Goal: Task Accomplishment & Management: Manage account settings

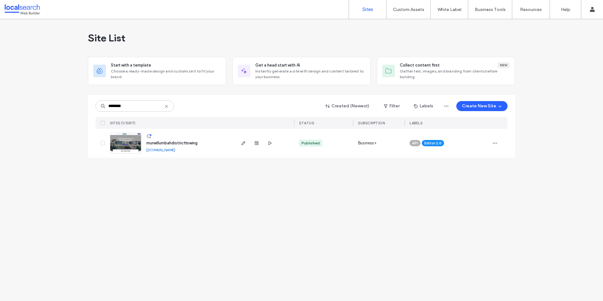
click at [174, 143] on span "murwillumbahdistricttowing" at bounding box center [171, 143] width 51 height 5
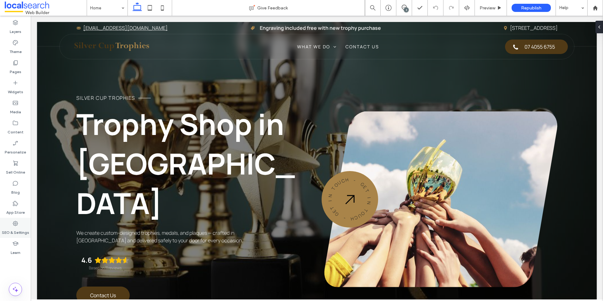
click at [16, 225] on icon at bounding box center [15, 223] width 6 height 6
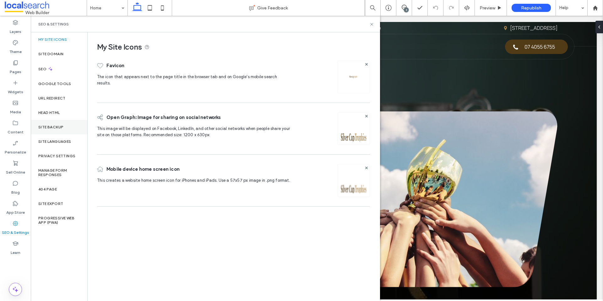
click at [82, 124] on div "Site Backup" at bounding box center [59, 127] width 57 height 14
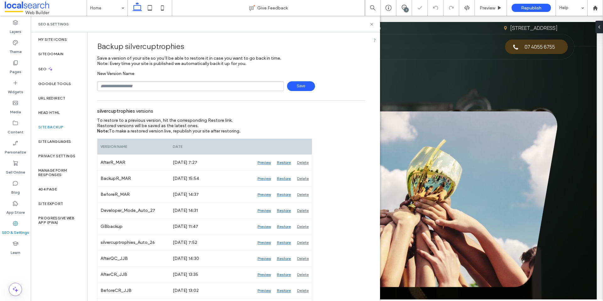
click at [144, 85] on input "text" at bounding box center [190, 86] width 187 height 10
click at [305, 84] on span "Save" at bounding box center [301, 86] width 28 height 10
type input "**********"
click at [297, 84] on span "Save" at bounding box center [301, 86] width 28 height 10
click at [403, 9] on icon at bounding box center [404, 7] width 5 height 5
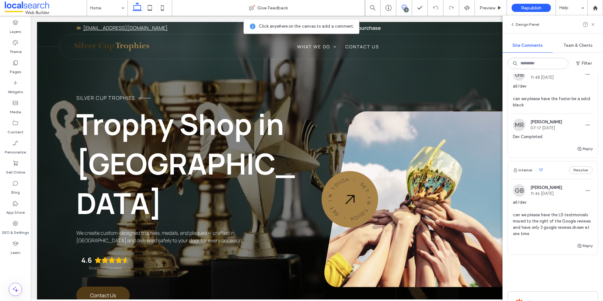
scroll to position [230, 0]
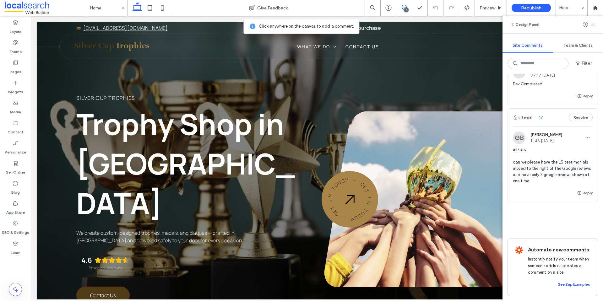
click at [531, 166] on span "all/dev can we please have the LS testimonials moved to the right of the Google…" at bounding box center [553, 166] width 80 height 38
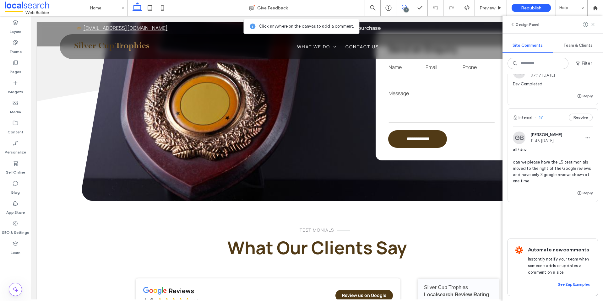
scroll to position [1340, 0]
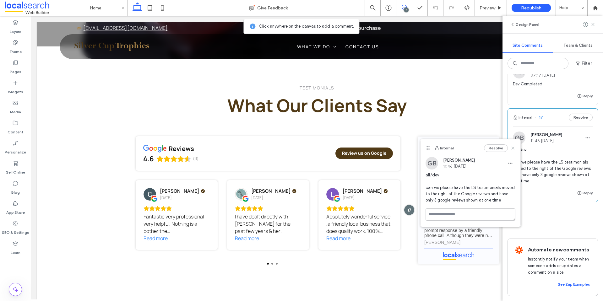
click at [514, 150] on icon at bounding box center [512, 148] width 5 height 5
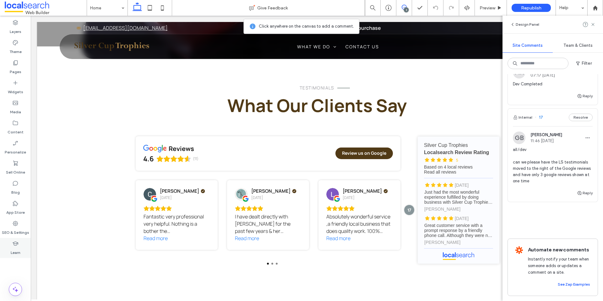
drag, startPoint x: 12, startPoint y: 232, endPoint x: 21, endPoint y: 240, distance: 12.7
click at [12, 232] on label "SEO & Settings" at bounding box center [15, 231] width 27 height 9
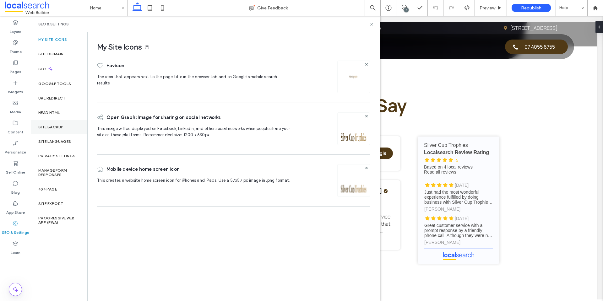
click at [64, 124] on div "Site Backup" at bounding box center [59, 127] width 57 height 14
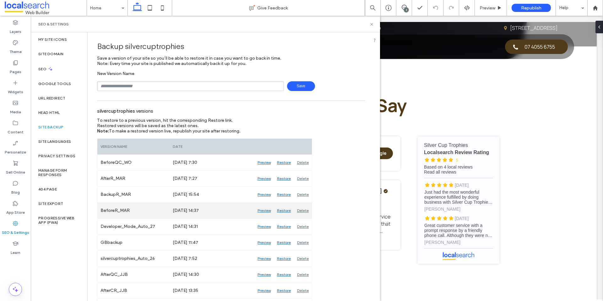
click at [268, 210] on div "Preview" at bounding box center [263, 211] width 19 height 16
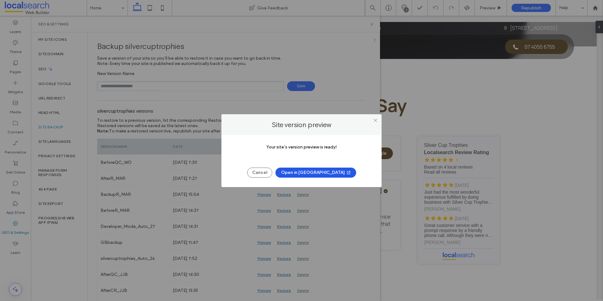
click at [321, 172] on button "Open in New Tab" at bounding box center [315, 173] width 81 height 10
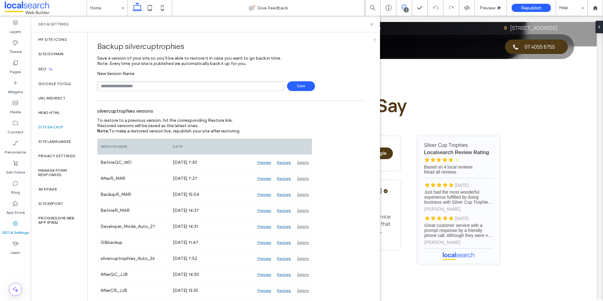
drag, startPoint x: 372, startPoint y: 22, endPoint x: 403, endPoint y: 7, distance: 34.5
click at [372, 23] on icon at bounding box center [371, 24] width 5 height 5
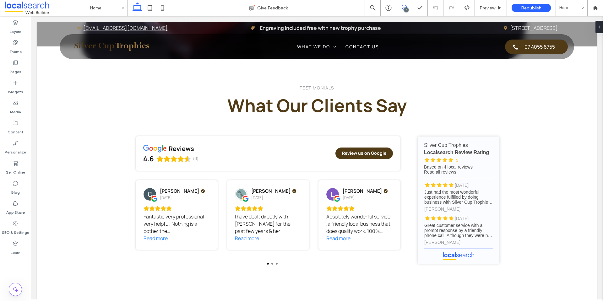
click at [404, 5] on use at bounding box center [404, 7] width 5 height 5
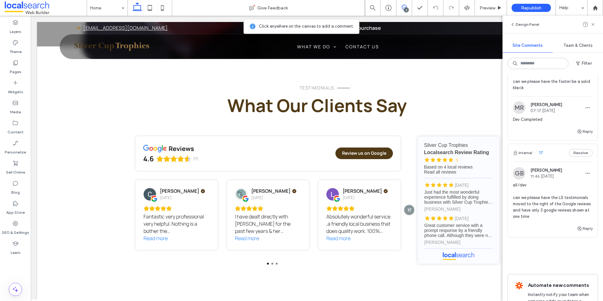
scroll to position [126, 0]
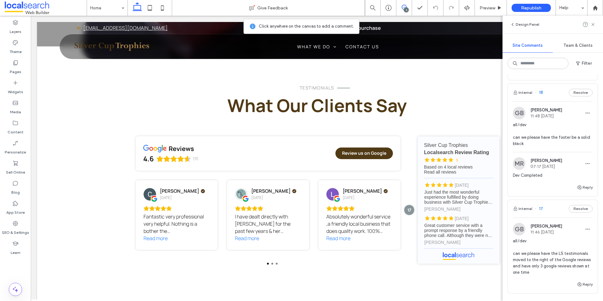
click at [526, 145] on span "all/dev can we please have the footer be a solid black" at bounding box center [553, 134] width 80 height 25
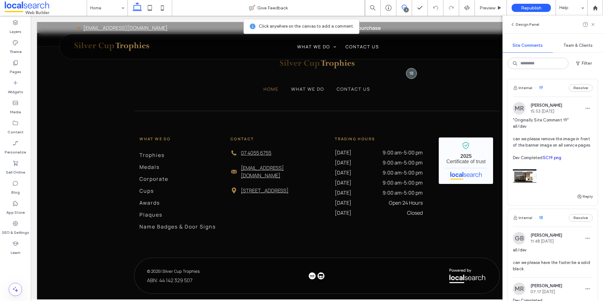
scroll to position [0, 0]
click at [554, 138] on span ""Originally Site Comment 19" all/dev can we please remove the image in front of…" at bounding box center [553, 139] width 80 height 44
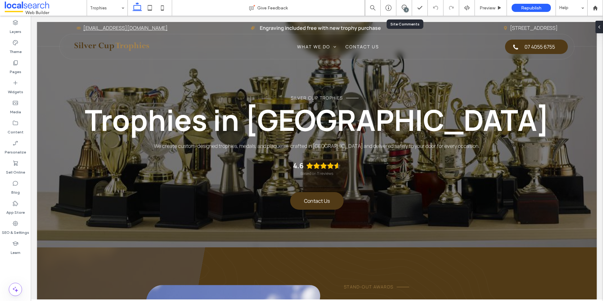
click at [406, 8] on div "3" at bounding box center [406, 10] width 5 height 5
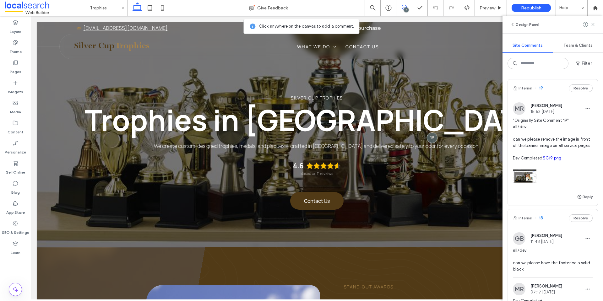
click at [548, 160] on link "SC19.png" at bounding box center [551, 158] width 19 height 5
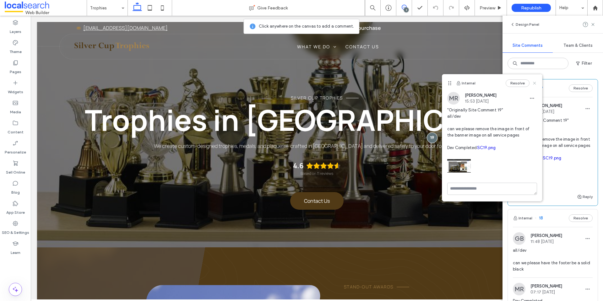
click at [535, 84] on use at bounding box center [534, 83] width 3 height 3
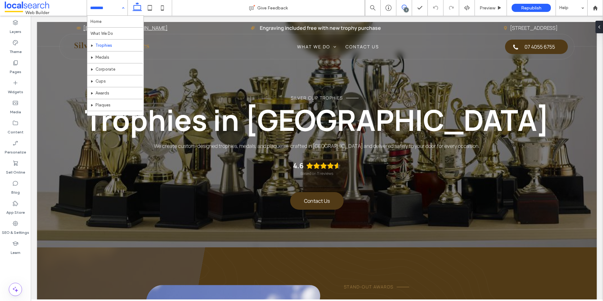
click at [402, 8] on use at bounding box center [404, 7] width 5 height 5
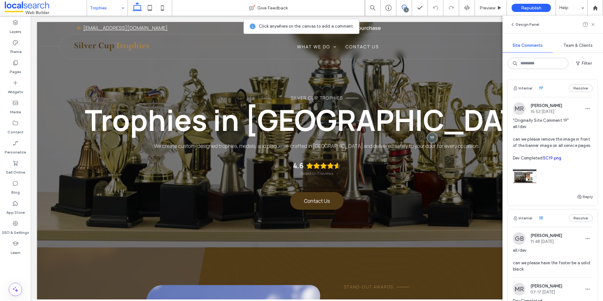
scroll to position [220, 0]
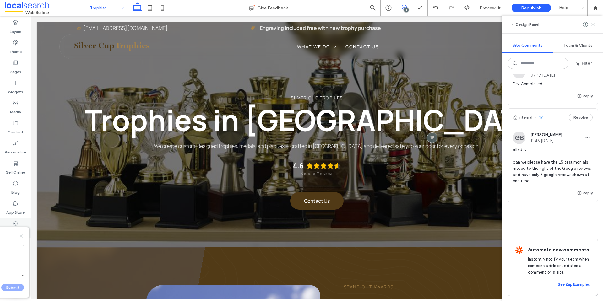
drag, startPoint x: 21, startPoint y: 237, endPoint x: 20, endPoint y: 222, distance: 15.1
click at [21, 237] on icon at bounding box center [21, 236] width 5 height 5
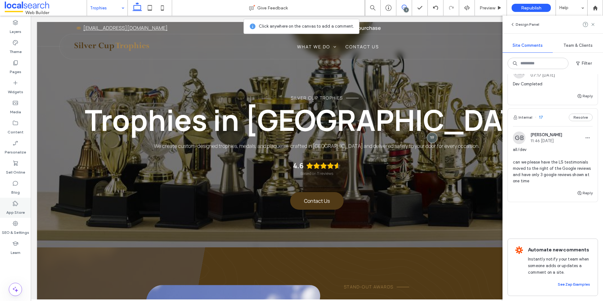
click at [17, 210] on label "App Store" at bounding box center [15, 211] width 19 height 9
click at [17, 227] on label "SEO & Settings" at bounding box center [15, 231] width 27 height 9
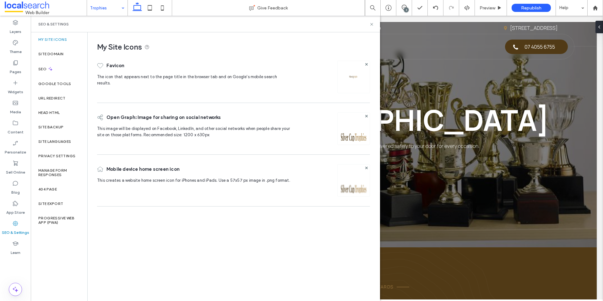
scroll to position [0, 0]
click at [51, 129] on div "Site Backup" at bounding box center [59, 127] width 57 height 14
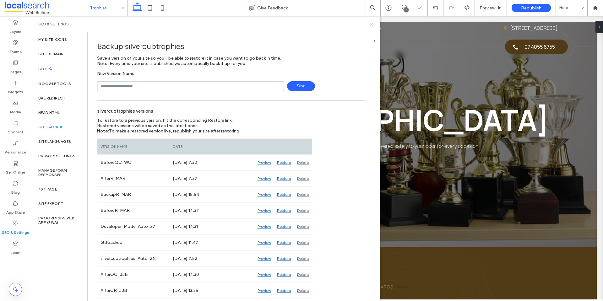
drag, startPoint x: 372, startPoint y: 24, endPoint x: 341, endPoint y: 7, distance: 34.8
click at [372, 24] on icon at bounding box center [371, 24] width 5 height 5
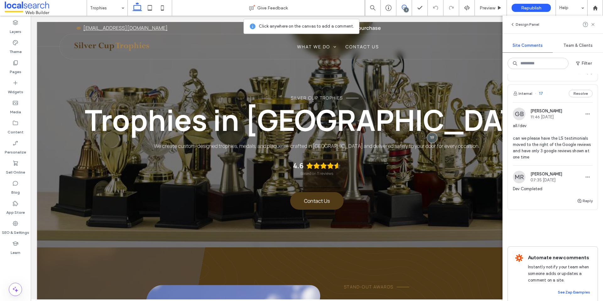
scroll to position [251, 0]
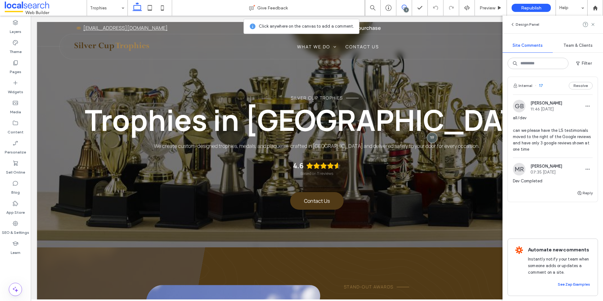
click at [543, 142] on span "all/dev can we please have the LS testimonials moved to the right of the Google…" at bounding box center [553, 134] width 80 height 38
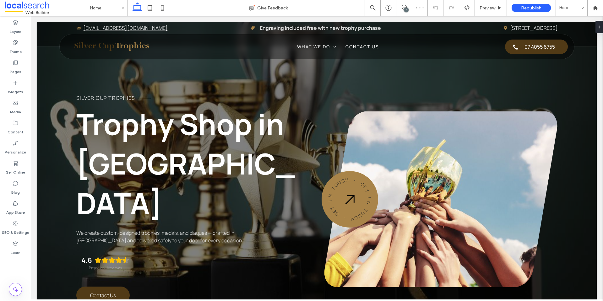
click at [405, 10] on div "3" at bounding box center [406, 10] width 5 height 5
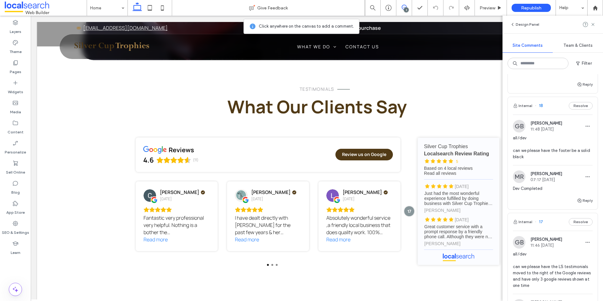
scroll to position [125, 0]
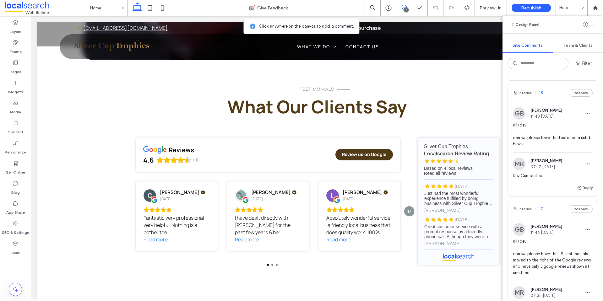
click at [593, 24] on use at bounding box center [592, 24] width 3 height 3
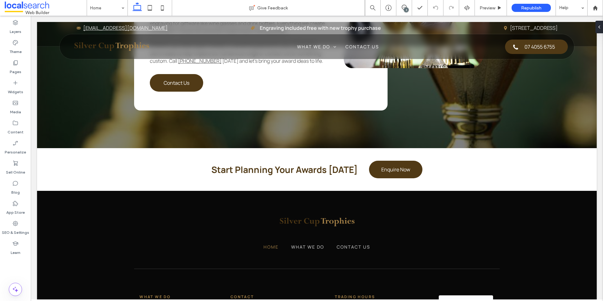
scroll to position [1929, 0]
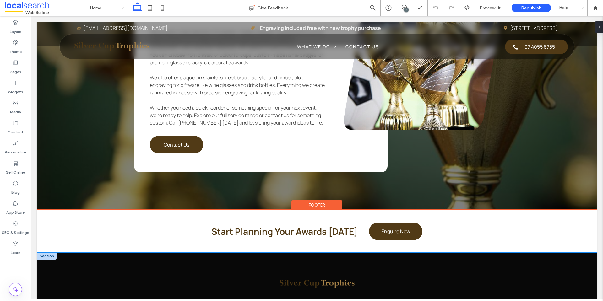
scroll to position [1772, 0]
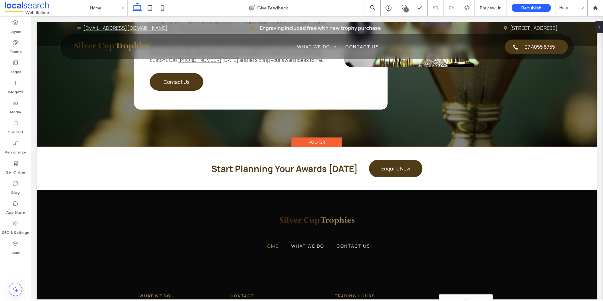
click at [312, 138] on div "Footer" at bounding box center [316, 143] width 51 height 10
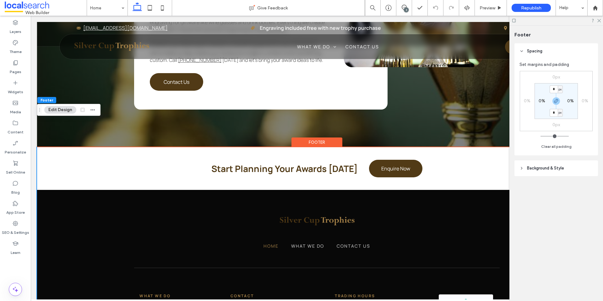
click at [553, 165] on header "Background & Style" at bounding box center [556, 168] width 84 height 16
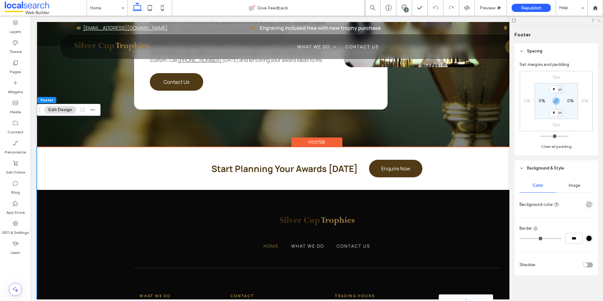
click at [599, 20] on icon at bounding box center [598, 20] width 4 height 4
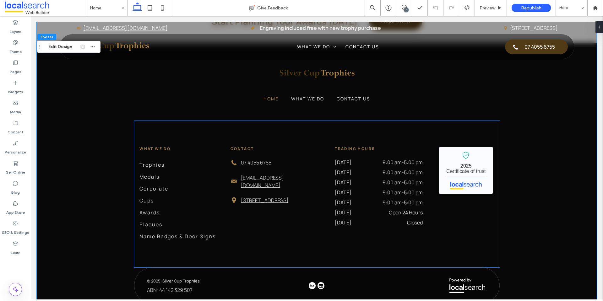
scroll to position [1929, 0]
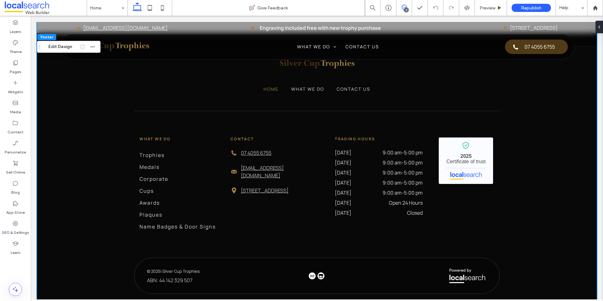
click at [403, 8] on icon at bounding box center [404, 7] width 5 height 5
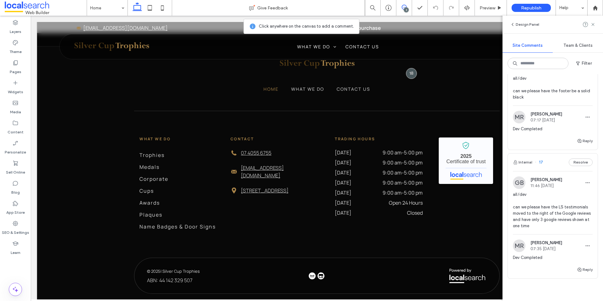
scroll to position [0, 0]
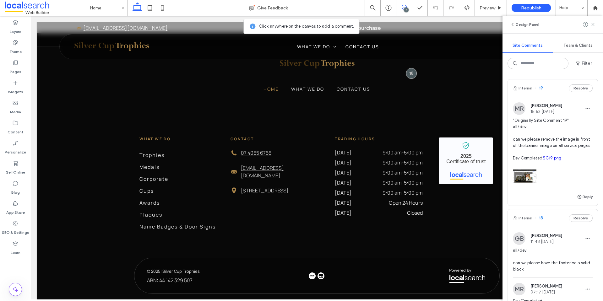
drag, startPoint x: 602, startPoint y: 124, endPoint x: 262, endPoint y: 125, distance: 340.9
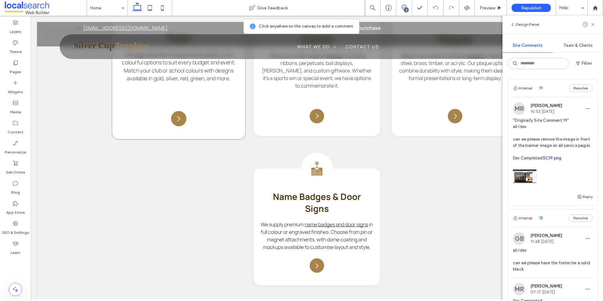
scroll to position [830, 0]
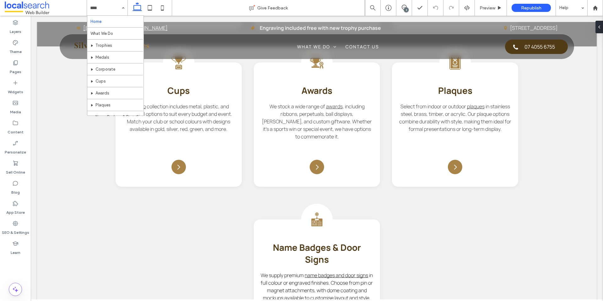
click at [405, 7] on icon at bounding box center [404, 7] width 5 height 5
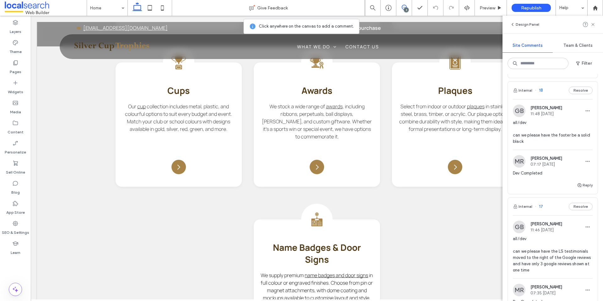
scroll to position [126, 0]
click at [18, 224] on icon at bounding box center [15, 223] width 6 height 6
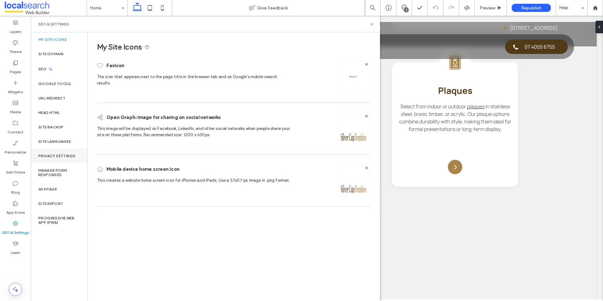
scroll to position [0, 0]
click at [60, 126] on label "Site Backup" at bounding box center [50, 127] width 25 height 4
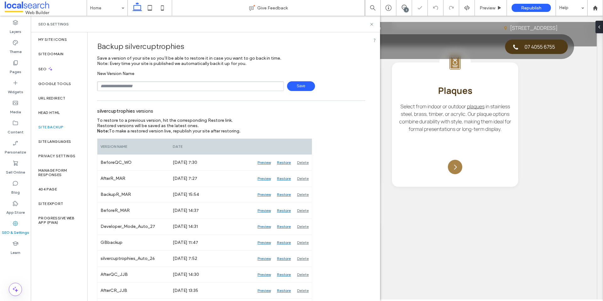
click at [169, 87] on input "text" at bounding box center [190, 86] width 187 height 10
type input "**********"
drag, startPoint x: 292, startPoint y: 91, endPoint x: 295, endPoint y: 91, distance: 3.2
click at [305, 90] on span "Save" at bounding box center [301, 86] width 28 height 10
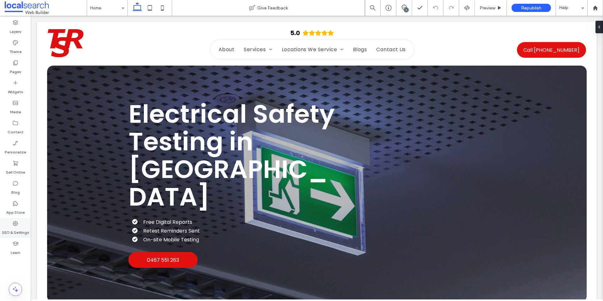
click at [21, 235] on label "SEO & Settings" at bounding box center [15, 231] width 27 height 9
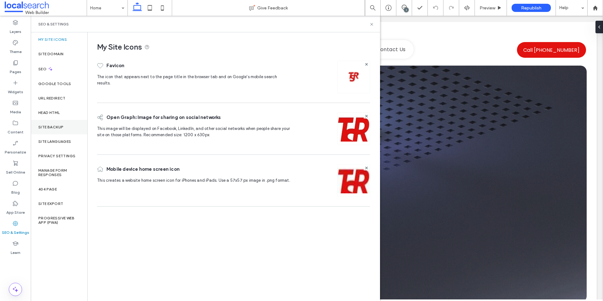
click at [62, 132] on div "Site Backup" at bounding box center [59, 127] width 57 height 14
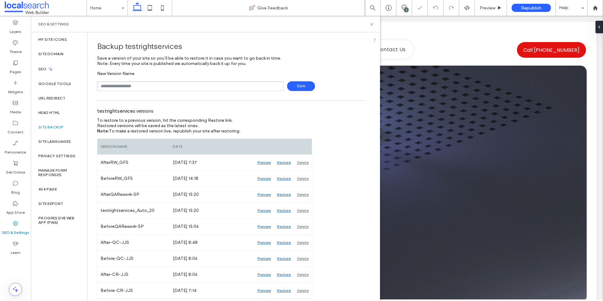
click at [153, 85] on input "text" at bounding box center [190, 86] width 187 height 10
type input "**********"
click at [290, 84] on span "Save" at bounding box center [301, 86] width 28 height 10
drag, startPoint x: 371, startPoint y: 23, endPoint x: 358, endPoint y: 2, distance: 24.7
click at [371, 23] on icon at bounding box center [371, 24] width 5 height 5
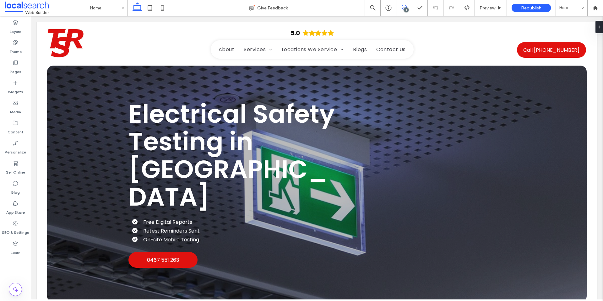
click at [401, 8] on span at bounding box center [403, 7] width 15 height 5
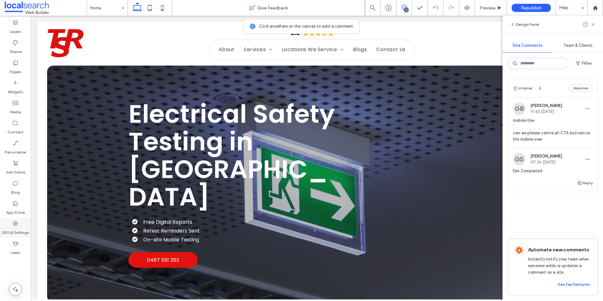
click at [20, 220] on div "SEO & Settings" at bounding box center [15, 228] width 31 height 20
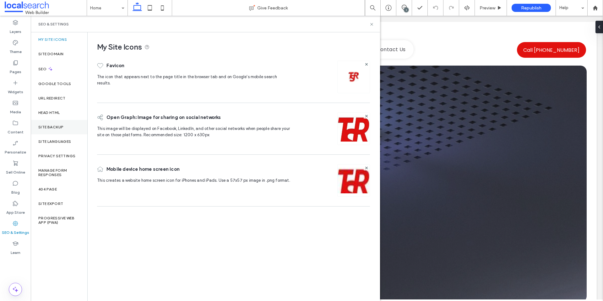
click at [58, 122] on div "Site Backup" at bounding box center [59, 127] width 57 height 14
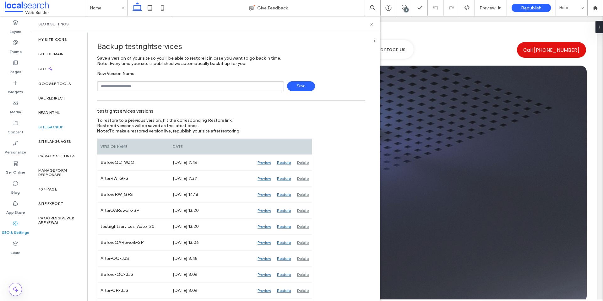
drag, startPoint x: 404, startPoint y: 7, endPoint x: 407, endPoint y: 10, distance: 4.0
click at [404, 7] on icon at bounding box center [404, 7] width 5 height 5
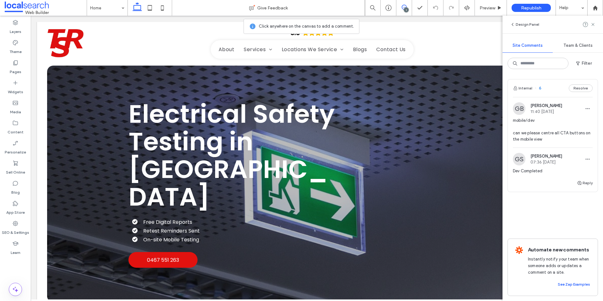
click at [526, 134] on span "mobile/dev can we please centre all CTA buttons on the mobile view" at bounding box center [553, 129] width 80 height 25
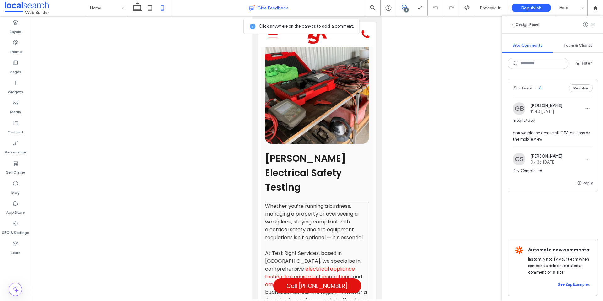
scroll to position [248, 0]
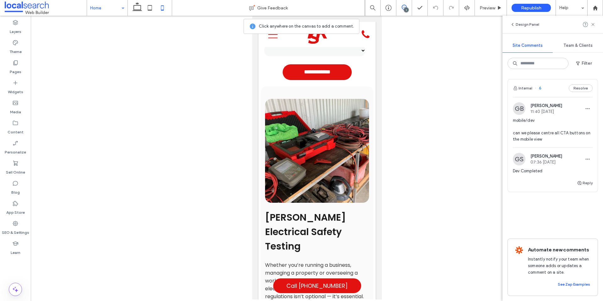
drag, startPoint x: 101, startPoint y: 16, endPoint x: 107, endPoint y: 9, distance: 9.2
click at [103, 14] on div "Home Give Feedback 1 Preview Republish Help Design Panel Site Comments Team & C…" at bounding box center [301, 150] width 603 height 301
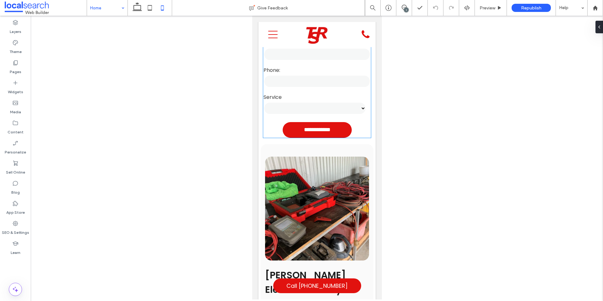
scroll to position [188, 0]
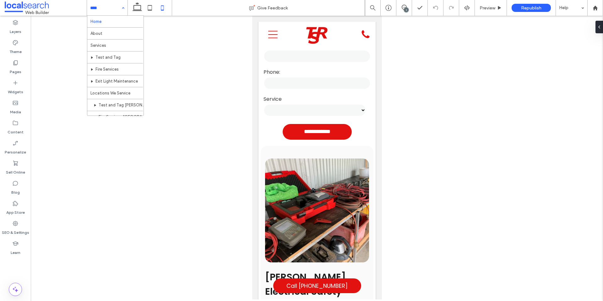
click at [109, 4] on input at bounding box center [105, 8] width 31 height 16
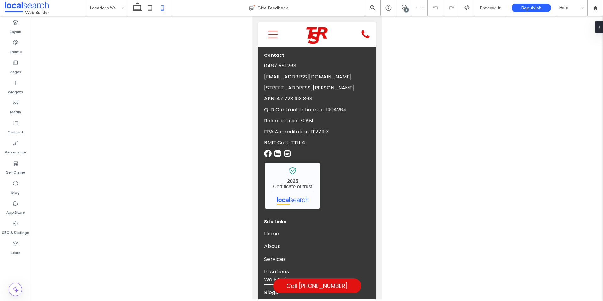
scroll to position [742, 0]
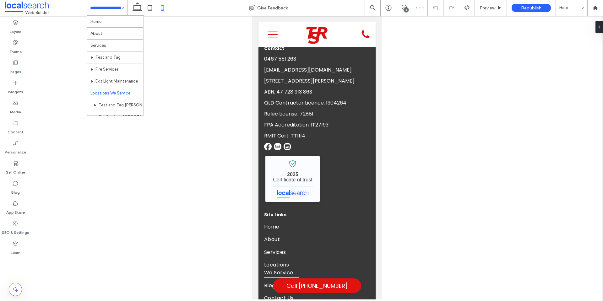
click at [118, 14] on input at bounding box center [105, 8] width 31 height 16
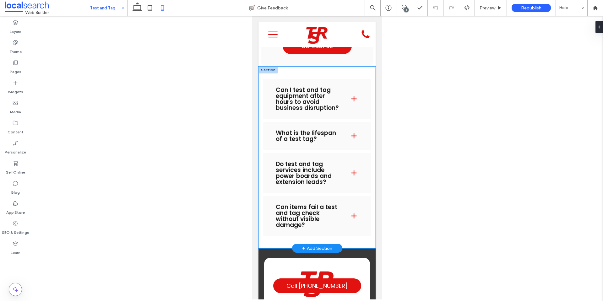
scroll to position [1476, 0]
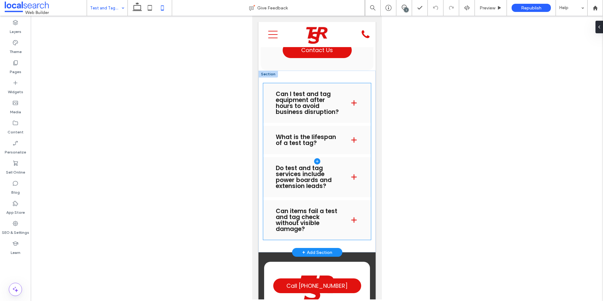
click at [346, 113] on span at bounding box center [317, 161] width 108 height 157
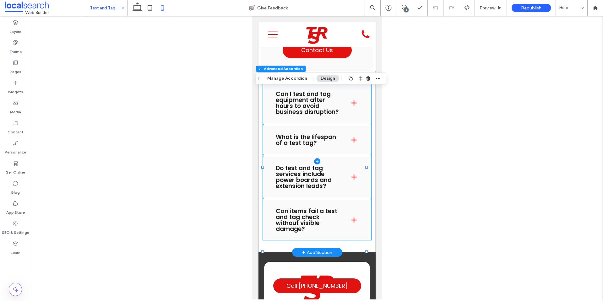
type input "*"
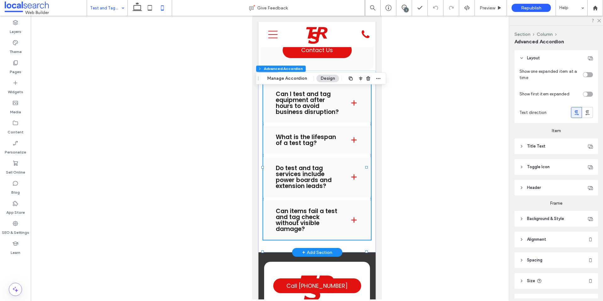
click at [110, 11] on input at bounding box center [105, 8] width 31 height 16
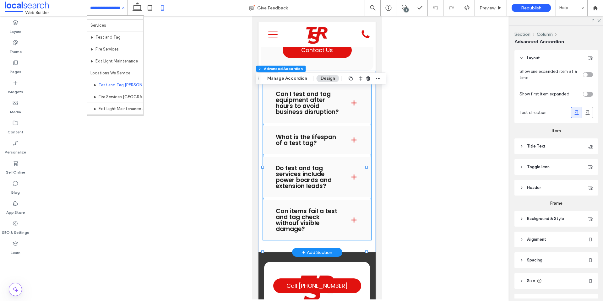
scroll to position [31, 0]
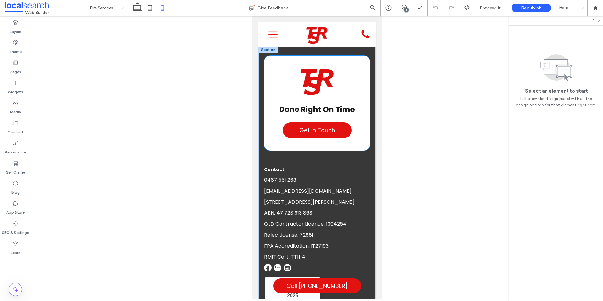
scroll to position [1789, 0]
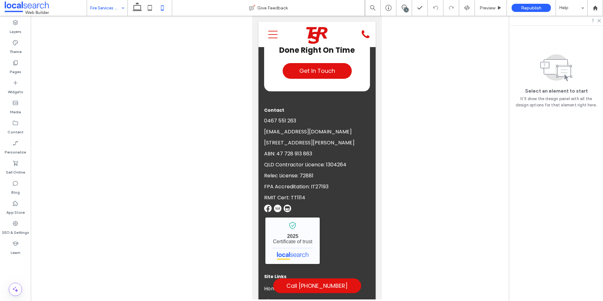
click at [102, 12] on input at bounding box center [105, 8] width 31 height 16
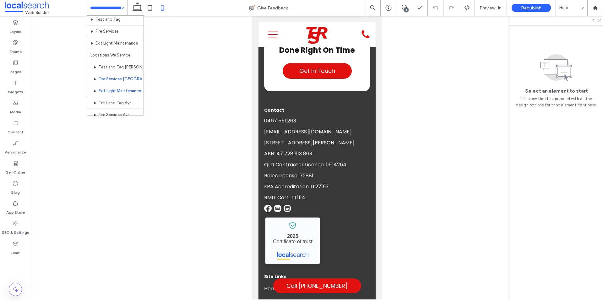
scroll to position [63, 0]
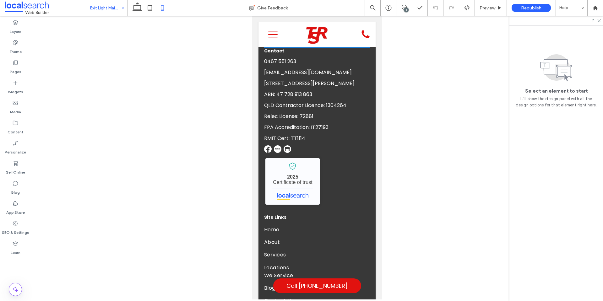
scroll to position [1852, 0]
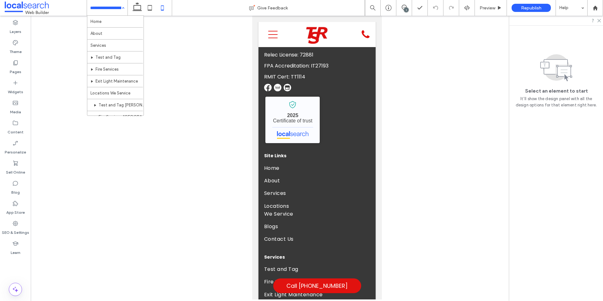
click at [105, 8] on input at bounding box center [105, 8] width 31 height 16
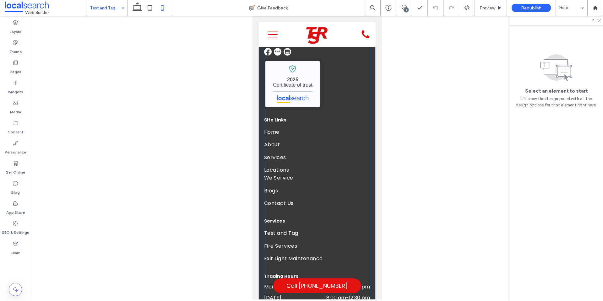
scroll to position [1915, 0]
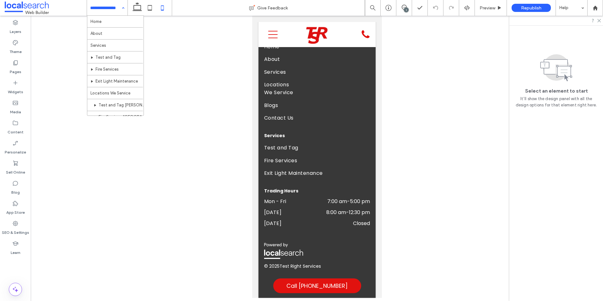
click at [103, 10] on input at bounding box center [105, 8] width 31 height 16
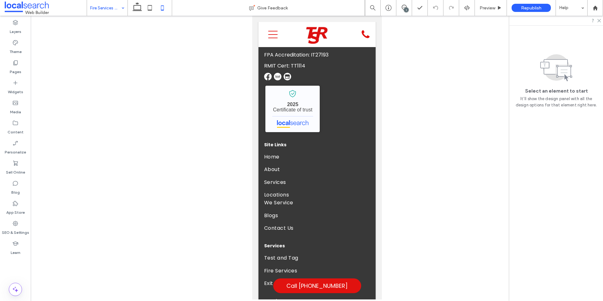
scroll to position [1998, 0]
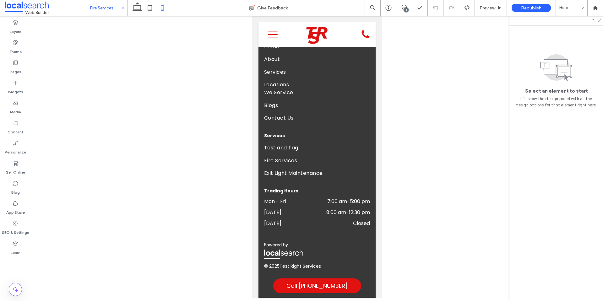
click at [114, 9] on input at bounding box center [105, 8] width 31 height 16
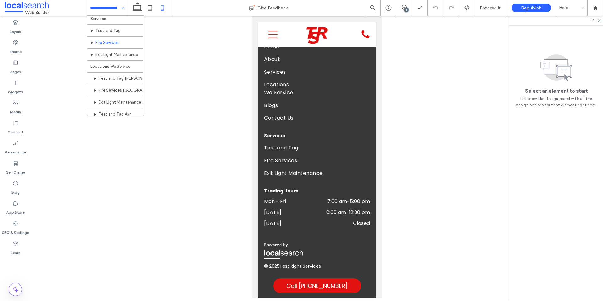
scroll to position [63, 0]
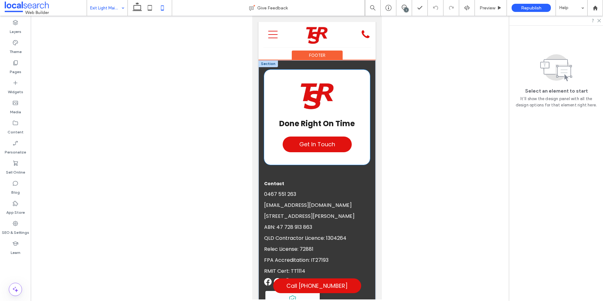
scroll to position [1727, 0]
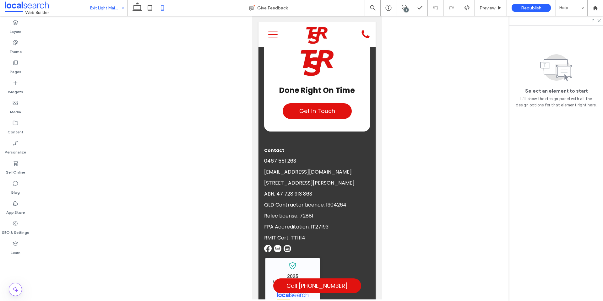
click at [112, 15] on input at bounding box center [105, 8] width 31 height 16
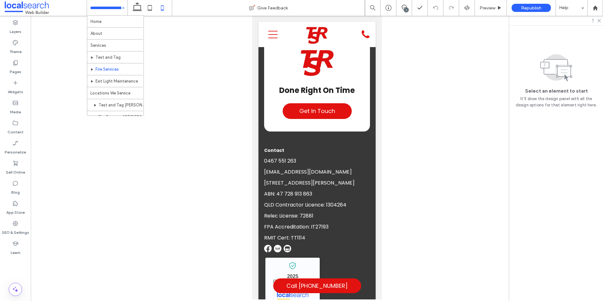
scroll to position [94, 0]
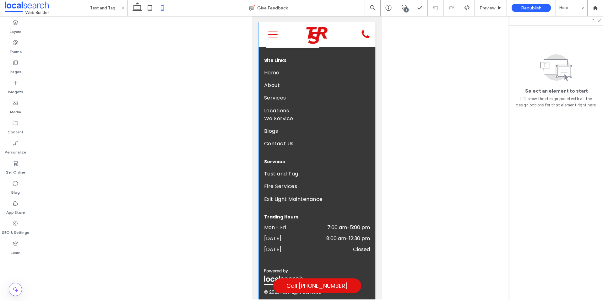
scroll to position [2099, 0]
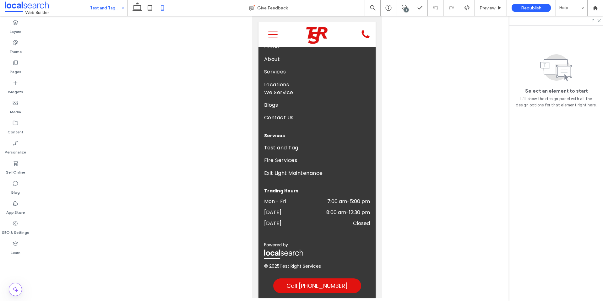
click at [118, 7] on input at bounding box center [105, 8] width 31 height 16
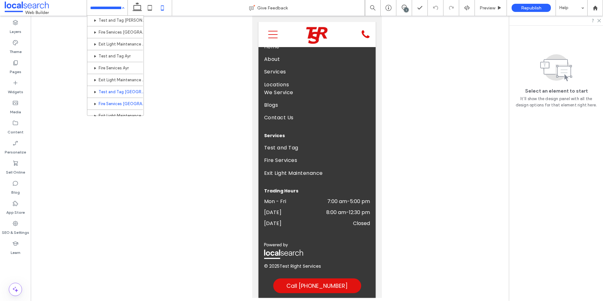
scroll to position [94, 0]
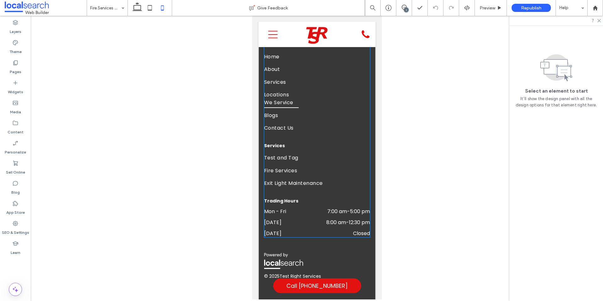
scroll to position [2082, 0]
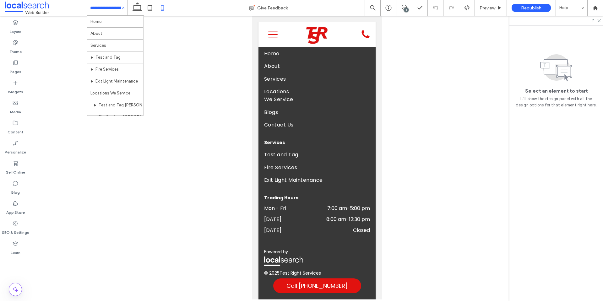
drag, startPoint x: 113, startPoint y: 5, endPoint x: 120, endPoint y: 11, distance: 9.6
click at [113, 5] on input at bounding box center [105, 8] width 31 height 16
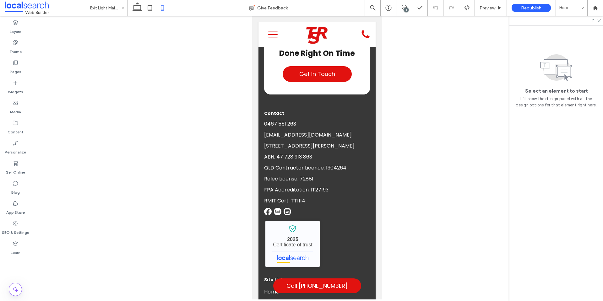
scroll to position [1821, 0]
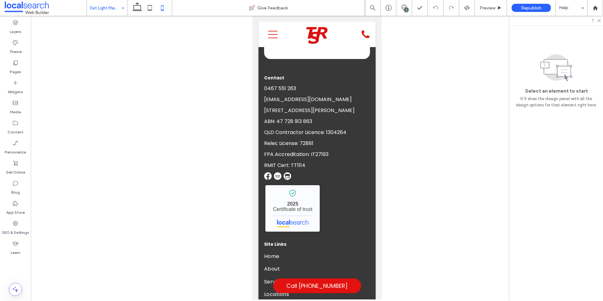
click at [106, 13] on input at bounding box center [105, 8] width 31 height 16
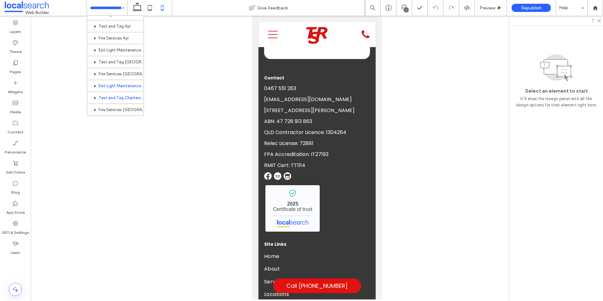
scroll to position [126, 0]
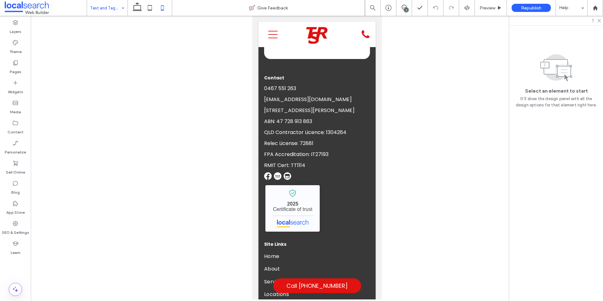
drag, startPoint x: 110, startPoint y: 88, endPoint x: 114, endPoint y: 90, distance: 4.4
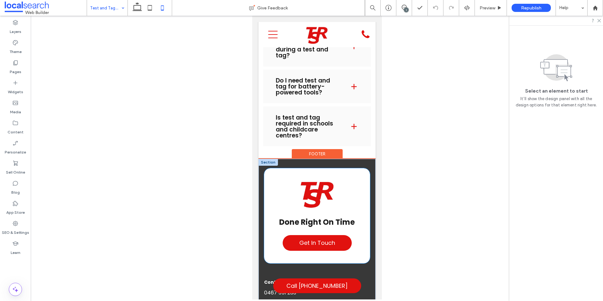
scroll to position [1727, 0]
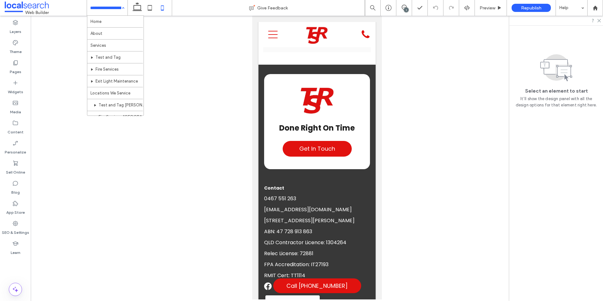
click at [108, 8] on input at bounding box center [105, 8] width 31 height 16
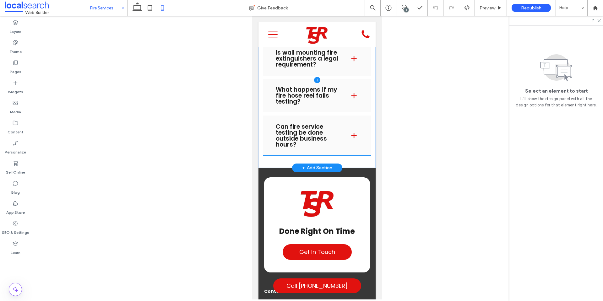
scroll to position [1593, 0]
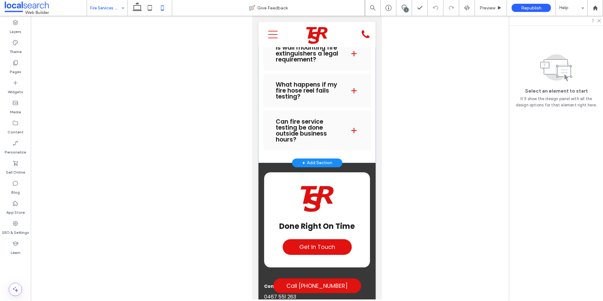
drag, startPoint x: 105, startPoint y: 9, endPoint x: 120, endPoint y: 14, distance: 16.2
click at [105, 9] on input at bounding box center [105, 8] width 31 height 16
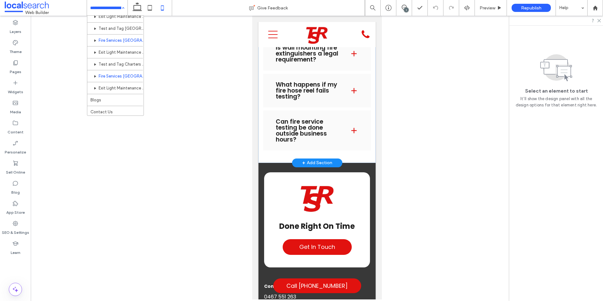
scroll to position [150, 0]
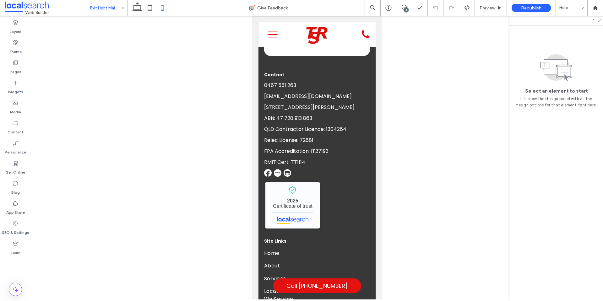
scroll to position [1884, 0]
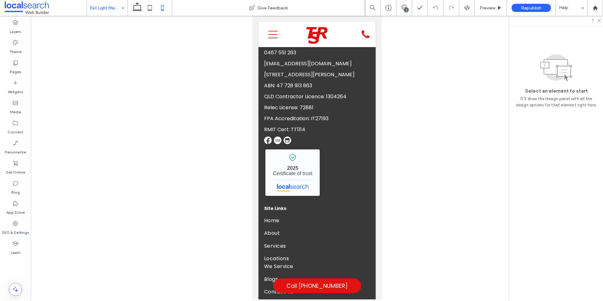
click at [105, 3] on input at bounding box center [105, 8] width 31 height 16
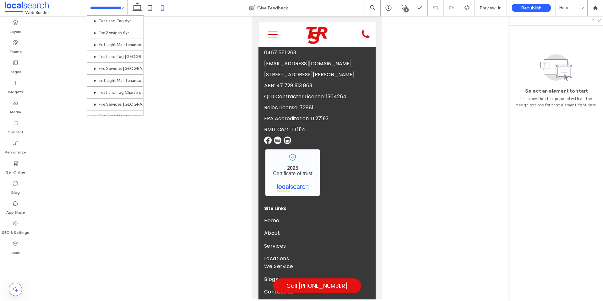
scroll to position [150, 0]
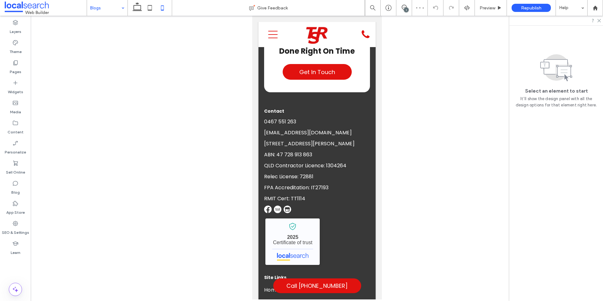
scroll to position [558, 0]
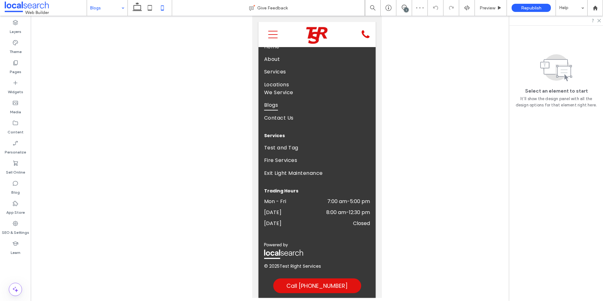
click at [113, 8] on input at bounding box center [105, 8] width 31 height 16
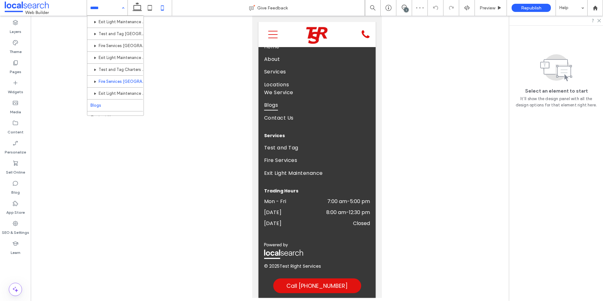
scroll to position [150, 0]
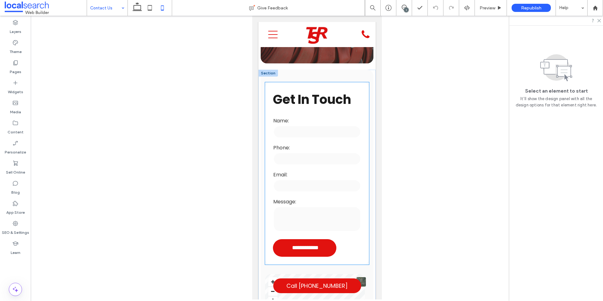
click at [319, 98] on strong "Get In Touch" at bounding box center [311, 100] width 78 height 18
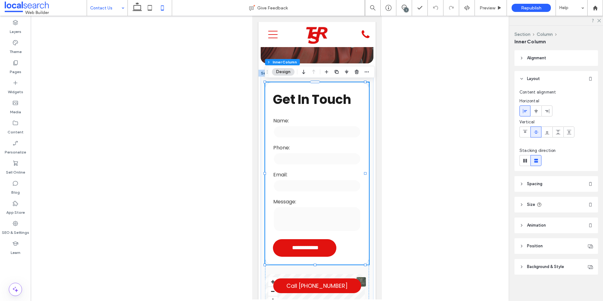
click at [319, 98] on strong "Get In Touch" at bounding box center [311, 100] width 78 height 18
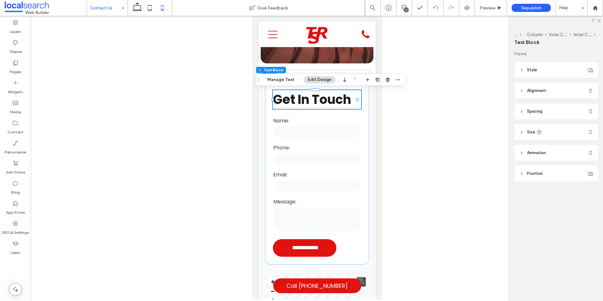
click at [316, 103] on strong "Get In Touch" at bounding box center [311, 100] width 78 height 18
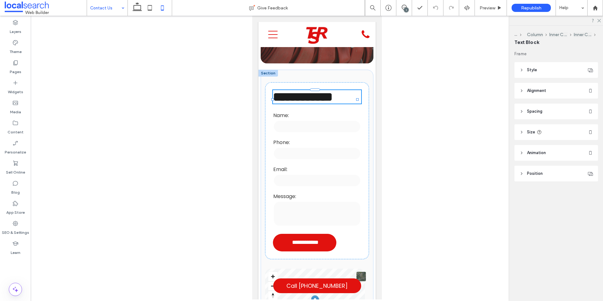
type input "*******"
type input "**"
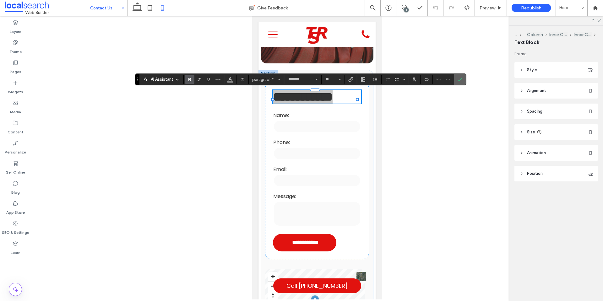
click at [459, 76] on span "Confirm" at bounding box center [458, 79] width 3 height 11
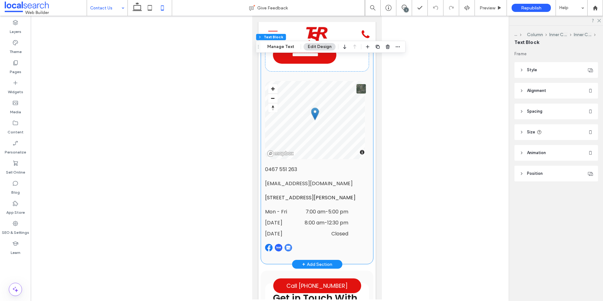
scroll to position [251, 0]
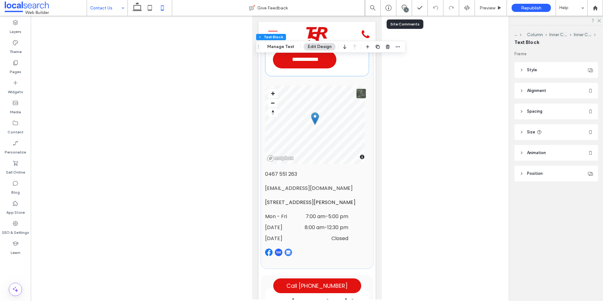
click at [401, 4] on div "1" at bounding box center [404, 8] width 16 height 16
click at [404, 5] on icon at bounding box center [404, 7] width 5 height 5
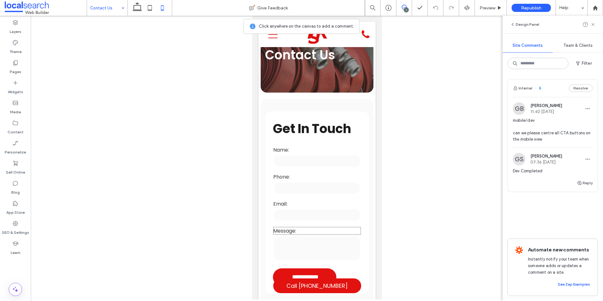
scroll to position [31, 0]
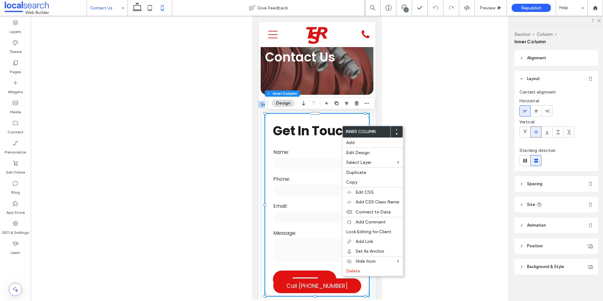
click at [429, 95] on div at bounding box center [317, 158] width 572 height 284
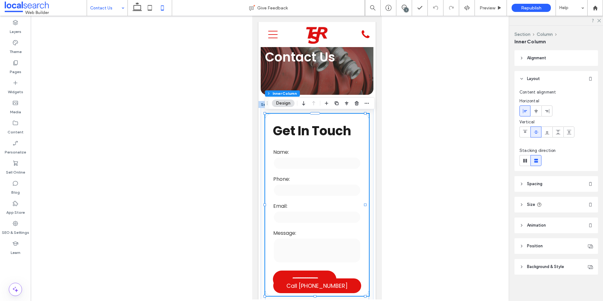
click at [403, 88] on div at bounding box center [317, 158] width 572 height 284
click at [306, 135] on strong "Get In Touch" at bounding box center [311, 131] width 78 height 18
click at [304, 130] on strong "Get In Touch" at bounding box center [311, 131] width 78 height 18
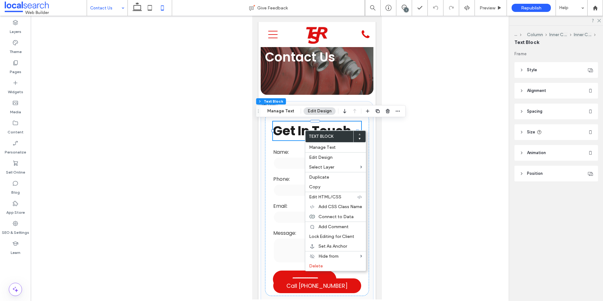
click at [302, 124] on strong "Get In Touch" at bounding box center [311, 131] width 78 height 18
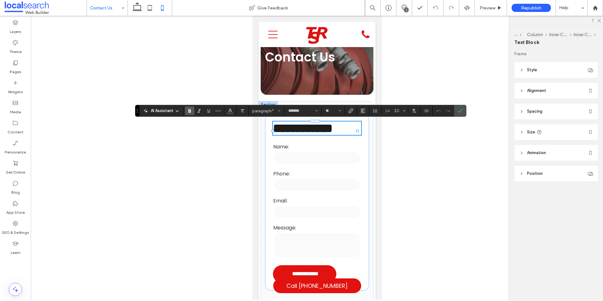
click at [363, 111] on icon "Alignment" at bounding box center [362, 110] width 5 height 5
drag, startPoint x: 367, startPoint y: 134, endPoint x: 122, endPoint y: 116, distance: 244.9
click at [367, 134] on label "ui.textEditor.alignment.center" at bounding box center [369, 130] width 22 height 9
click at [461, 109] on icon "Confirm" at bounding box center [459, 110] width 5 height 5
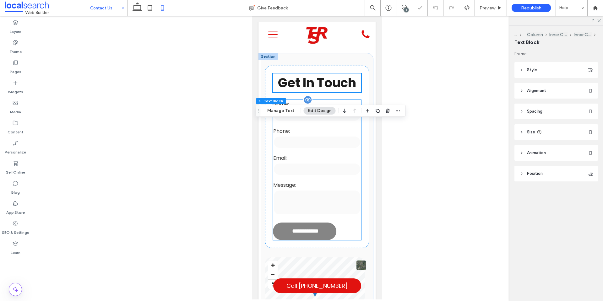
scroll to position [157, 0]
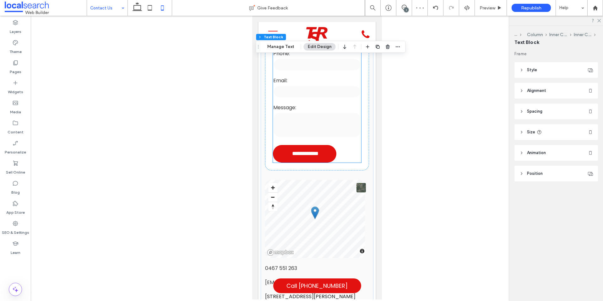
click at [328, 113] on textarea at bounding box center [317, 124] width 88 height 25
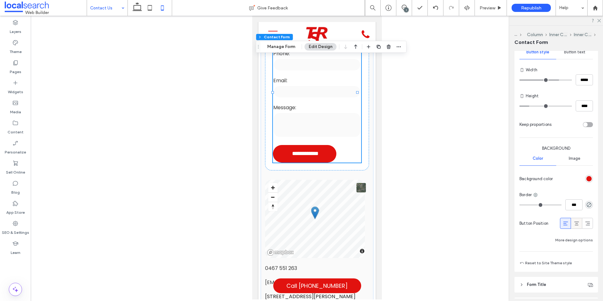
scroll to position [408, 0]
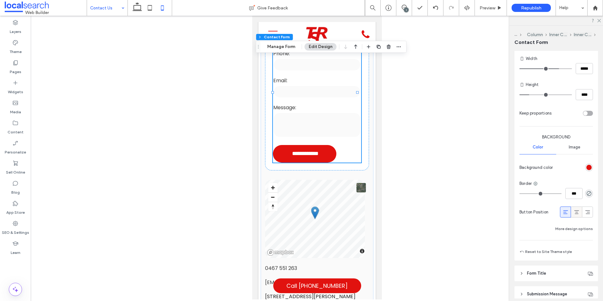
click at [573, 212] on icon at bounding box center [576, 212] width 6 height 6
click at [243, 216] on div at bounding box center [317, 158] width 572 height 284
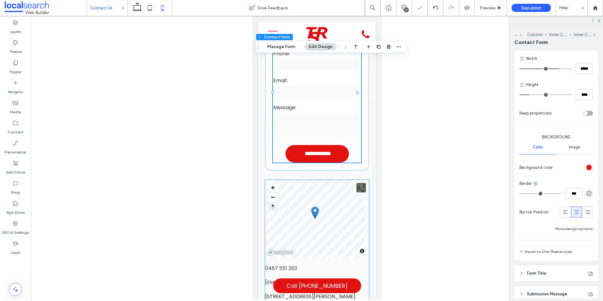
click at [271, 206] on span "Reset bearing to north" at bounding box center [272, 207] width 6 height 6
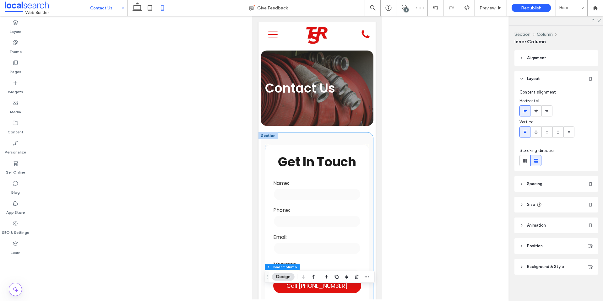
scroll to position [0, 0]
click at [8, 233] on label "SEO & Settings" at bounding box center [15, 231] width 27 height 9
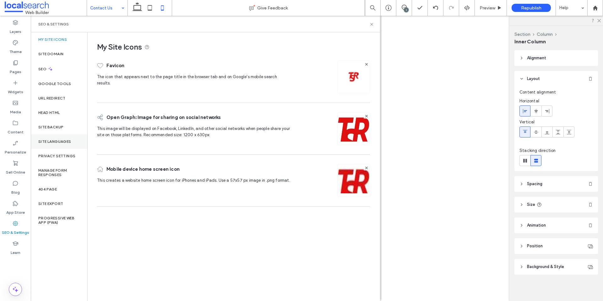
click at [41, 137] on div "Site Languages" at bounding box center [59, 141] width 57 height 14
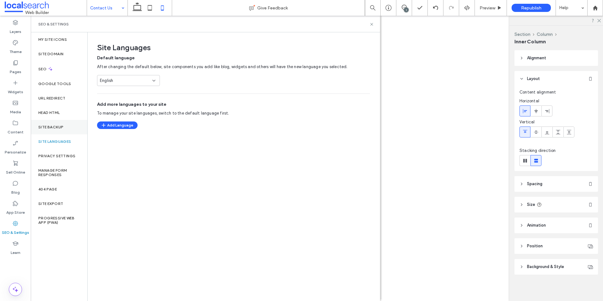
click at [48, 129] on label "Site Backup" at bounding box center [50, 127] width 25 height 4
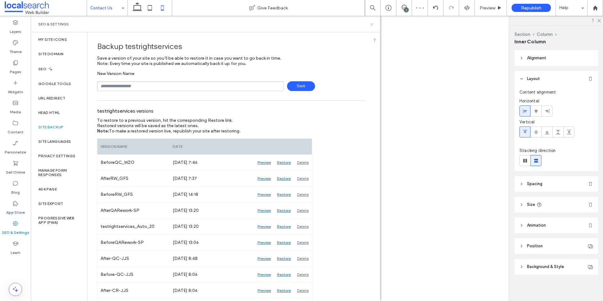
click at [372, 23] on icon at bounding box center [371, 24] width 5 height 5
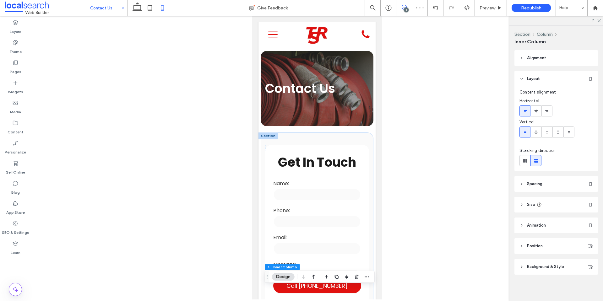
click at [402, 5] on use at bounding box center [404, 7] width 5 height 5
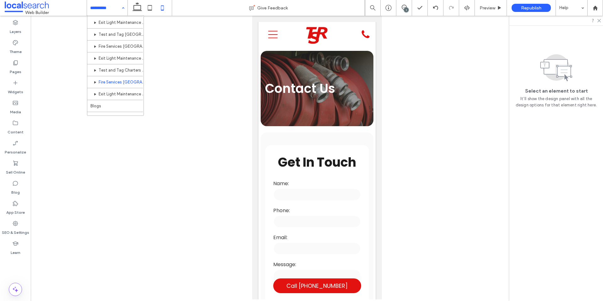
scroll to position [150, 0]
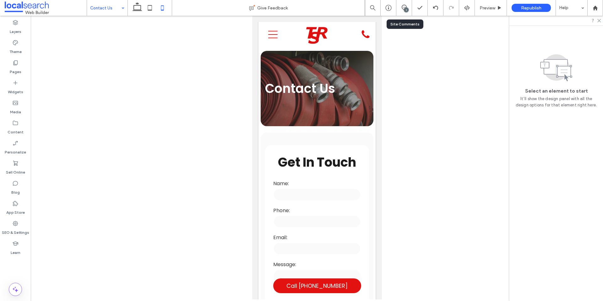
click at [405, 4] on div "1" at bounding box center [404, 8] width 16 height 16
click at [402, 8] on use at bounding box center [404, 7] width 5 height 5
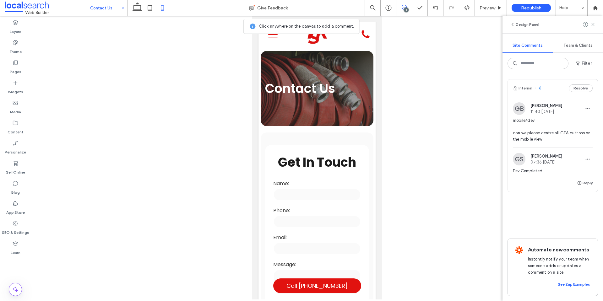
click at [406, 8] on div "1" at bounding box center [406, 10] width 5 height 5
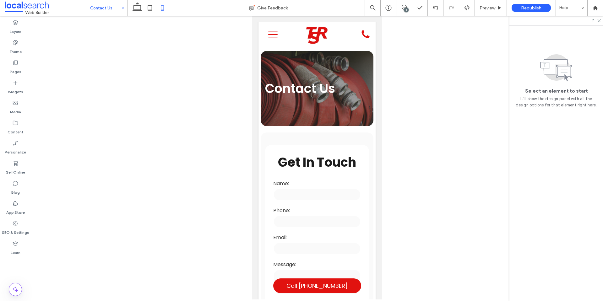
click at [406, 8] on div "1" at bounding box center [406, 10] width 5 height 5
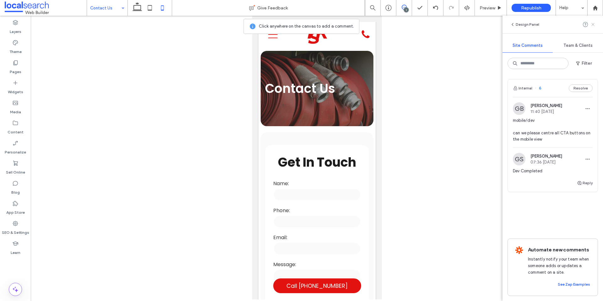
click at [592, 23] on icon at bounding box center [592, 24] width 5 height 5
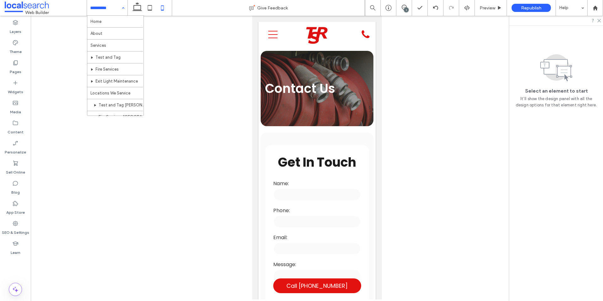
click at [207, 34] on div at bounding box center [317, 158] width 572 height 284
click at [194, 44] on div at bounding box center [317, 158] width 572 height 284
click at [186, 29] on div at bounding box center [317, 158] width 572 height 284
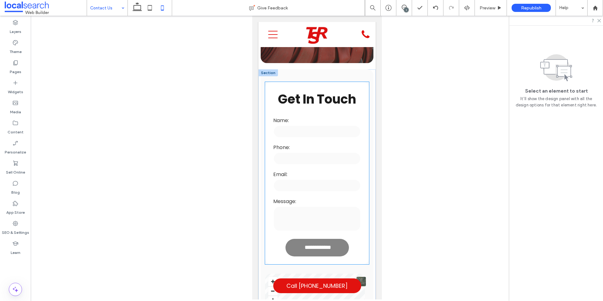
scroll to position [188, 0]
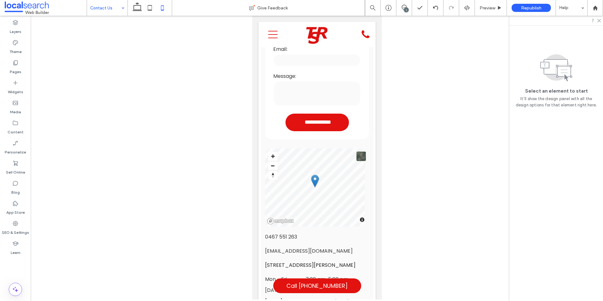
click at [122, 17] on div at bounding box center [317, 158] width 572 height 284
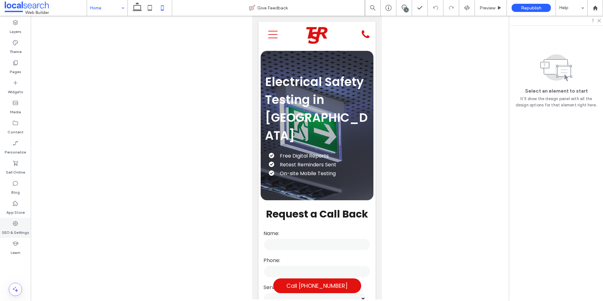
click at [24, 224] on div "SEO & Settings" at bounding box center [15, 228] width 31 height 20
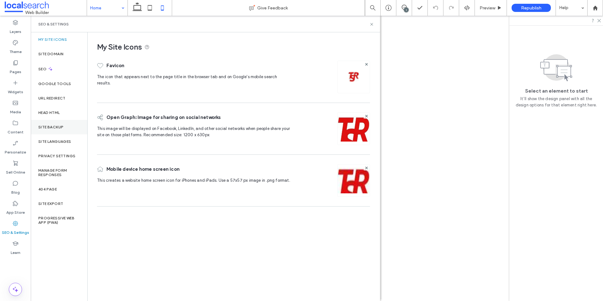
drag, startPoint x: 48, startPoint y: 143, endPoint x: 52, endPoint y: 132, distance: 12.4
click at [48, 143] on label "Site Languages" at bounding box center [54, 141] width 33 height 4
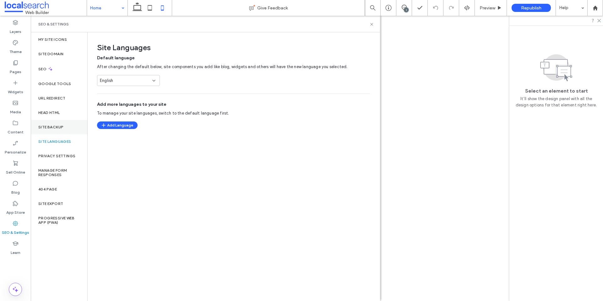
click at [52, 130] on div "Site Backup" at bounding box center [59, 127] width 57 height 14
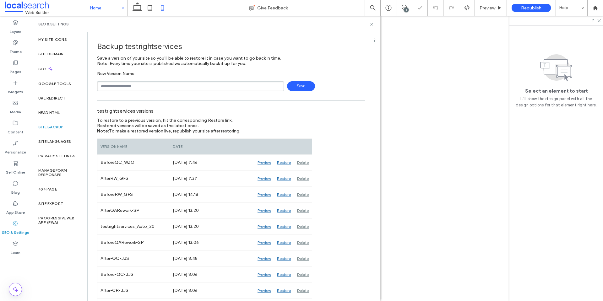
click at [131, 85] on input "text" at bounding box center [190, 86] width 187 height 10
type input "**********"
click at [294, 82] on span "Save" at bounding box center [301, 86] width 28 height 10
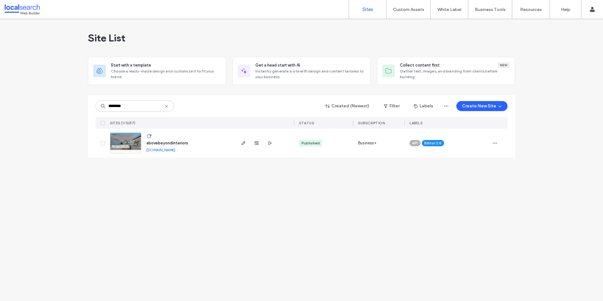
type input "********"
click at [151, 144] on span "abovebeyondinteriors" at bounding box center [167, 143] width 42 height 5
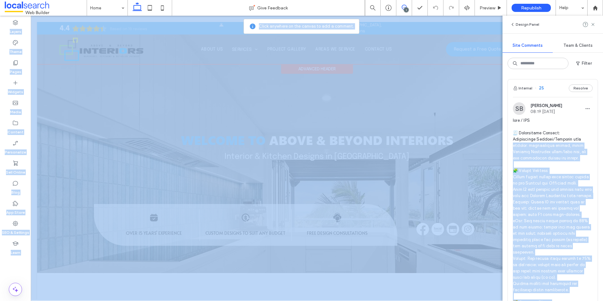
drag, startPoint x: 626, startPoint y: 158, endPoint x: 285, endPoint y: 69, distance: 352.4
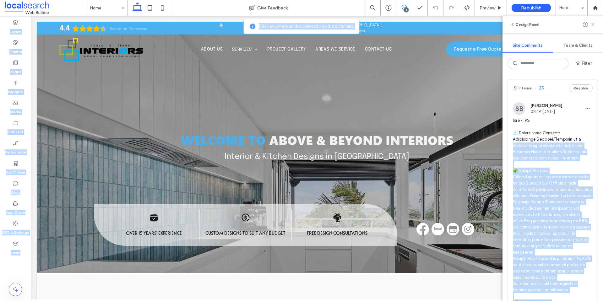
click at [544, 154] on span at bounding box center [553, 305] width 80 height 377
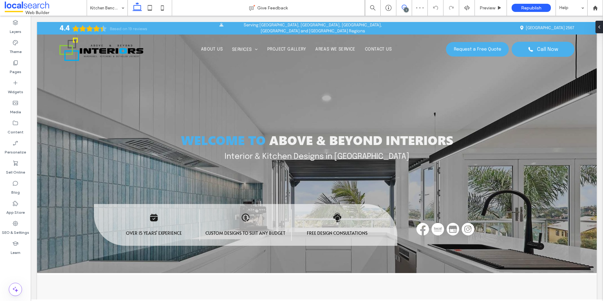
click at [405, 6] on icon at bounding box center [404, 7] width 5 height 5
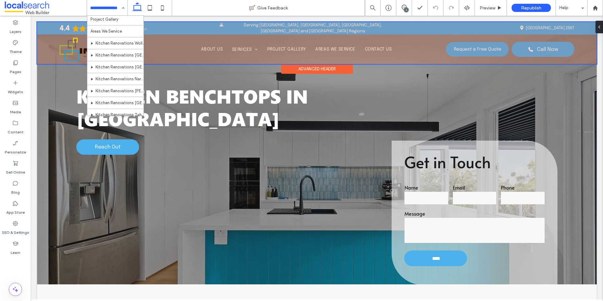
scroll to position [12, 0]
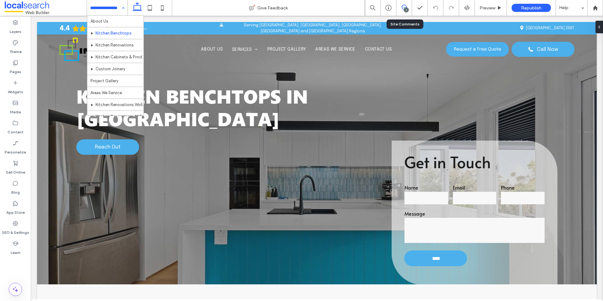
click at [405, 5] on icon at bounding box center [404, 7] width 5 height 5
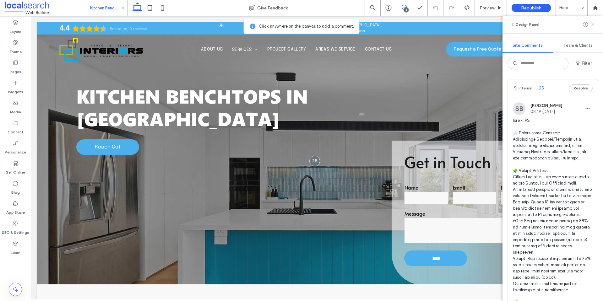
click at [19, 4] on span at bounding box center [46, 8] width 82 height 13
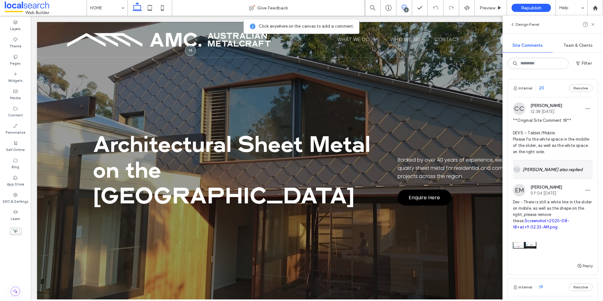
click at [546, 170] on div "CC Clarence Cabiles also replied" at bounding box center [553, 169] width 80 height 18
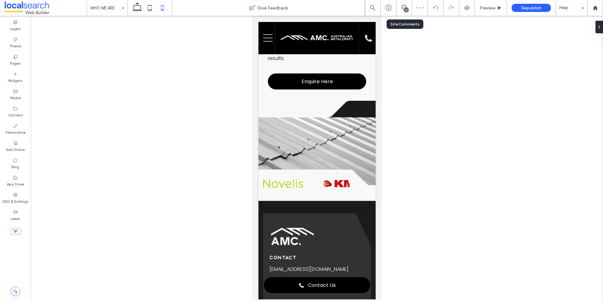
click at [404, 4] on div "6" at bounding box center [404, 8] width 16 height 16
click at [405, 8] on div "6" at bounding box center [406, 10] width 5 height 5
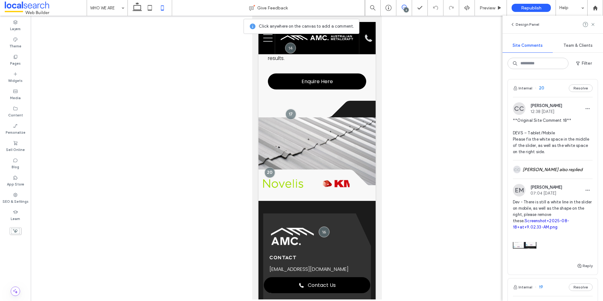
click at [556, 228] on link "Screenshot+2025-08-18+at+9.02.33-AM.png" at bounding box center [541, 224] width 56 height 11
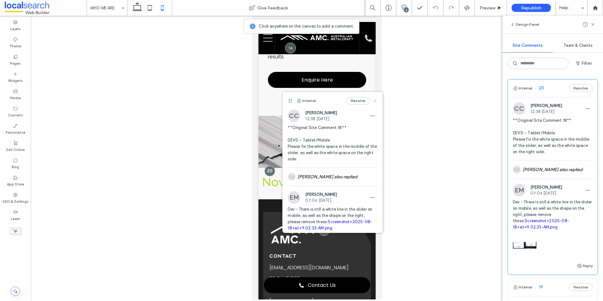
drag, startPoint x: 372, startPoint y: 102, endPoint x: 120, endPoint y: 86, distance: 252.9
click at [372, 102] on icon at bounding box center [374, 100] width 5 height 5
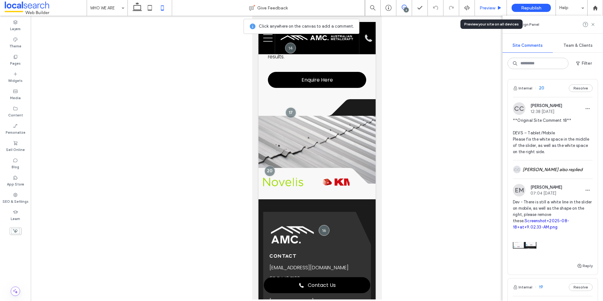
click at [488, 8] on span "Preview" at bounding box center [487, 7] width 16 height 5
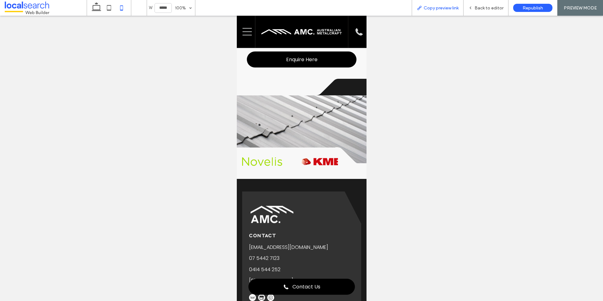
click at [448, 9] on span "Copy preview link" at bounding box center [441, 7] width 35 height 5
click at [482, 11] on div "Back to editor" at bounding box center [485, 8] width 45 height 16
click at [477, 11] on div "Back to editor" at bounding box center [485, 8] width 45 height 16
click at [476, 6] on span "Back to editor" at bounding box center [488, 7] width 29 height 5
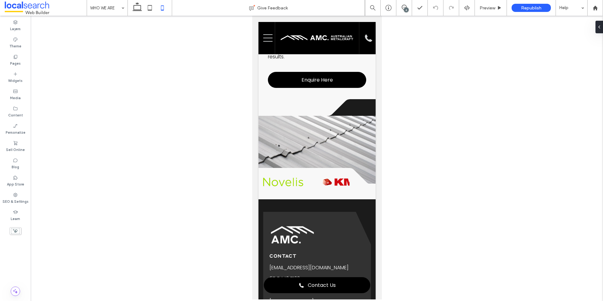
click at [405, 8] on div "6" at bounding box center [406, 10] width 5 height 5
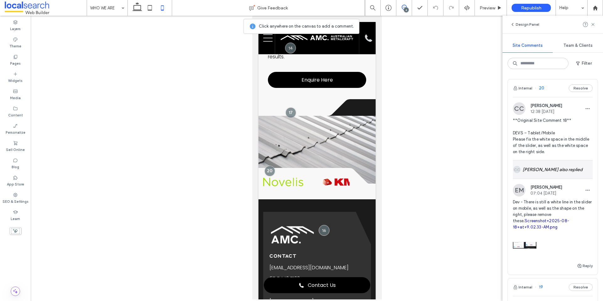
click at [549, 170] on div "CC Clarence Cabiles also replied" at bounding box center [553, 169] width 80 height 18
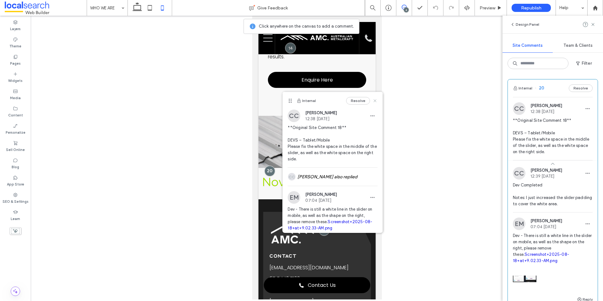
click at [372, 100] on icon at bounding box center [374, 100] width 5 height 5
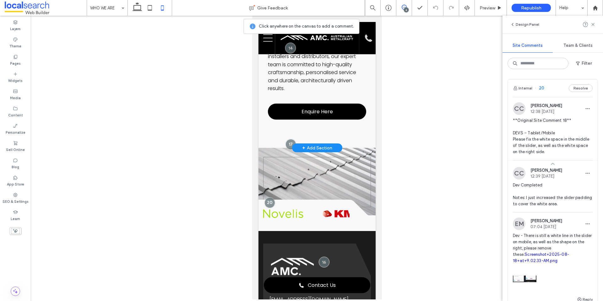
scroll to position [208, 0]
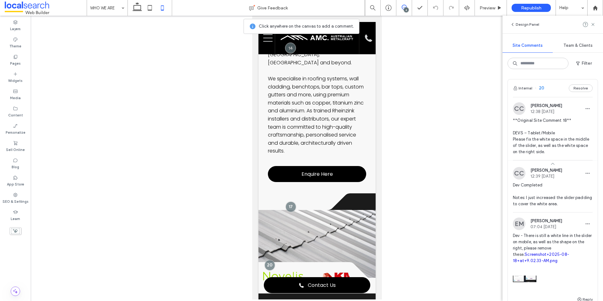
click at [35, 9] on span at bounding box center [46, 8] width 82 height 13
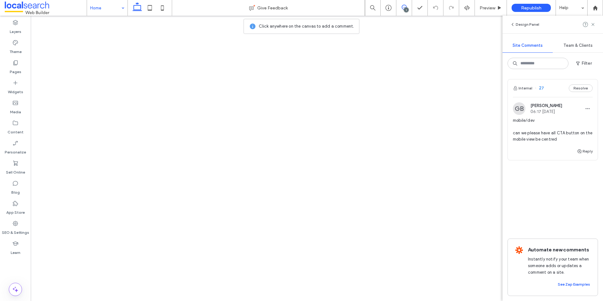
click at [545, 131] on span "mobile/dev can we please have all CTA button on the mobile view be centred" at bounding box center [553, 129] width 80 height 25
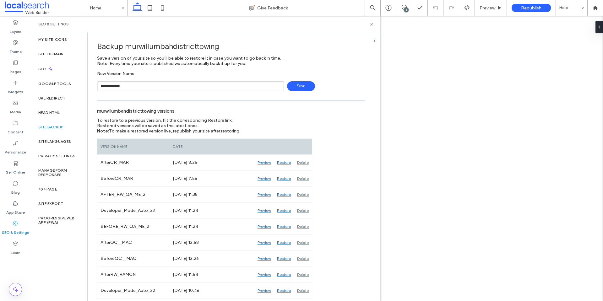
click at [292, 85] on span "Save" at bounding box center [301, 86] width 28 height 10
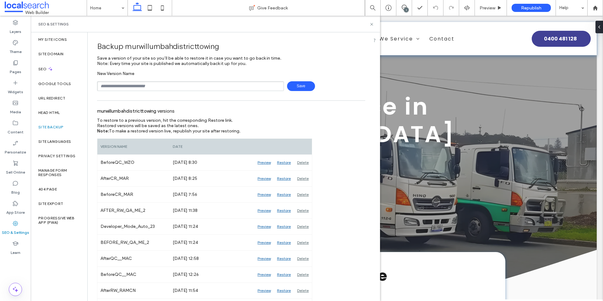
click at [406, 6] on icon at bounding box center [404, 7] width 5 height 5
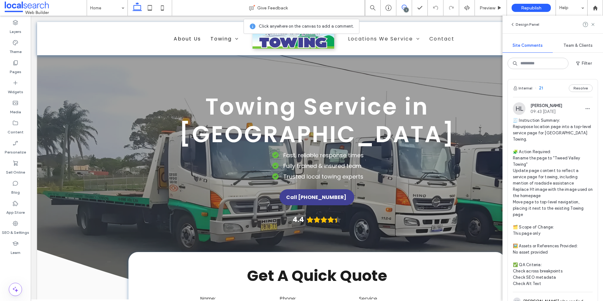
click at [546, 136] on span "🧾 Instruction Summary: Repurpose location page into a top-level service page fo…" at bounding box center [553, 202] width 80 height 170
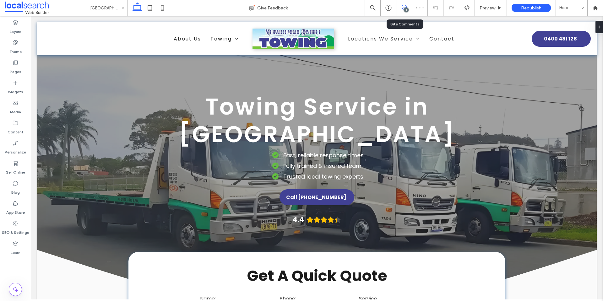
click at [406, 7] on use at bounding box center [404, 7] width 5 height 5
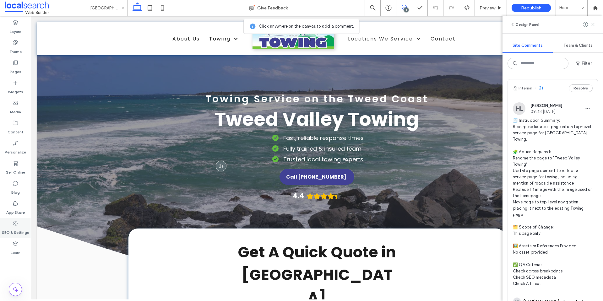
click at [20, 232] on label "SEO & Settings" at bounding box center [15, 231] width 27 height 9
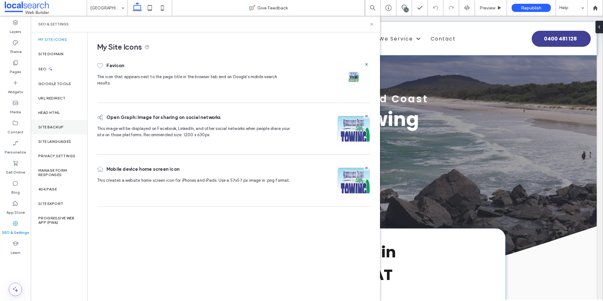
click at [63, 125] on label "Site Backup" at bounding box center [50, 127] width 25 height 4
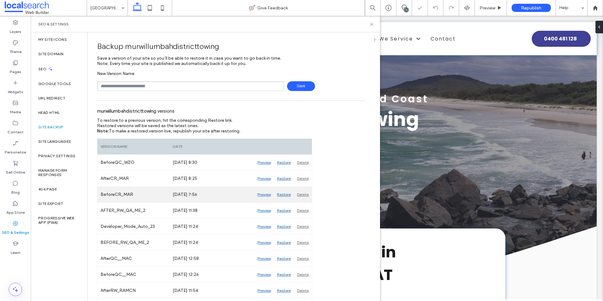
click at [260, 195] on div "Preview" at bounding box center [263, 195] width 19 height 16
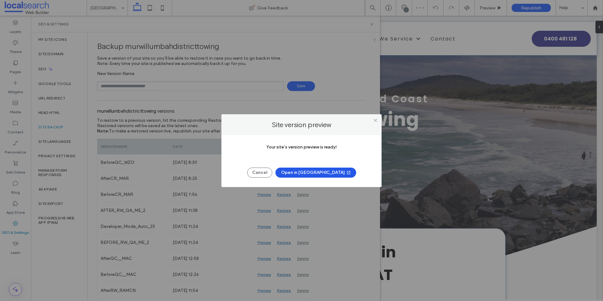
click at [303, 173] on button "Open in [GEOGRAPHIC_DATA]" at bounding box center [315, 173] width 81 height 10
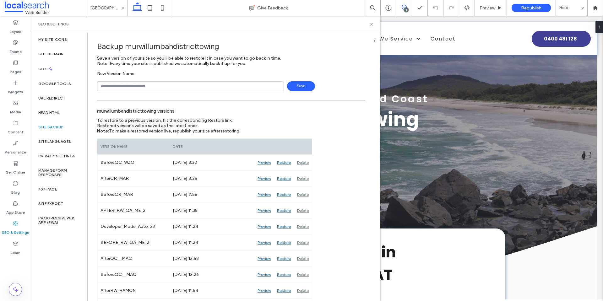
click at [404, 5] on icon at bounding box center [404, 7] width 5 height 5
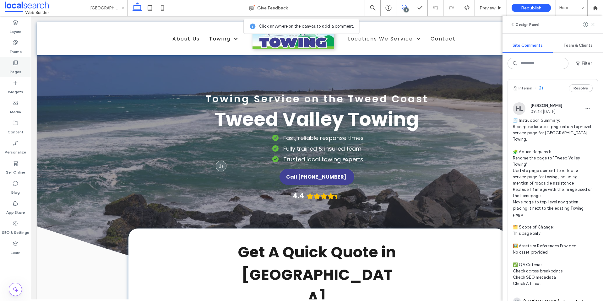
click at [12, 65] on icon at bounding box center [15, 63] width 6 height 6
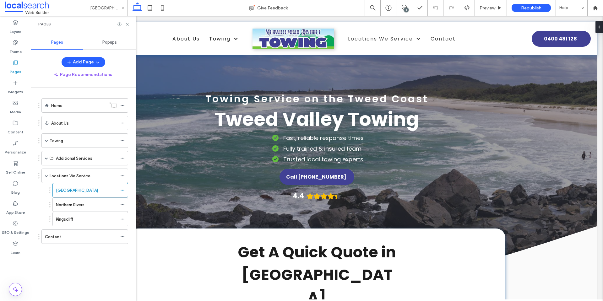
click at [406, 8] on div "1" at bounding box center [406, 10] width 5 height 5
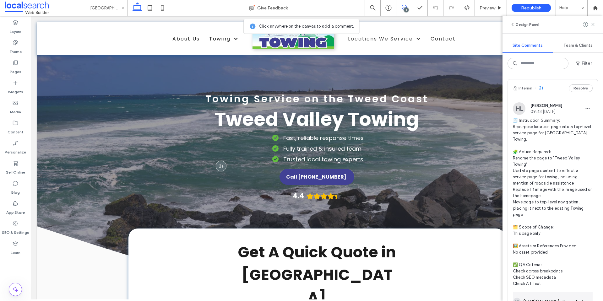
scroll to position [162, 0]
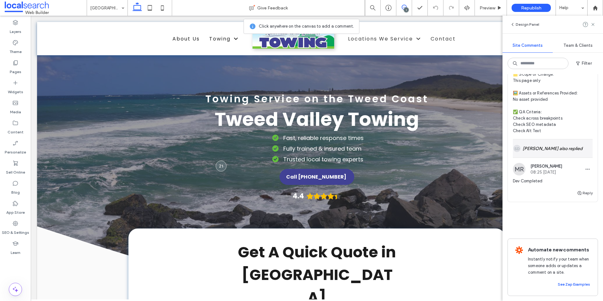
click at [555, 144] on div "SD [PERSON_NAME] also replied" at bounding box center [553, 148] width 80 height 18
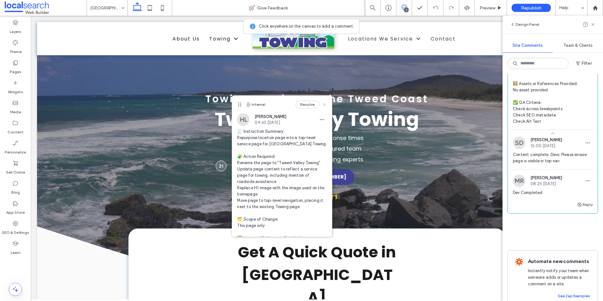
drag, startPoint x: 321, startPoint y: 104, endPoint x: 461, endPoint y: 124, distance: 141.2
click at [322, 104] on icon at bounding box center [324, 104] width 5 height 5
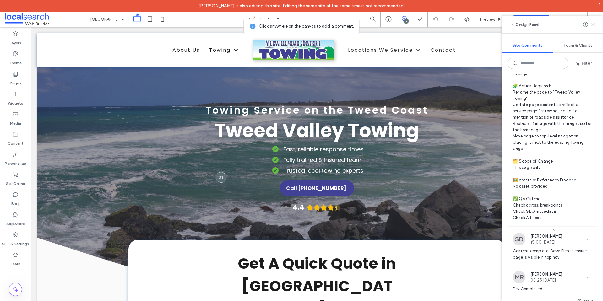
scroll to position [126, 0]
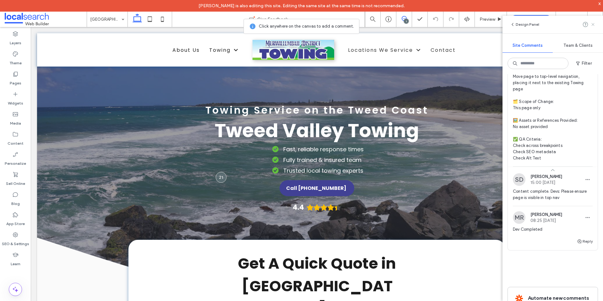
click at [594, 25] on icon at bounding box center [592, 24] width 5 height 5
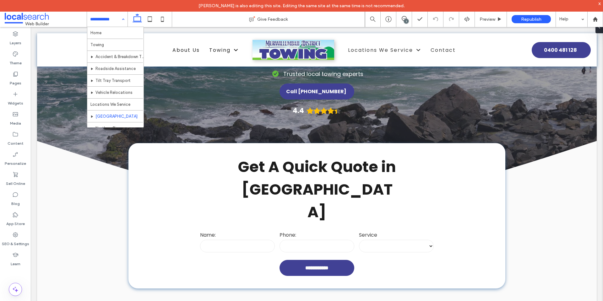
scroll to position [0, 0]
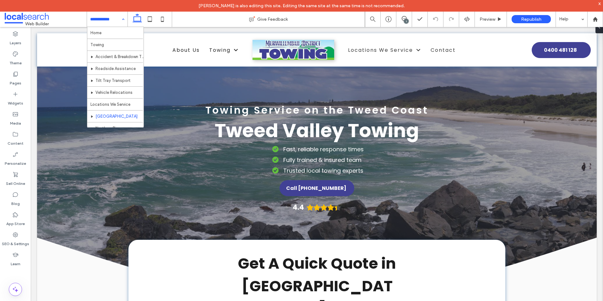
drag, startPoint x: 602, startPoint y: 53, endPoint x: 608, endPoint y: 33, distance: 21.2
click at [406, 19] on div "1" at bounding box center [406, 21] width 5 height 5
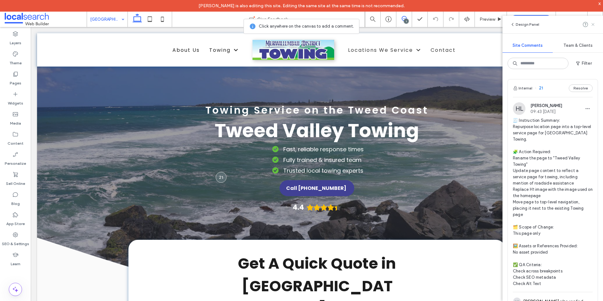
click at [590, 25] on icon at bounding box center [592, 24] width 5 height 5
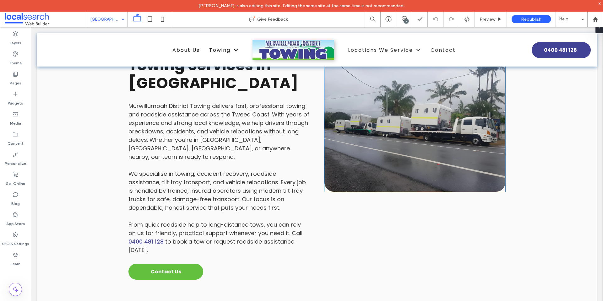
scroll to position [440, 0]
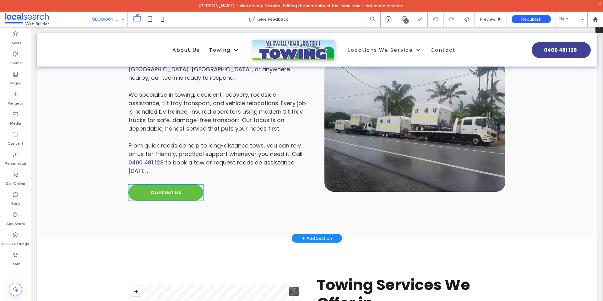
click at [170, 186] on span "Contact us" at bounding box center [165, 193] width 41 height 14
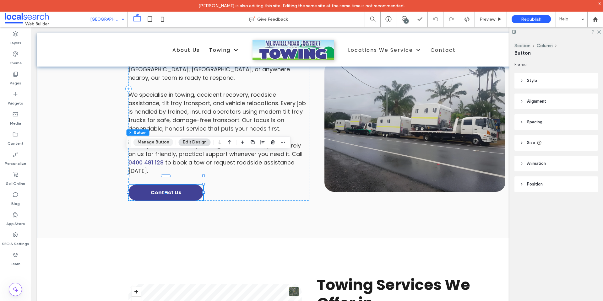
click at [157, 146] on button "Manage Button" at bounding box center [153, 142] width 40 height 8
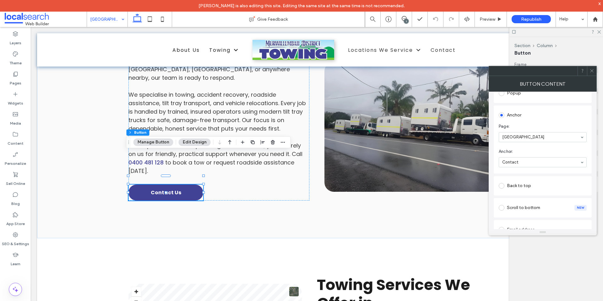
scroll to position [126, 0]
click at [590, 72] on icon at bounding box center [591, 70] width 5 height 5
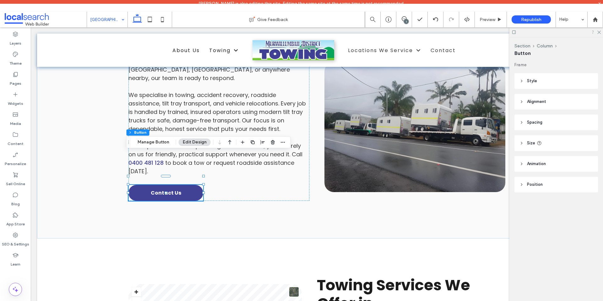
drag, startPoint x: 600, startPoint y: 33, endPoint x: 593, endPoint y: 33, distance: 6.6
click at [600, 33] on icon at bounding box center [598, 32] width 4 height 4
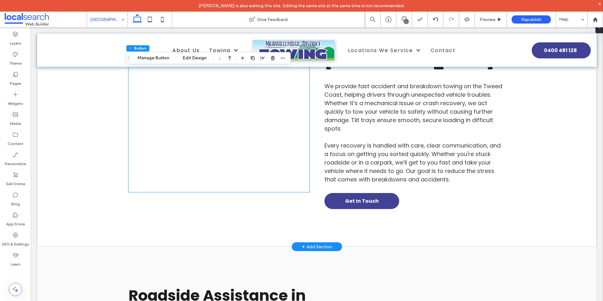
scroll to position [942, 0]
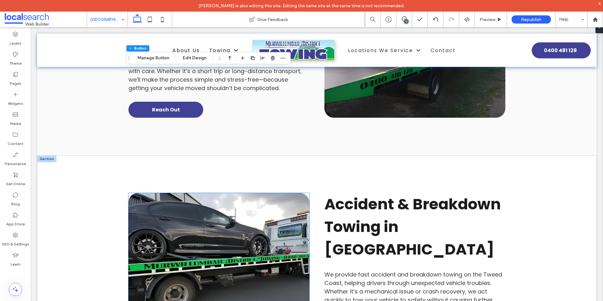
click at [300, 193] on link at bounding box center [218, 258] width 181 height 130
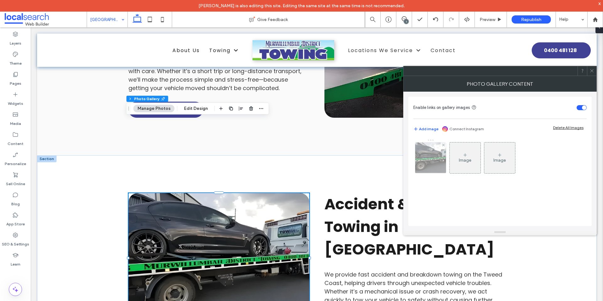
click at [419, 165] on img at bounding box center [430, 158] width 41 height 31
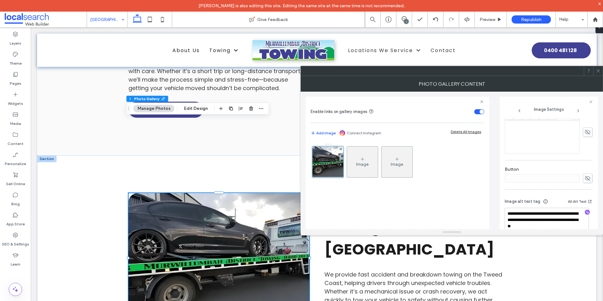
scroll to position [190, 0]
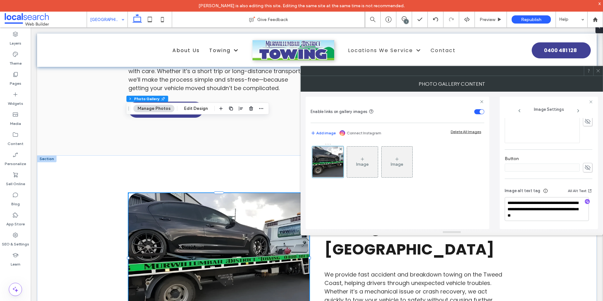
click at [599, 71] on icon at bounding box center [598, 70] width 5 height 5
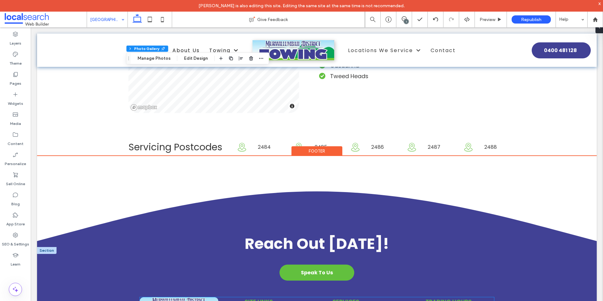
scroll to position [2258, 0]
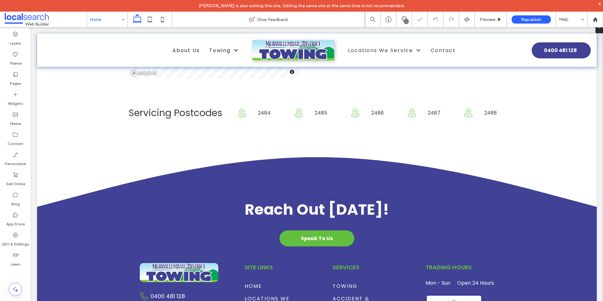
click at [407, 22] on div "1" at bounding box center [406, 21] width 5 height 5
click at [405, 18] on icon at bounding box center [404, 18] width 5 height 5
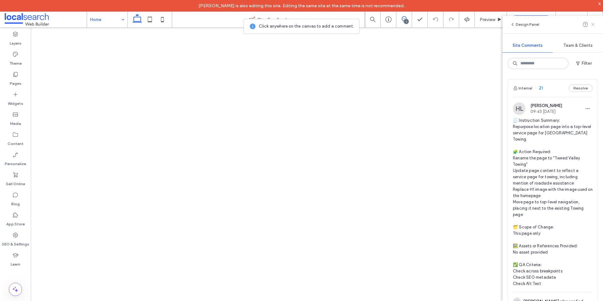
click at [593, 27] on icon at bounding box center [592, 24] width 5 height 5
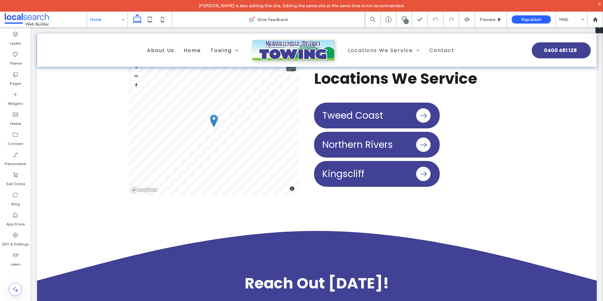
scroll to position [1494, 0]
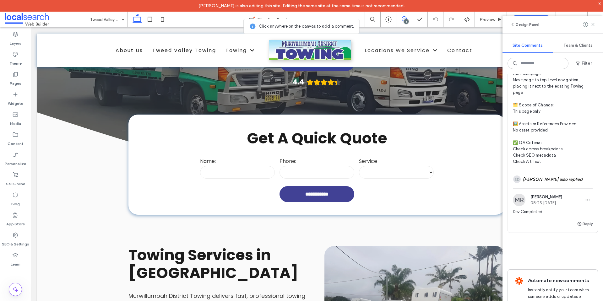
scroll to position [126, 0]
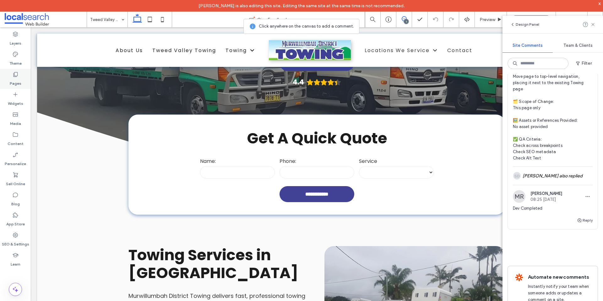
click at [18, 78] on label "Pages" at bounding box center [16, 82] width 12 height 9
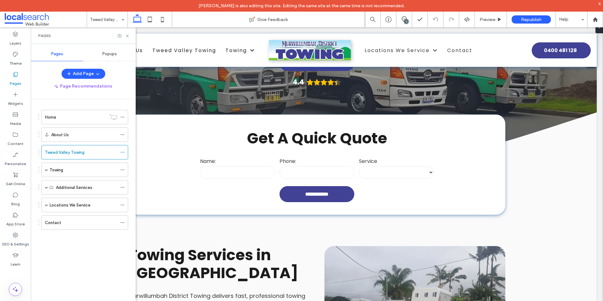
scroll to position [0, 0]
click at [122, 152] on use at bounding box center [122, 152] width 3 height 1
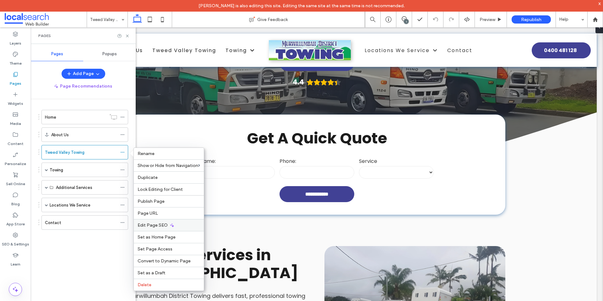
click at [178, 223] on div "Edit Page SEO" at bounding box center [169, 225] width 70 height 12
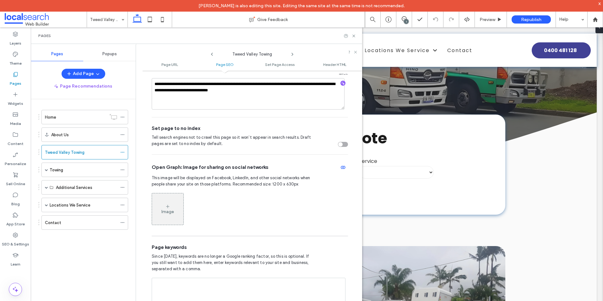
scroll to position [243, 0]
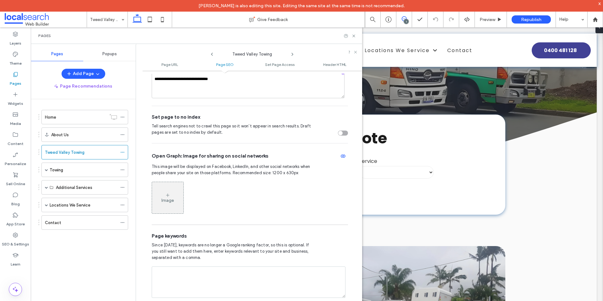
click at [403, 17] on icon at bounding box center [404, 18] width 5 height 5
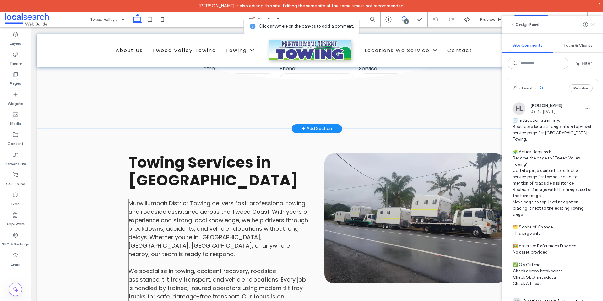
scroll to position [157, 0]
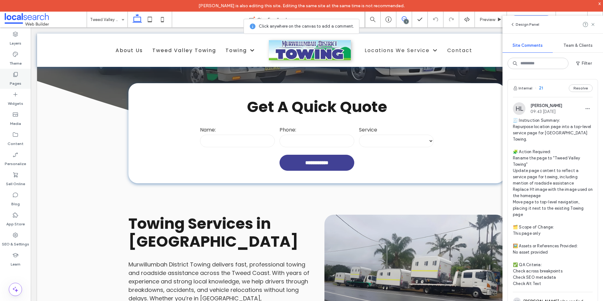
click at [17, 75] on icon at bounding box center [15, 74] width 6 height 6
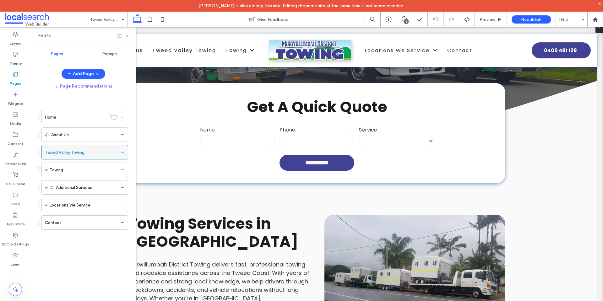
click at [121, 152] on icon at bounding box center [122, 152] width 4 height 4
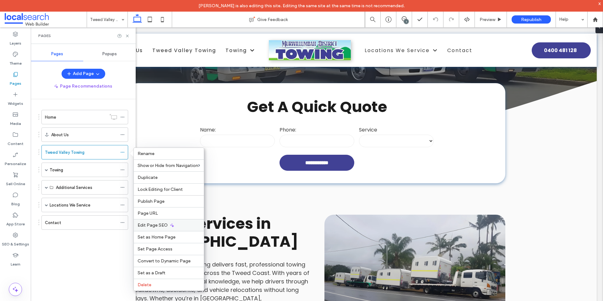
click at [181, 224] on div "Edit Page SEO" at bounding box center [169, 225] width 70 height 12
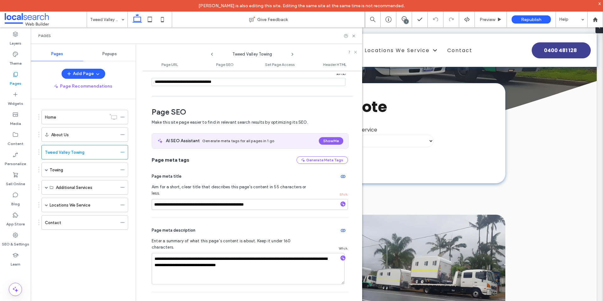
scroll to position [117, 0]
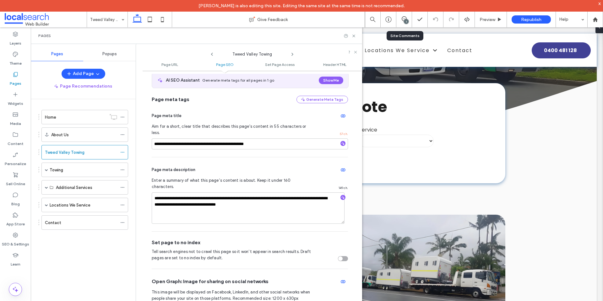
click at [402, 16] on div "1" at bounding box center [404, 20] width 16 height 16
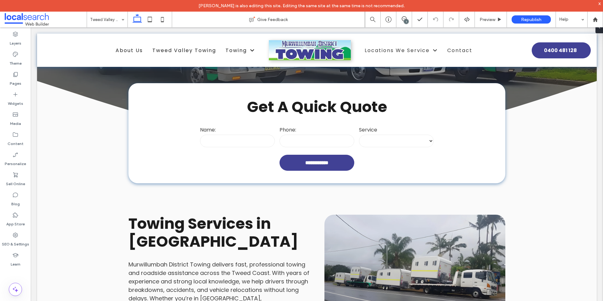
click at [407, 23] on div "1" at bounding box center [406, 21] width 5 height 5
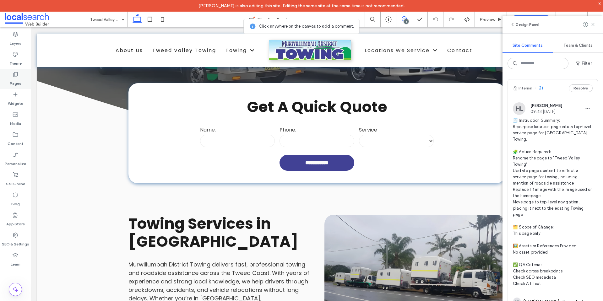
click at [17, 74] on icon at bounding box center [15, 74] width 6 height 6
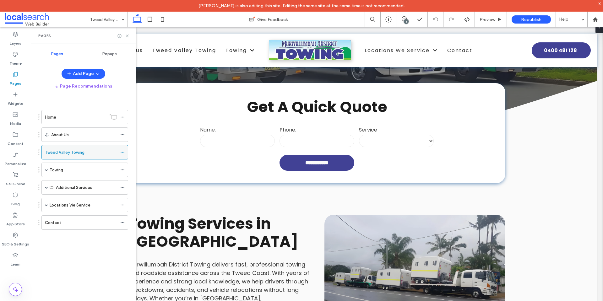
click at [124, 152] on use at bounding box center [122, 152] width 3 height 1
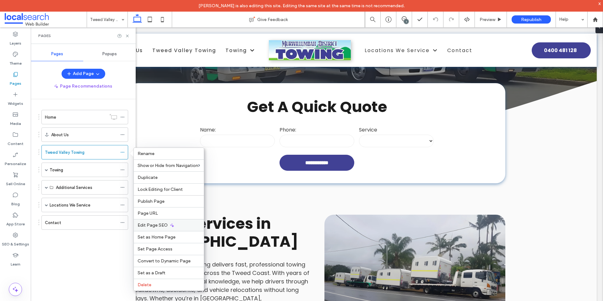
click at [165, 225] on span "Edit Page SEO" at bounding box center [153, 225] width 30 height 5
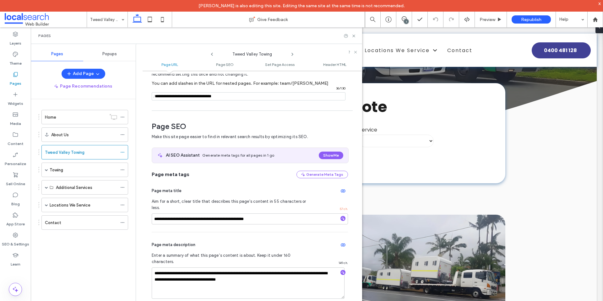
scroll to position [0, 0]
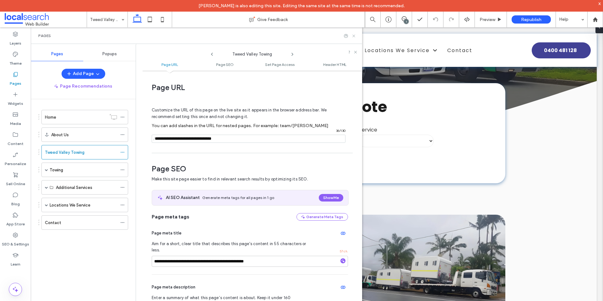
click at [354, 36] on use at bounding box center [353, 36] width 3 height 3
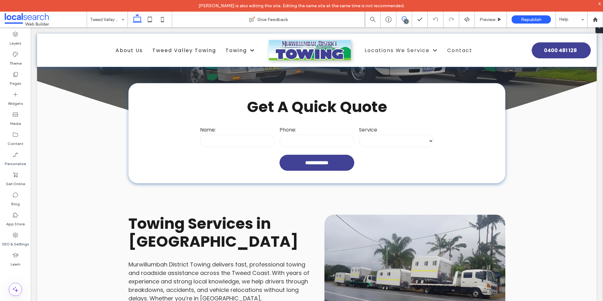
click at [407, 18] on span at bounding box center [403, 18] width 15 height 5
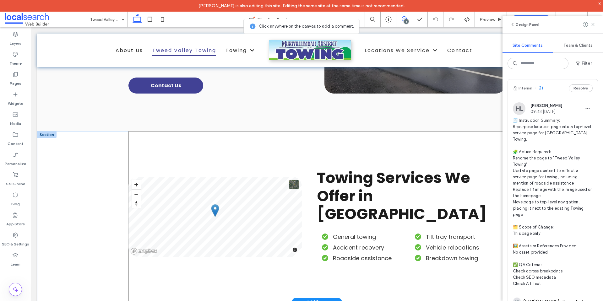
scroll to position [502, 0]
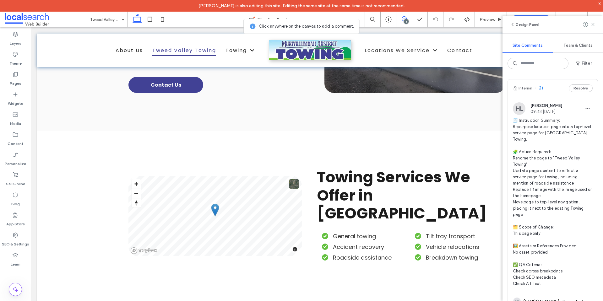
drag, startPoint x: 593, startPoint y: 25, endPoint x: 584, endPoint y: 31, distance: 11.0
click at [593, 25] on icon at bounding box center [592, 24] width 5 height 5
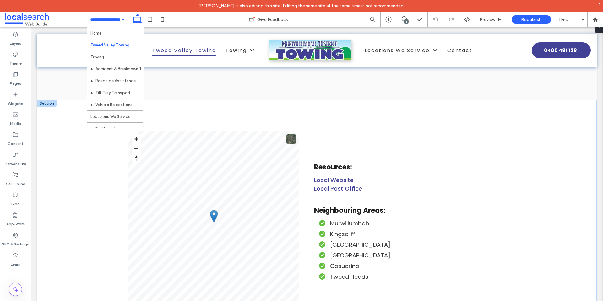
scroll to position [2041, 0]
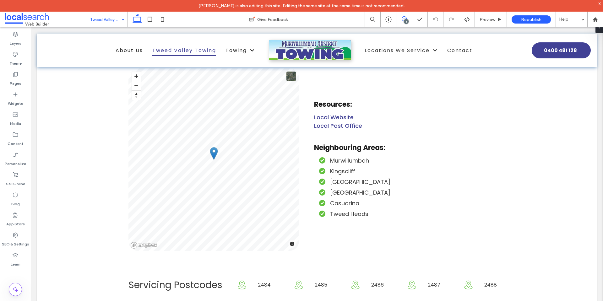
click at [402, 20] on icon at bounding box center [404, 18] width 5 height 5
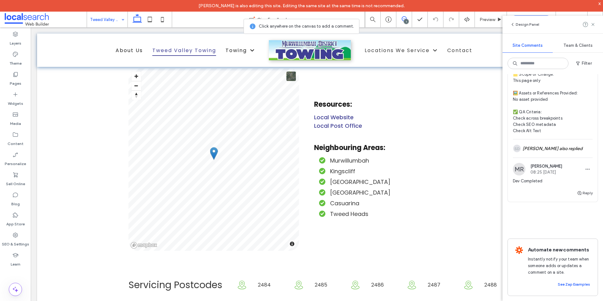
scroll to position [0, 0]
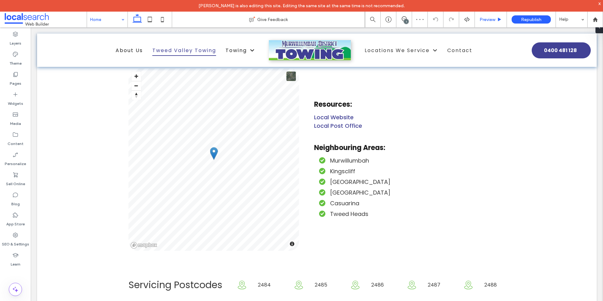
click at [487, 23] on div "Preview" at bounding box center [491, 20] width 32 height 16
click at [482, 16] on div "Preview" at bounding box center [491, 20] width 32 height 16
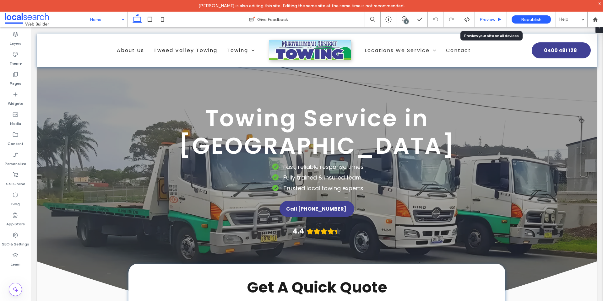
scroll to position [1318, 0]
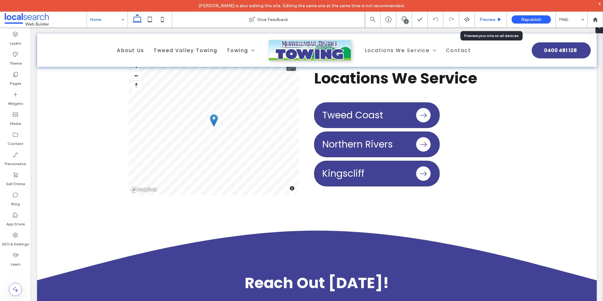
click at [499, 20] on use at bounding box center [499, 19] width 3 height 3
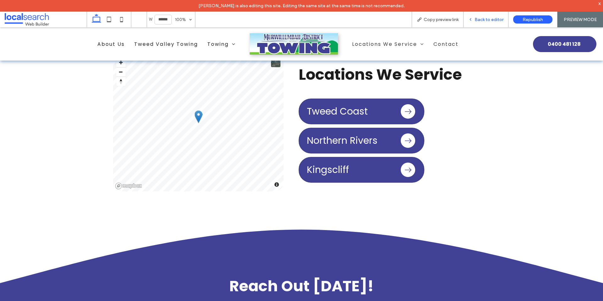
click at [491, 17] on span "Back to editor" at bounding box center [488, 19] width 29 height 5
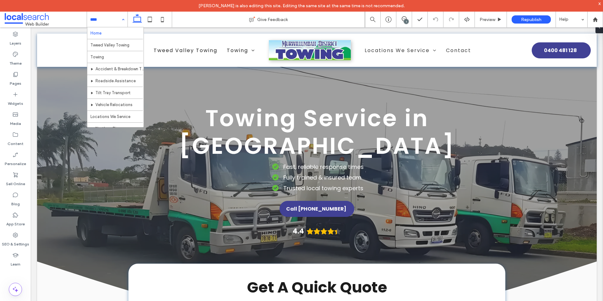
drag, startPoint x: 98, startPoint y: 20, endPoint x: 103, endPoint y: 18, distance: 5.2
click at [403, 17] on icon at bounding box center [404, 18] width 5 height 5
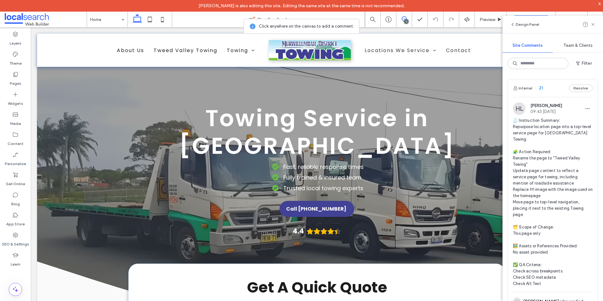
click at [596, 25] on div "Design Panel" at bounding box center [552, 25] width 100 height 18
click at [595, 24] on icon at bounding box center [592, 24] width 5 height 5
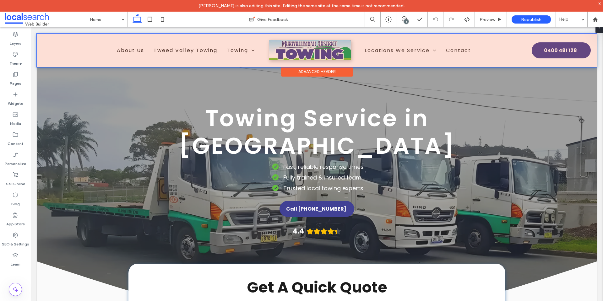
click at [217, 52] on div at bounding box center [316, 50] width 559 height 33
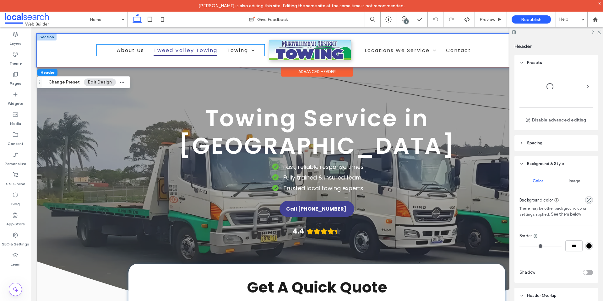
click at [212, 51] on span "Tweed Valley Towing" at bounding box center [186, 50] width 64 height 11
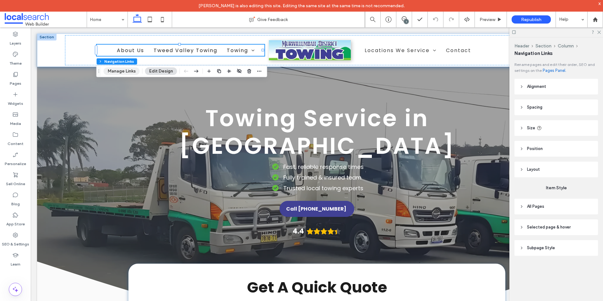
click at [127, 70] on button "Manage Links" at bounding box center [122, 71] width 36 height 8
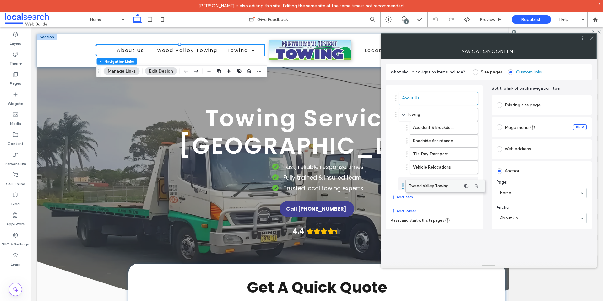
drag, startPoint x: 440, startPoint y: 116, endPoint x: 447, endPoint y: 187, distance: 71.9
click at [589, 36] on div at bounding box center [591, 38] width 9 height 9
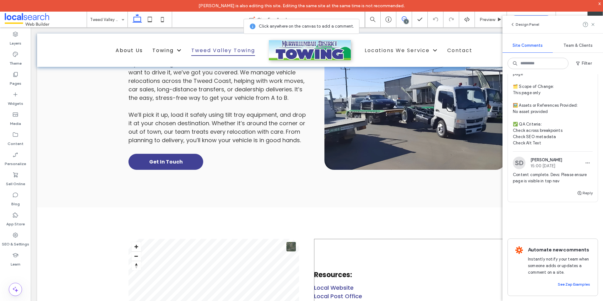
scroll to position [1821, 0]
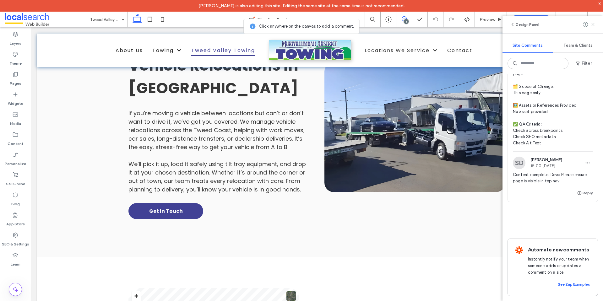
click at [595, 26] on icon at bounding box center [592, 24] width 5 height 5
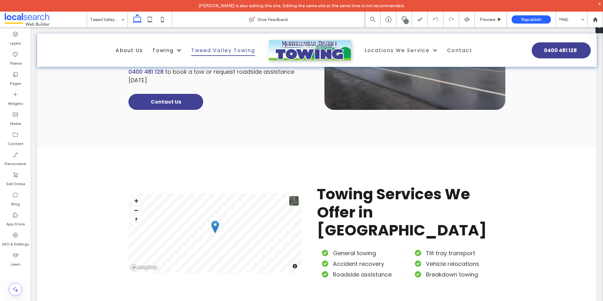
scroll to position [0, 0]
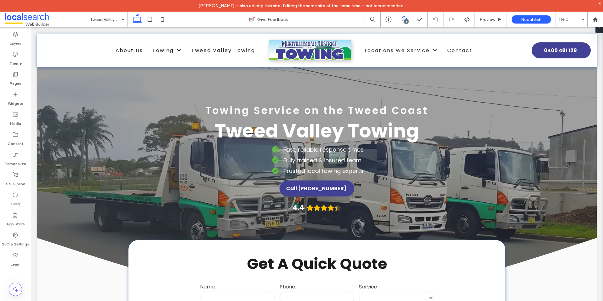
click at [407, 18] on span at bounding box center [403, 18] width 15 height 5
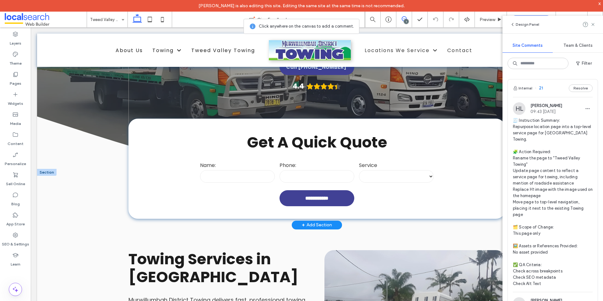
scroll to position [126, 0]
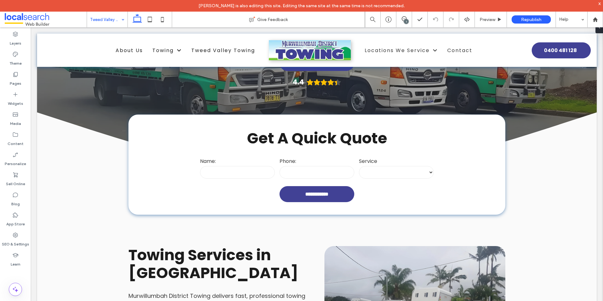
click at [211, 175] on input "text" at bounding box center [237, 172] width 75 height 13
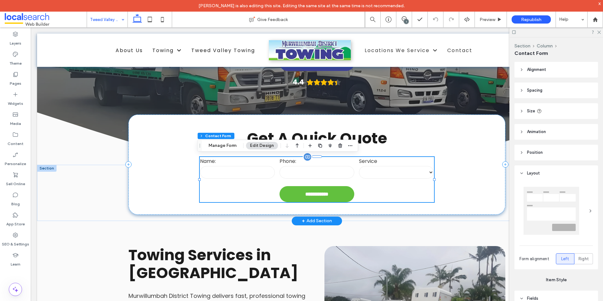
type input "*"
type input "***"
type input "**"
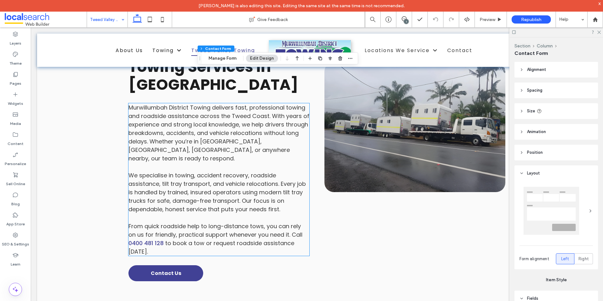
scroll to position [377, 0]
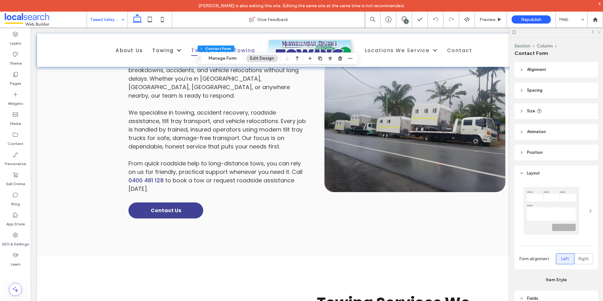
click at [599, 32] on use at bounding box center [598, 32] width 3 height 3
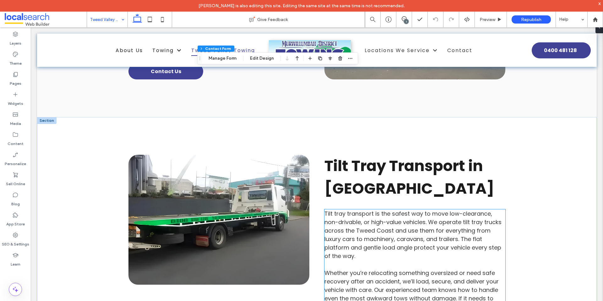
scroll to position [1570, 0]
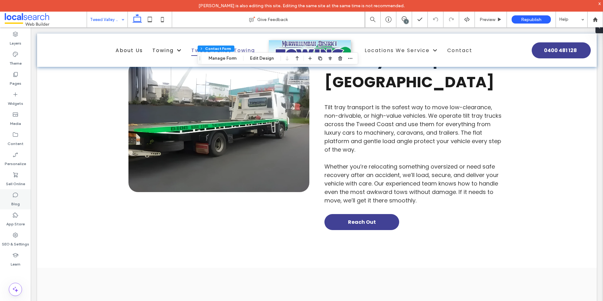
drag, startPoint x: 10, startPoint y: 245, endPoint x: 27, endPoint y: 206, distance: 42.6
click at [10, 245] on label "SEO & Settings" at bounding box center [15, 242] width 27 height 9
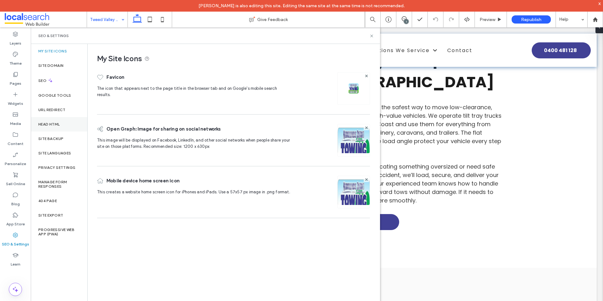
click at [57, 128] on div "Head HTML" at bounding box center [59, 124] width 57 height 14
click at [65, 134] on div "Site Backup" at bounding box center [59, 139] width 57 height 14
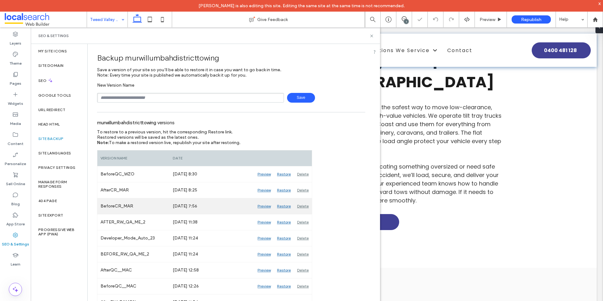
click at [265, 206] on div "Preview" at bounding box center [263, 206] width 19 height 16
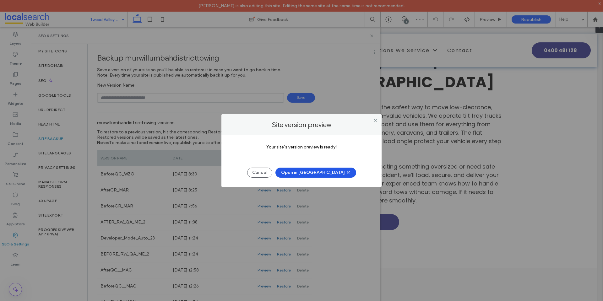
click at [323, 175] on button "Open in New Tab" at bounding box center [315, 173] width 81 height 10
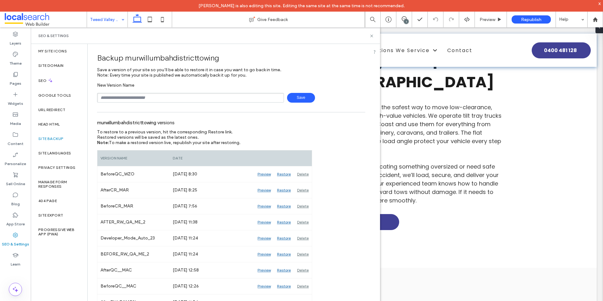
click at [404, 20] on div "1" at bounding box center [406, 21] width 5 height 5
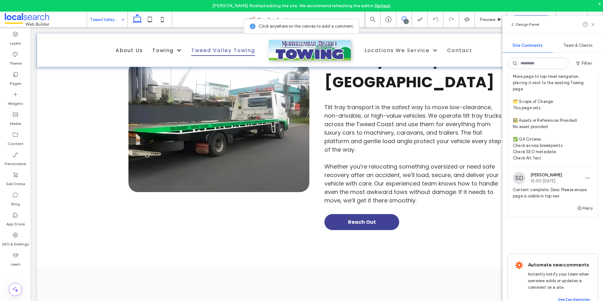
scroll to position [148, 0]
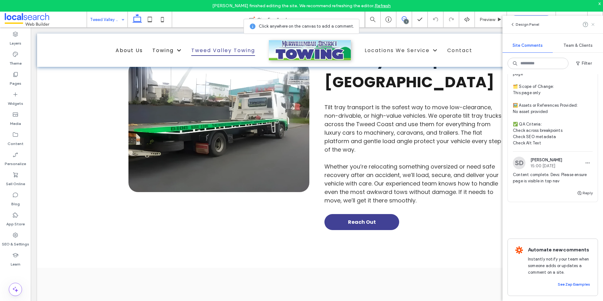
click at [594, 25] on icon at bounding box center [592, 24] width 5 height 5
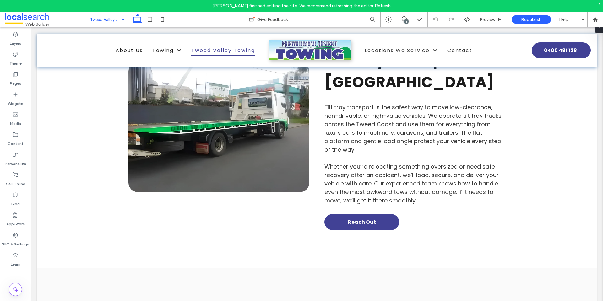
scroll to position [0, 0]
click at [403, 21] on icon at bounding box center [404, 18] width 5 height 5
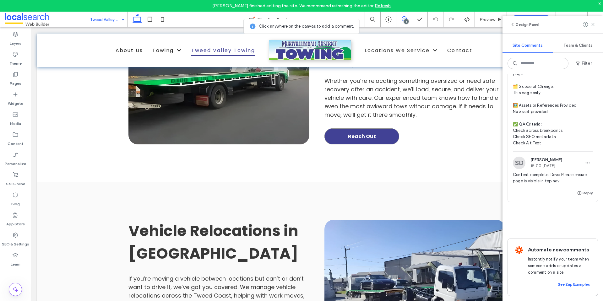
scroll to position [1758, 0]
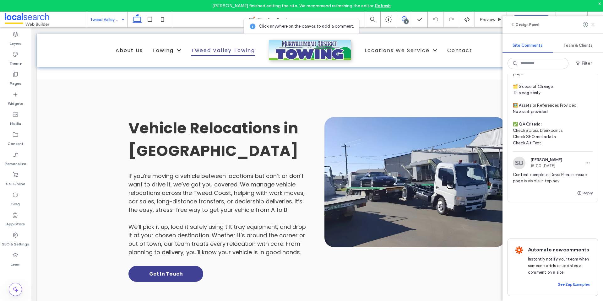
click at [594, 24] on use at bounding box center [592, 24] width 3 height 3
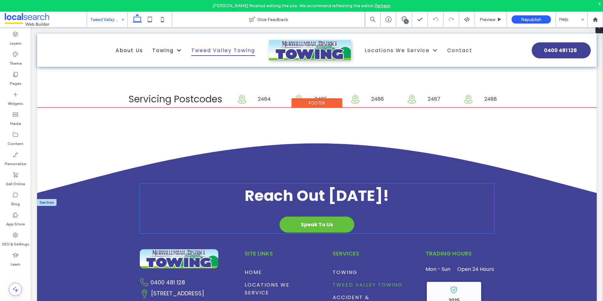
scroll to position [2238, 0]
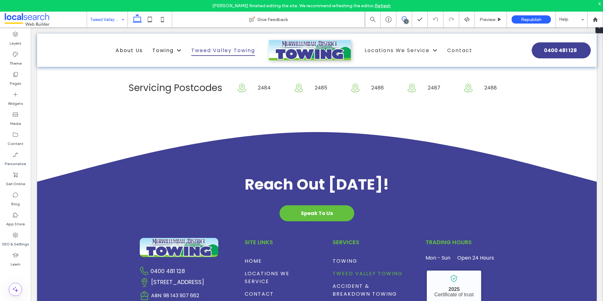
click at [406, 19] on icon at bounding box center [404, 18] width 5 height 5
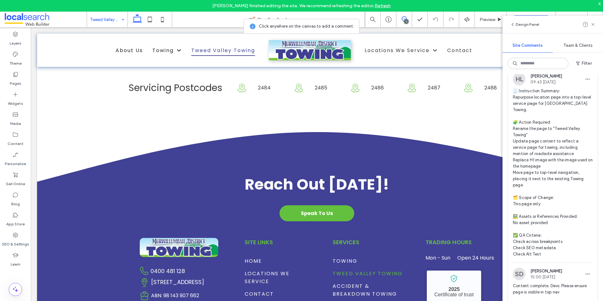
scroll to position [126, 0]
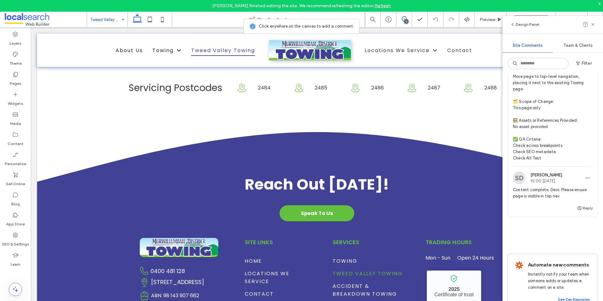
click at [404, 17] on icon at bounding box center [404, 18] width 5 height 5
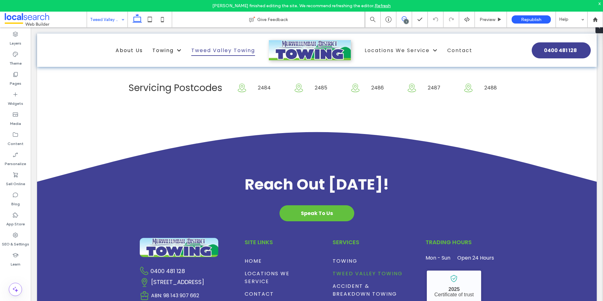
scroll to position [0, 0]
click at [404, 17] on icon at bounding box center [404, 18] width 5 height 5
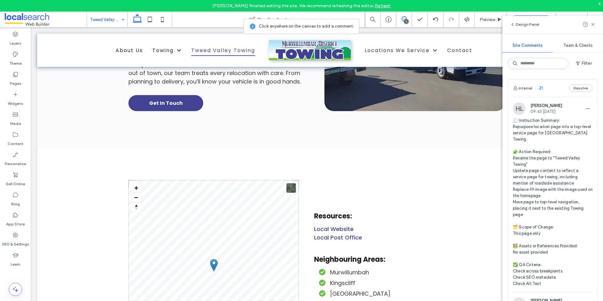
scroll to position [1924, 0]
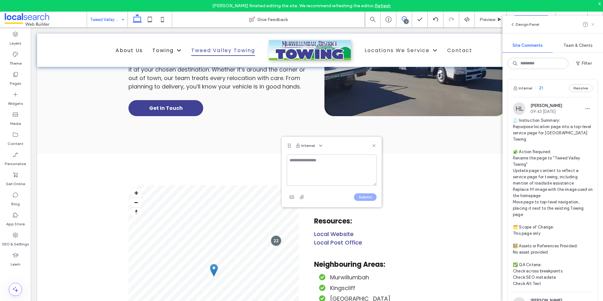
drag, startPoint x: 593, startPoint y: 24, endPoint x: 397, endPoint y: 35, distance: 197.1
click at [593, 24] on use at bounding box center [592, 24] width 3 height 3
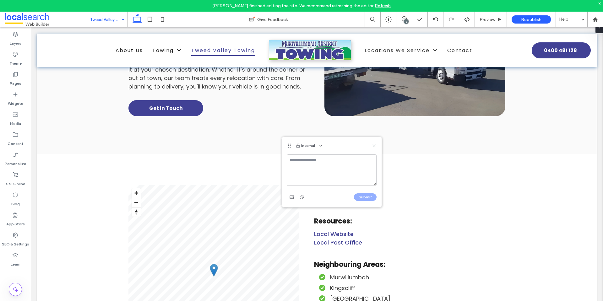
click at [374, 147] on icon at bounding box center [373, 145] width 5 height 5
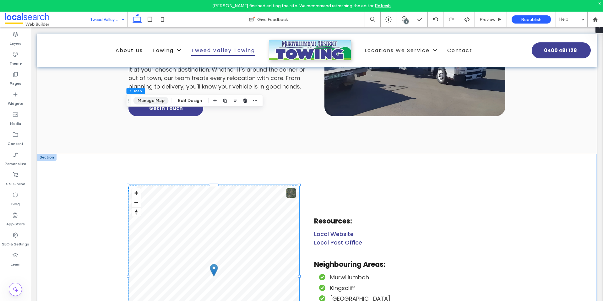
click at [156, 99] on button "Manage Map" at bounding box center [150, 101] width 35 height 8
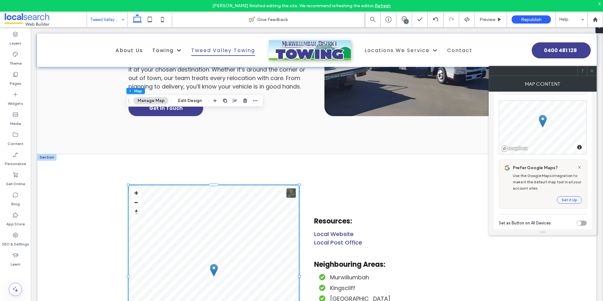
scroll to position [63, 0]
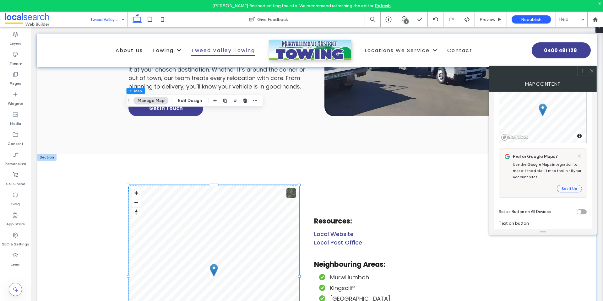
click at [595, 70] on div at bounding box center [591, 70] width 9 height 9
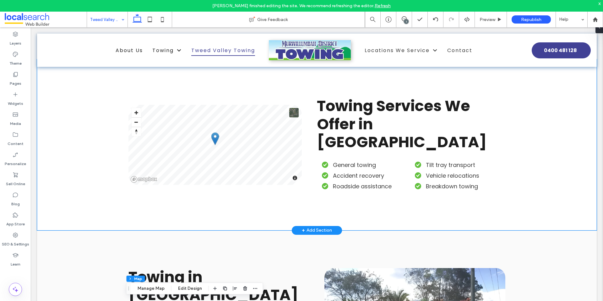
scroll to position [480, 0]
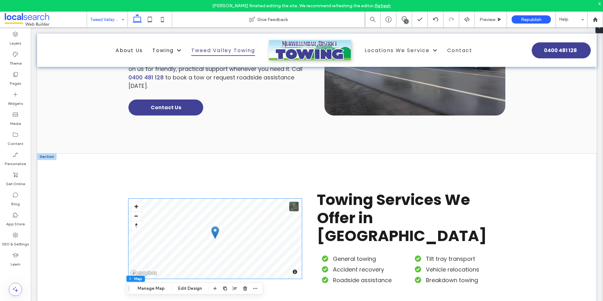
click at [218, 199] on div "© Mapbox © OpenStreetMap Improve this map" at bounding box center [214, 239] width 173 height 80
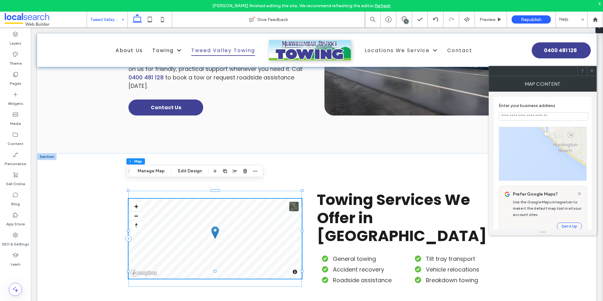
type input "**********"
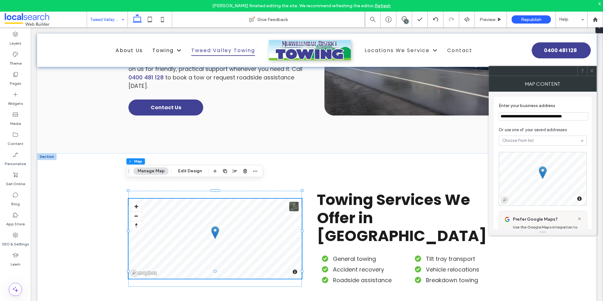
click at [592, 69] on icon at bounding box center [591, 70] width 5 height 5
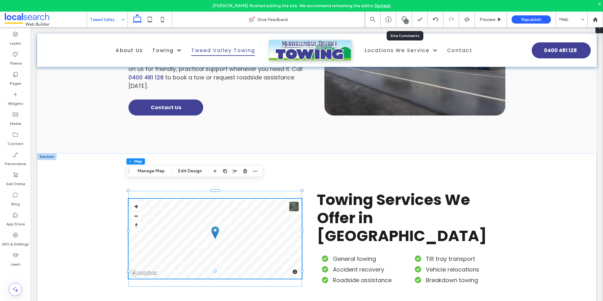
click at [406, 16] on div "1" at bounding box center [404, 20] width 16 height 16
click at [404, 19] on icon at bounding box center [404, 18] width 5 height 5
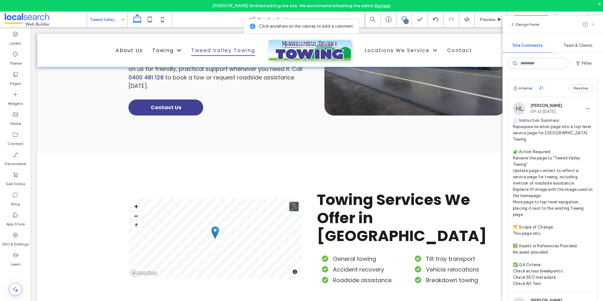
click at [592, 25] on use at bounding box center [592, 24] width 3 height 3
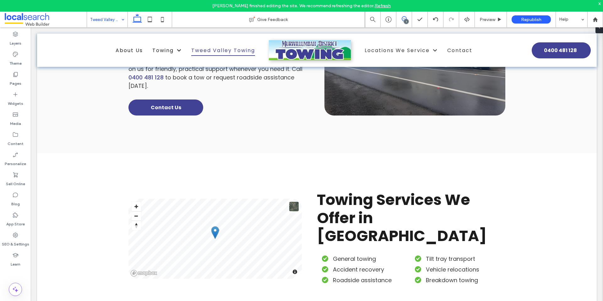
click at [403, 17] on icon at bounding box center [404, 18] width 5 height 5
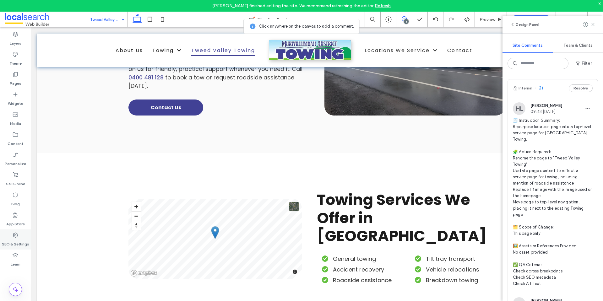
click at [6, 233] on div "SEO & Settings" at bounding box center [15, 239] width 31 height 20
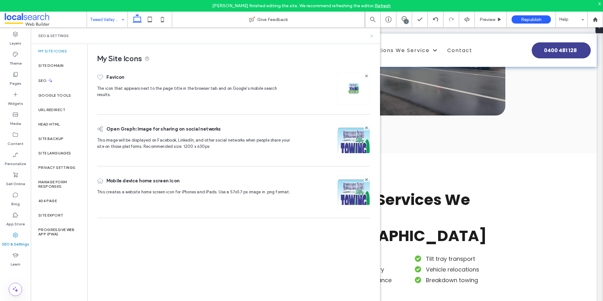
drag, startPoint x: 370, startPoint y: 34, endPoint x: 404, endPoint y: 24, distance: 35.0
click at [372, 34] on icon at bounding box center [371, 36] width 5 height 5
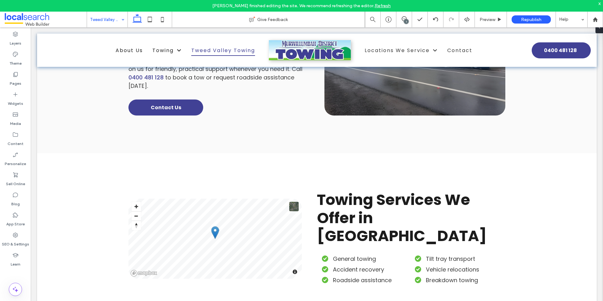
click at [404, 19] on div "1" at bounding box center [406, 21] width 5 height 5
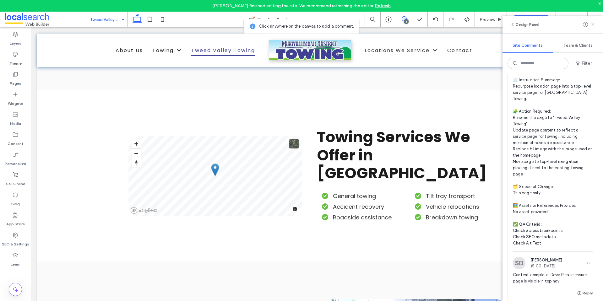
scroll to position [0, 0]
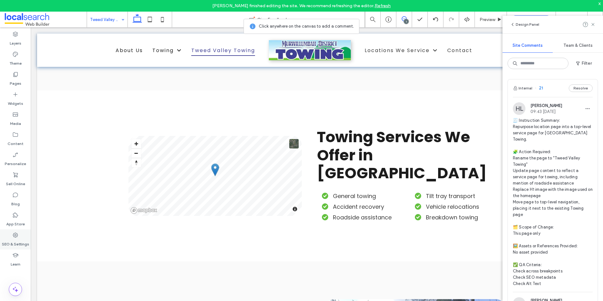
click at [22, 238] on div "SEO & Settings" at bounding box center [15, 239] width 31 height 20
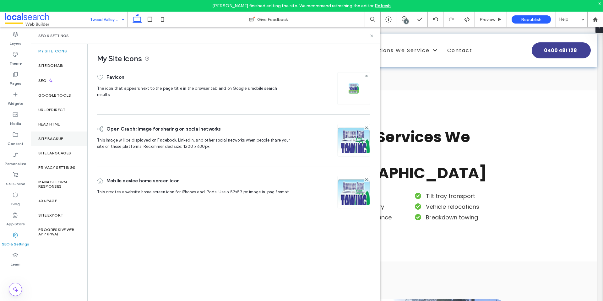
click at [57, 135] on div "Site Backup" at bounding box center [59, 139] width 57 height 14
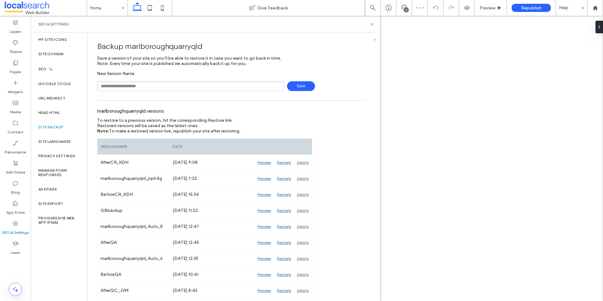
type input "**********"
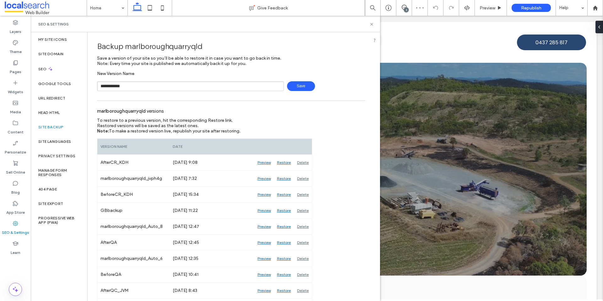
click at [291, 87] on span "Save" at bounding box center [301, 86] width 28 height 10
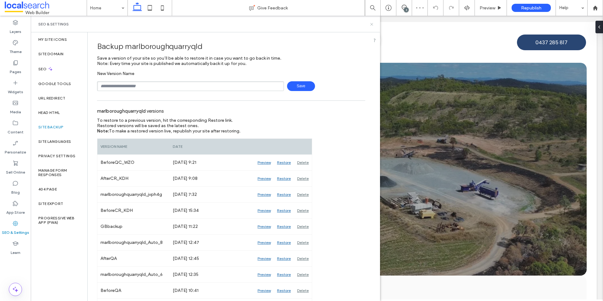
click at [372, 25] on use at bounding box center [371, 24] width 3 height 3
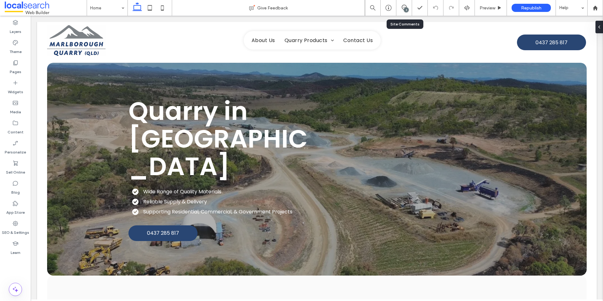
click at [401, 11] on div "3" at bounding box center [403, 8] width 15 height 6
click at [405, 8] on div "3" at bounding box center [406, 10] width 5 height 5
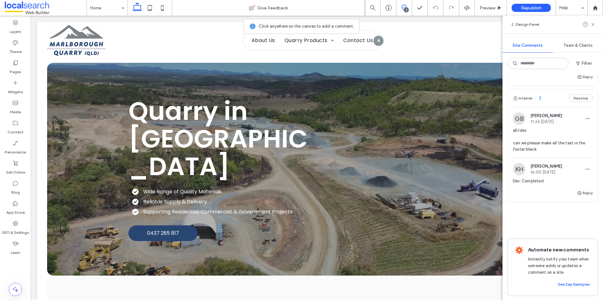
scroll to position [262, 0]
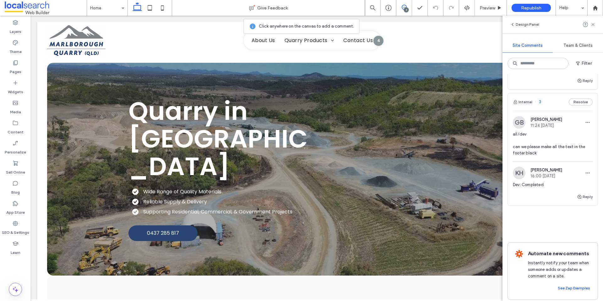
click at [555, 153] on span "all/dev can we please make all the text in the footer black" at bounding box center [553, 143] width 80 height 25
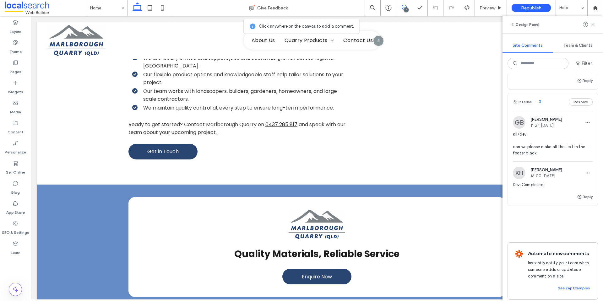
scroll to position [1029, 0]
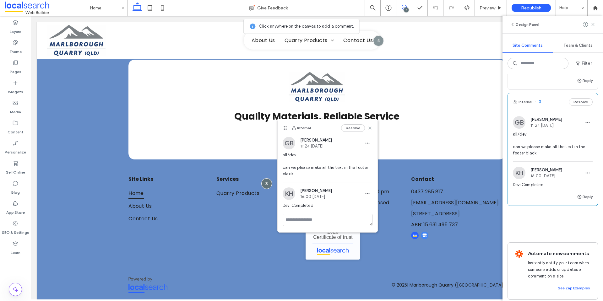
drag, startPoint x: 369, startPoint y: 128, endPoint x: 147, endPoint y: 167, distance: 225.3
click at [369, 128] on icon at bounding box center [369, 128] width 5 height 5
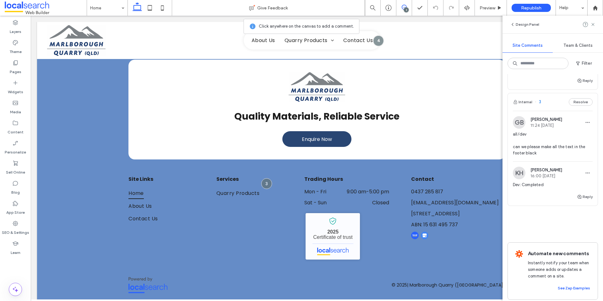
click at [536, 153] on span "all/dev can we please make all the text in the footer black" at bounding box center [553, 143] width 80 height 25
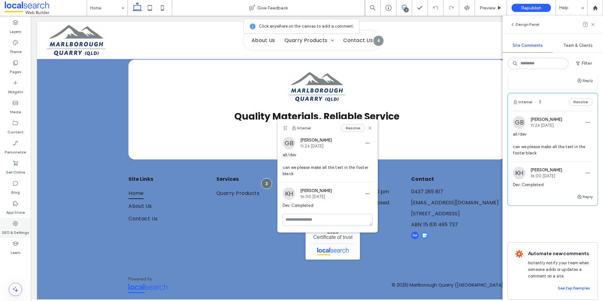
click at [17, 229] on label "SEO & Settings" at bounding box center [15, 231] width 27 height 9
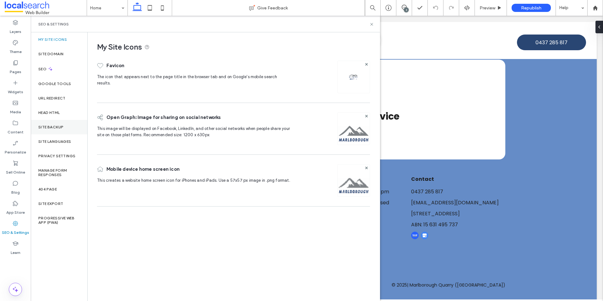
click at [71, 127] on div "Site Backup" at bounding box center [59, 127] width 57 height 14
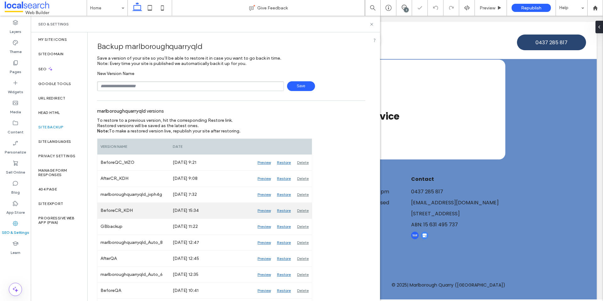
click at [262, 211] on div "Preview" at bounding box center [263, 211] width 19 height 16
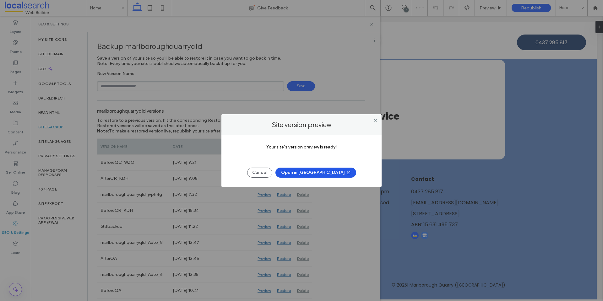
click at [311, 175] on button "Open in [GEOGRAPHIC_DATA]" at bounding box center [315, 173] width 81 height 10
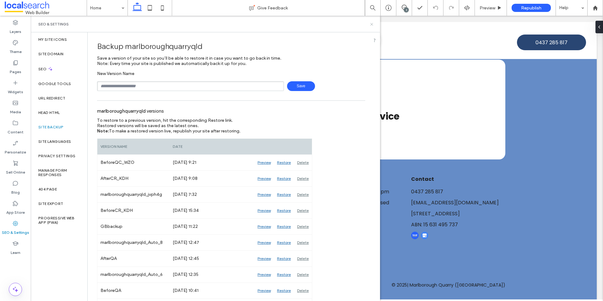
drag, startPoint x: 372, startPoint y: 23, endPoint x: 327, endPoint y: 0, distance: 50.3
click at [372, 23] on icon at bounding box center [371, 24] width 5 height 5
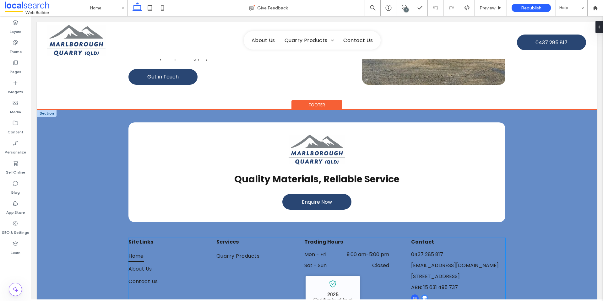
scroll to position [1029, 0]
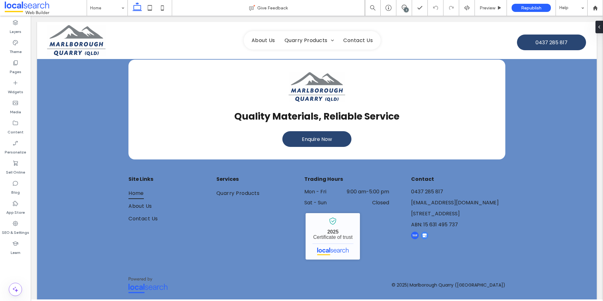
click at [406, 8] on div "3" at bounding box center [406, 10] width 5 height 5
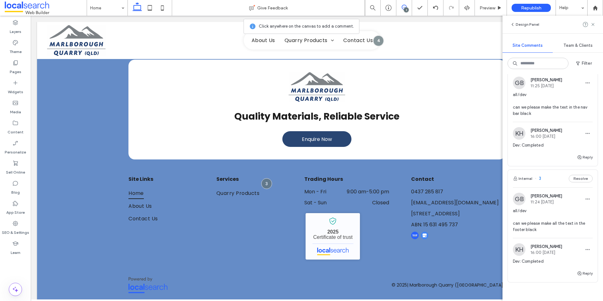
scroll to position [185, 0]
click at [536, 112] on span "all/dev can we please make the text in the nav bar black" at bounding box center [553, 104] width 80 height 25
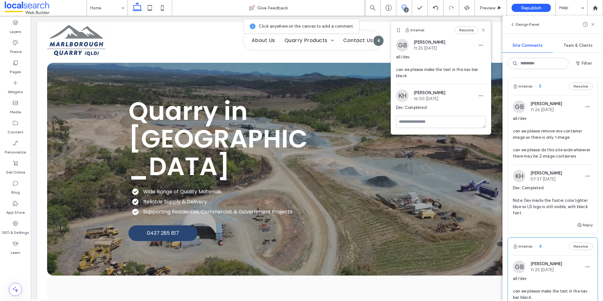
scroll to position [0, 0]
click at [546, 132] on span "all/dev can we please remove one container image so there is only 1 image can w…" at bounding box center [553, 139] width 80 height 44
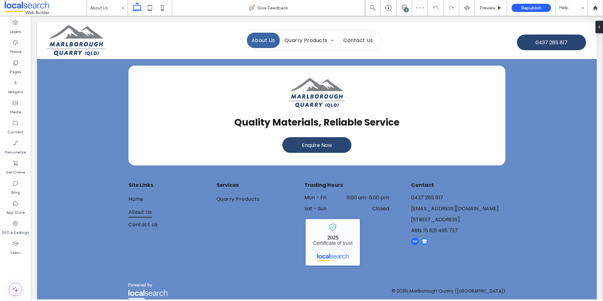
scroll to position [455, 0]
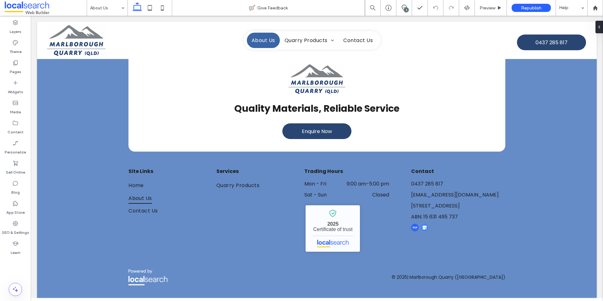
drag, startPoint x: 404, startPoint y: 9, endPoint x: 108, endPoint y: 102, distance: 310.7
click at [404, 9] on div "3" at bounding box center [406, 10] width 5 height 5
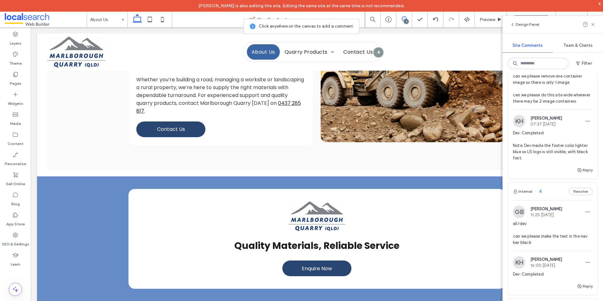
scroll to position [0, 0]
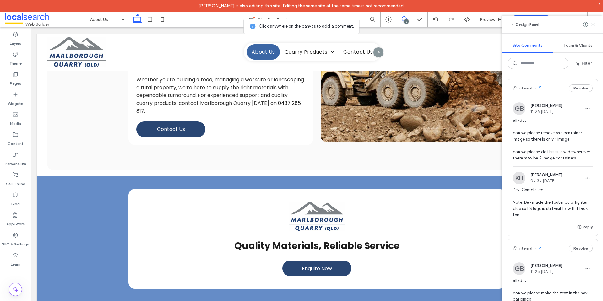
click at [591, 25] on icon at bounding box center [592, 24] width 5 height 5
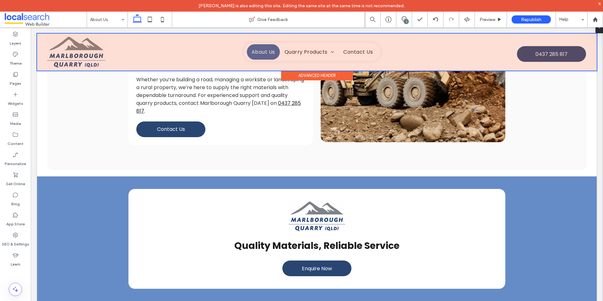
click at [343, 56] on div at bounding box center [316, 52] width 559 height 37
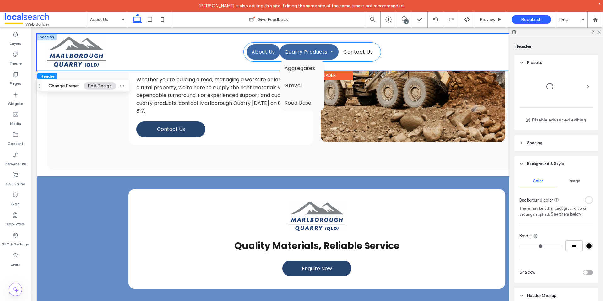
click at [327, 53] on span at bounding box center [330, 51] width 6 height 5
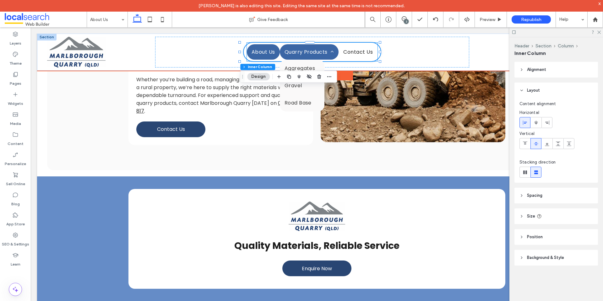
click at [280, 53] on link "Quarry Products" at bounding box center [309, 51] width 59 height 15
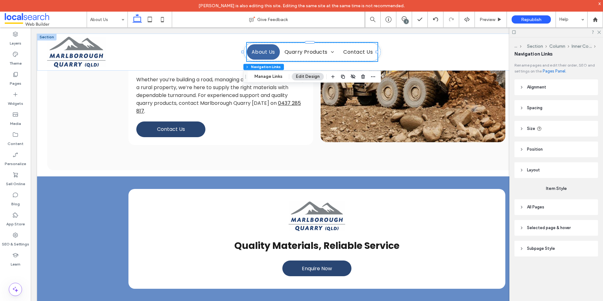
click at [546, 251] on span "Subpage Style" at bounding box center [541, 248] width 28 height 6
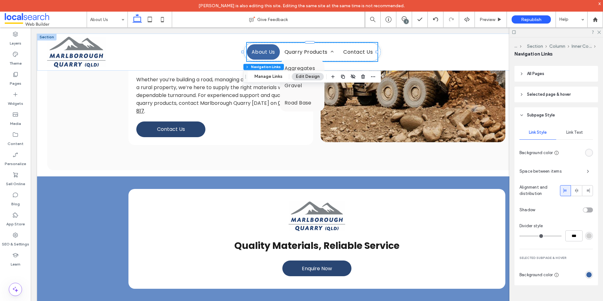
scroll to position [134, 0]
click at [569, 127] on div "Link Text" at bounding box center [574, 132] width 37 height 14
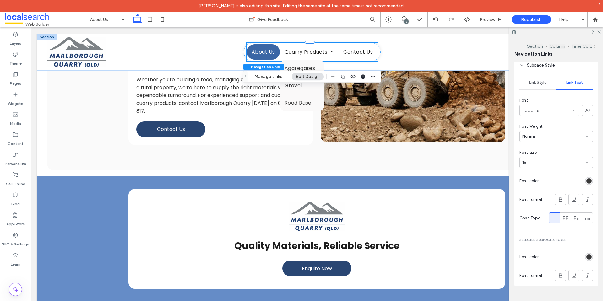
scroll to position [184, 0]
click at [588, 254] on div "rgb(56, 56, 56)" at bounding box center [588, 255] width 5 height 5
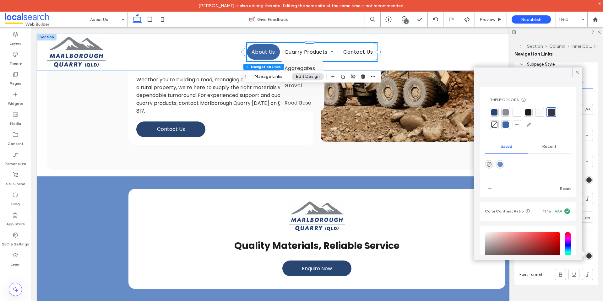
click at [516, 112] on div at bounding box center [517, 112] width 6 height 6
click at [575, 73] on icon at bounding box center [577, 72] width 6 height 6
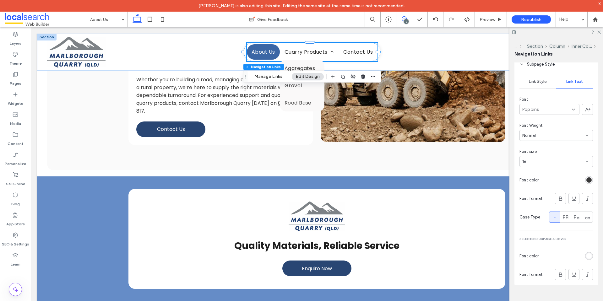
click at [402, 19] on use at bounding box center [404, 18] width 5 height 5
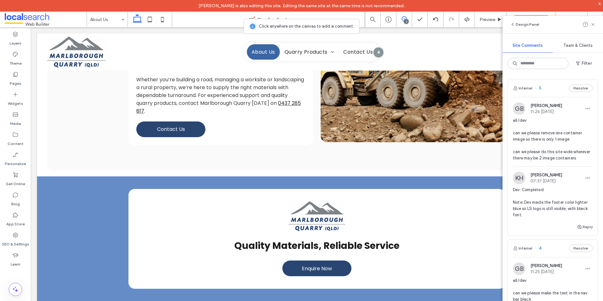
click at [552, 137] on span "all/dev can we please remove one container image so there is only 1 image can w…" at bounding box center [553, 139] width 80 height 44
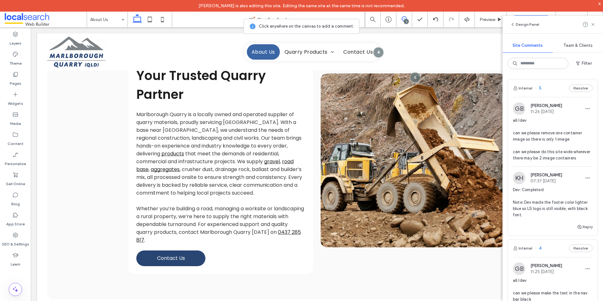
scroll to position [154, 0]
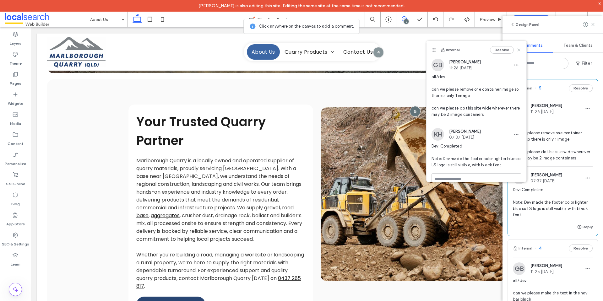
click at [517, 49] on use at bounding box center [518, 49] width 3 height 3
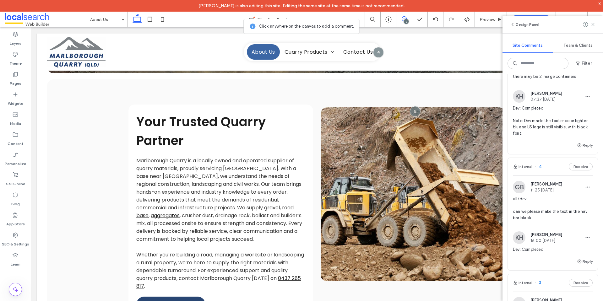
scroll to position [0, 0]
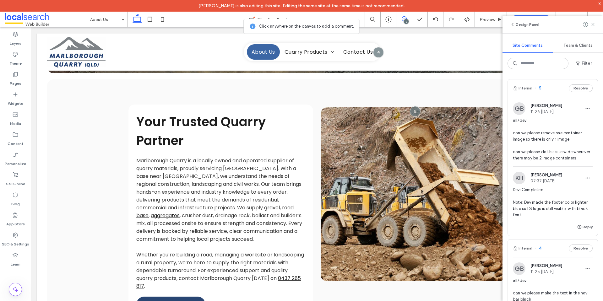
click at [402, 21] on icon at bounding box center [404, 18] width 5 height 5
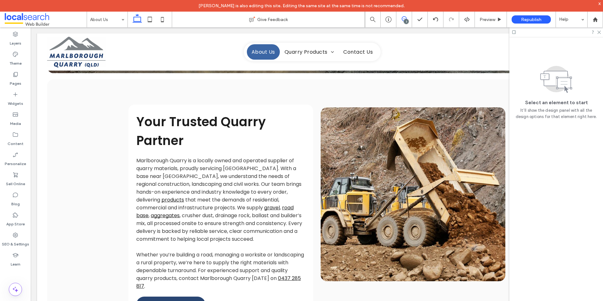
click at [402, 21] on icon at bounding box center [404, 18] width 5 height 5
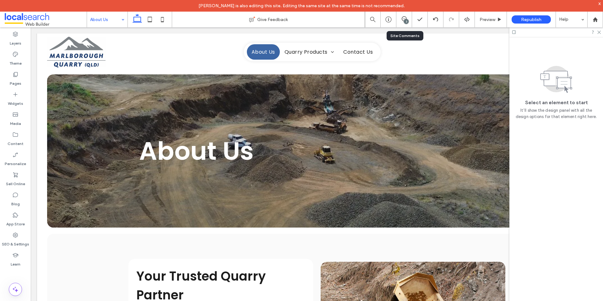
click at [404, 16] on div "3" at bounding box center [404, 20] width 16 height 16
click at [407, 17] on span at bounding box center [403, 18] width 15 height 5
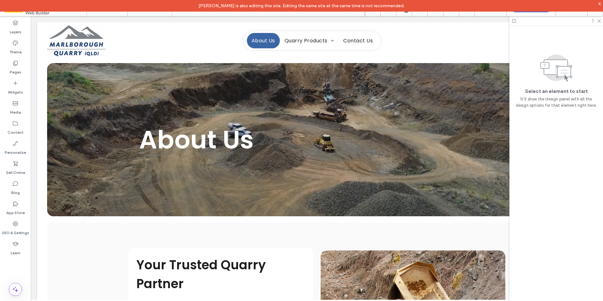
click at [599, 22] on icon at bounding box center [598, 21] width 4 height 4
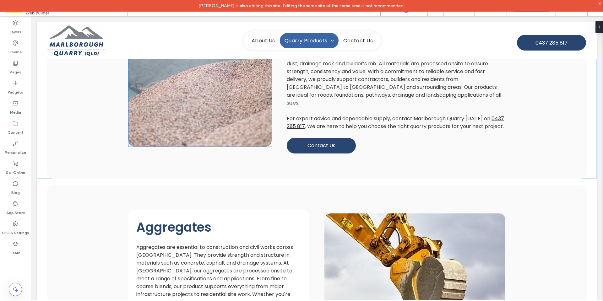
scroll to position [348, 0]
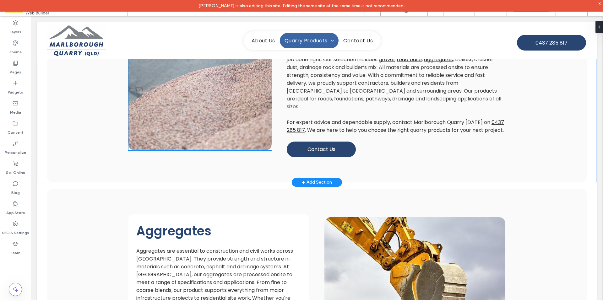
click at [230, 109] on link at bounding box center [199, 71] width 143 height 157
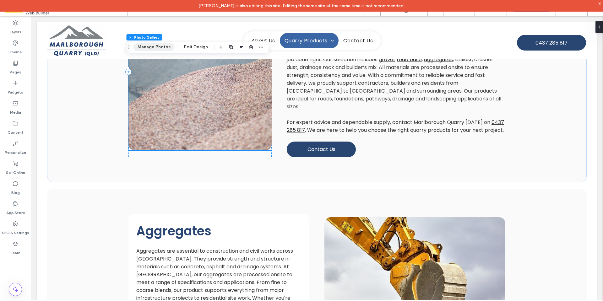
drag, startPoint x: 155, startPoint y: 49, endPoint x: 286, endPoint y: 72, distance: 133.2
click at [155, 49] on button "Manage Photos" at bounding box center [153, 47] width 41 height 8
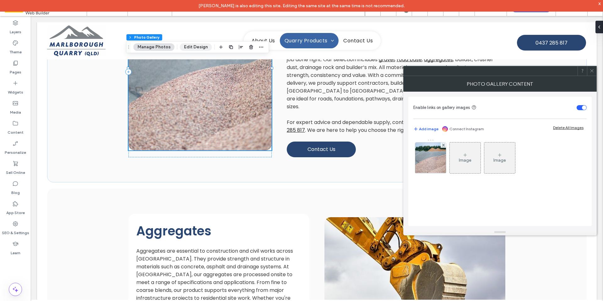
click at [201, 48] on button "Edit Design" at bounding box center [196, 47] width 32 height 8
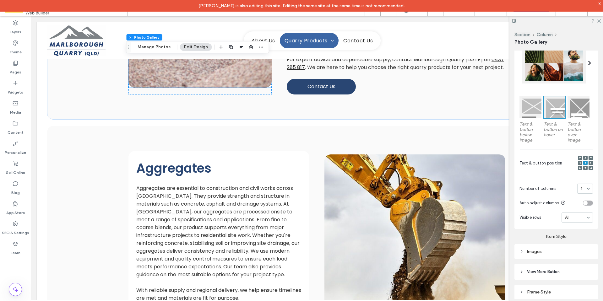
scroll to position [176, 0]
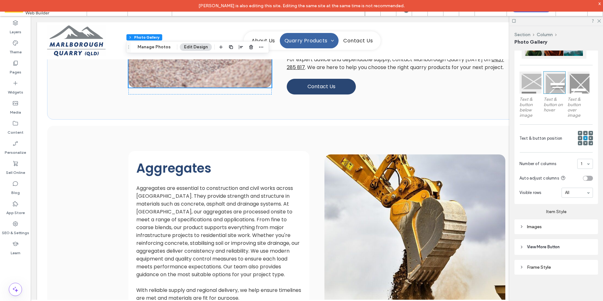
click at [563, 224] on div "Images" at bounding box center [555, 226] width 73 height 5
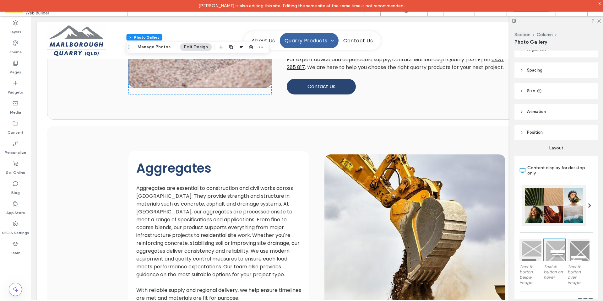
scroll to position [0, 0]
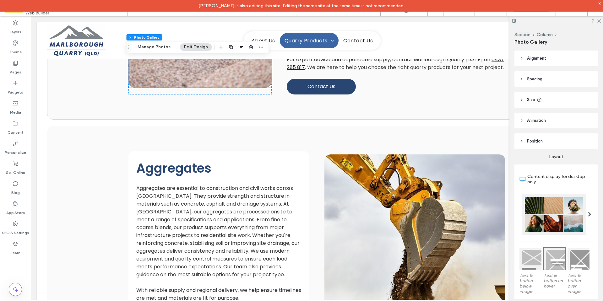
click at [553, 97] on header "Size" at bounding box center [556, 100] width 84 height 16
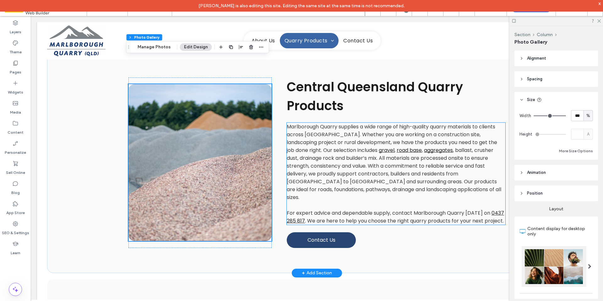
scroll to position [254, 0]
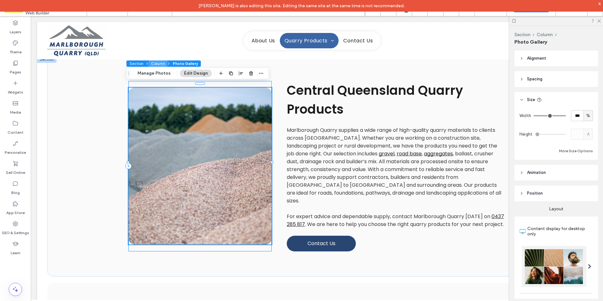
click at [159, 63] on button "Column" at bounding box center [157, 64] width 19 height 6
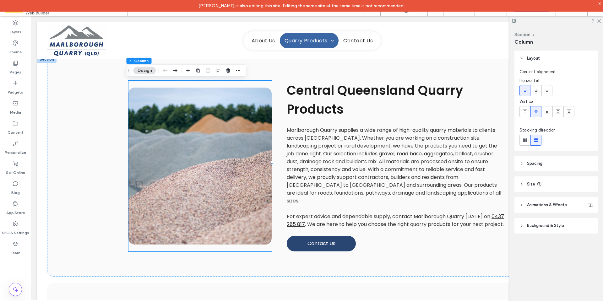
click at [565, 162] on header "Spacing" at bounding box center [556, 164] width 84 height 16
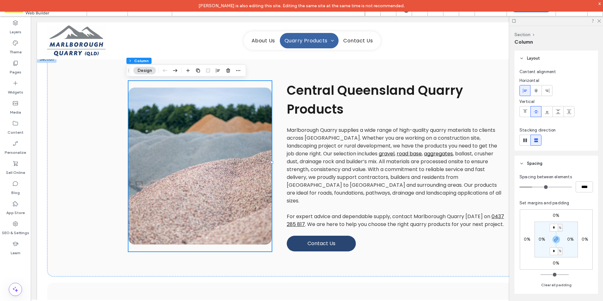
click at [566, 161] on header "Spacing" at bounding box center [556, 164] width 84 height 16
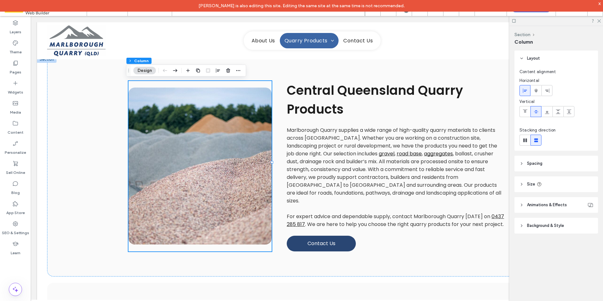
click at [566, 183] on header "Size" at bounding box center [556, 184] width 84 height 16
click at [568, 183] on header "Size" at bounding box center [556, 184] width 84 height 16
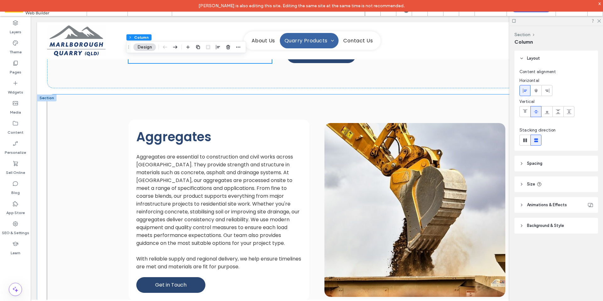
scroll to position [537, 0]
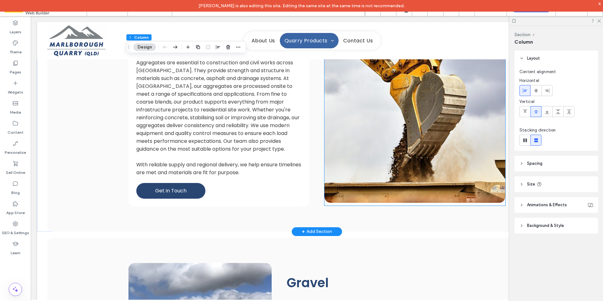
click at [328, 139] on link at bounding box center [414, 116] width 181 height 174
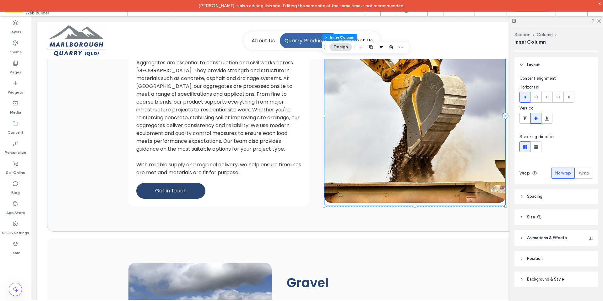
scroll to position [28, 0]
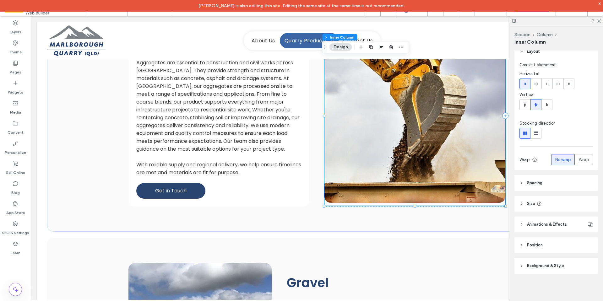
click at [564, 201] on header "Size" at bounding box center [556, 204] width 84 height 16
click at [564, 181] on header "Spacing" at bounding box center [556, 183] width 84 height 16
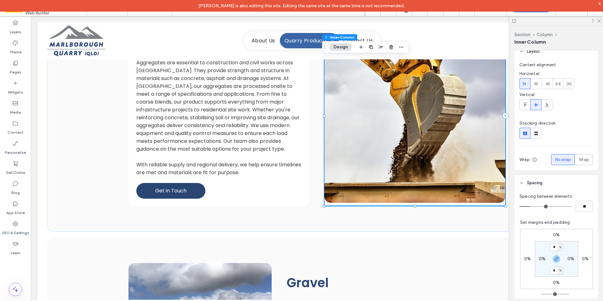
click at [565, 181] on header "Spacing" at bounding box center [556, 183] width 84 height 16
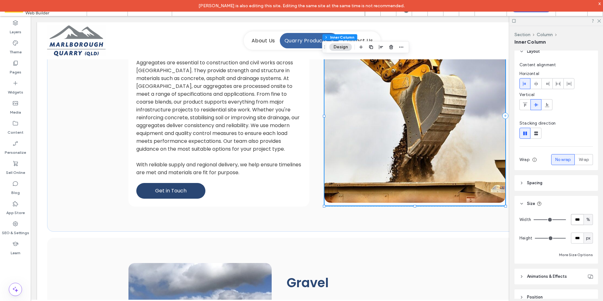
click at [574, 219] on input "***" at bounding box center [577, 219] width 13 height 11
type input "**"
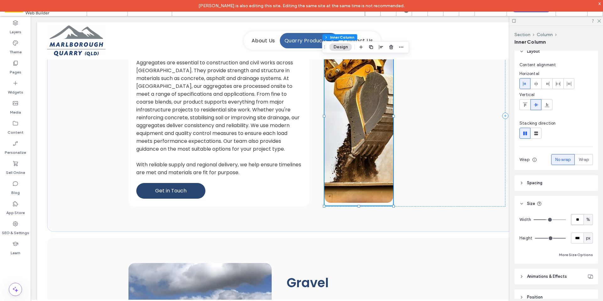
type input "*"
type input "***"
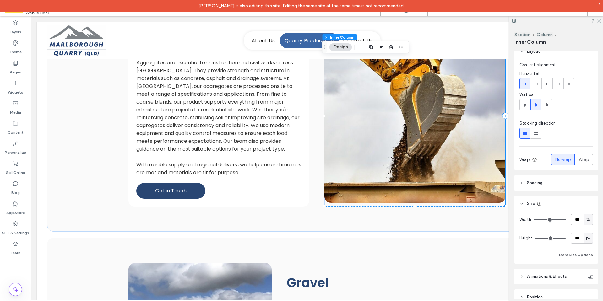
click at [598, 19] on icon at bounding box center [598, 21] width 4 height 4
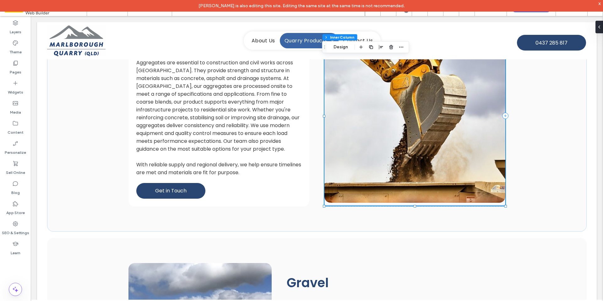
click at [598, 4] on div "x" at bounding box center [599, 3] width 3 height 5
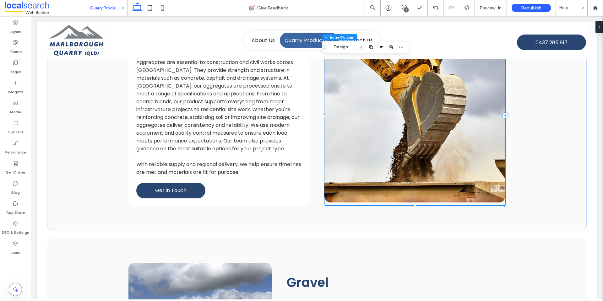
click at [407, 8] on div "3" at bounding box center [406, 10] width 5 height 5
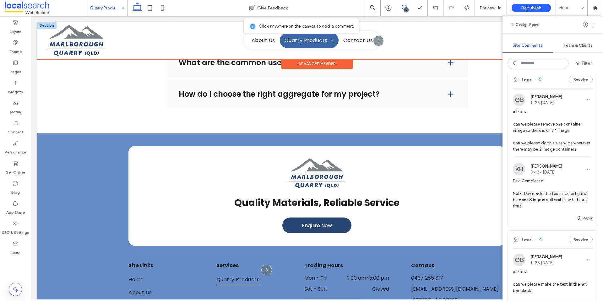
scroll to position [0, 0]
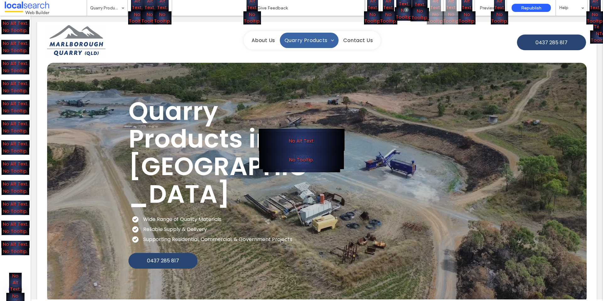
click at [35, 83] on div "No Alt Text. No Tooltip." at bounding box center [301, 150] width 603 height 301
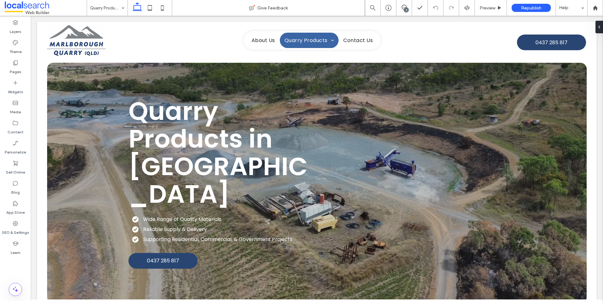
click at [407, 8] on div "3" at bounding box center [406, 10] width 5 height 5
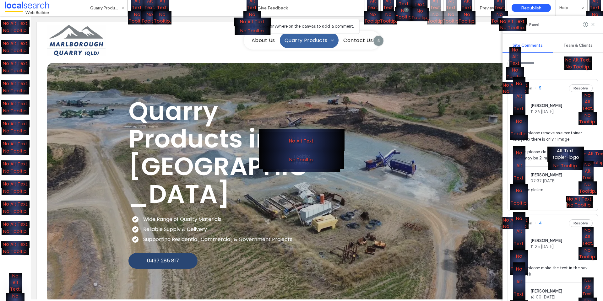
click at [34, 152] on div "No Alt Text. No Tooltip." at bounding box center [301, 150] width 603 height 301
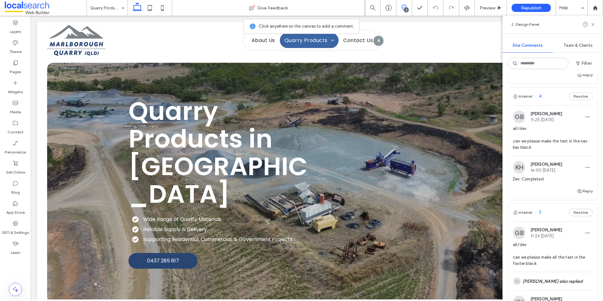
scroll to position [220, 0]
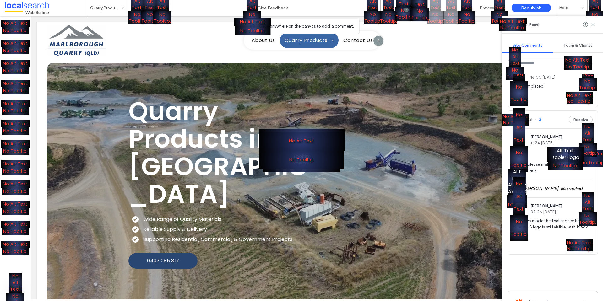
click at [192, 19] on div "No Alt Text. No Tooltip." at bounding box center [301, 150] width 603 height 301
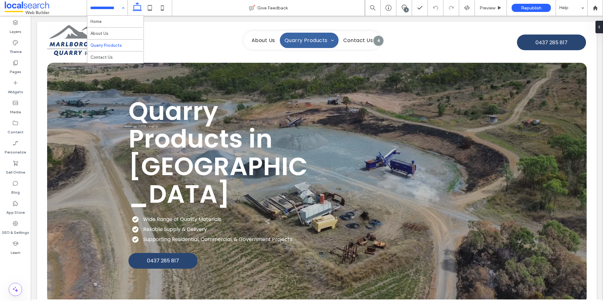
scroll to position [0, 0]
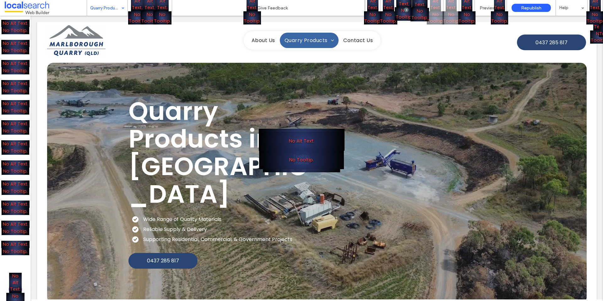
click at [32, 127] on div "No Alt Text. No Tooltip." at bounding box center [301, 150] width 603 height 301
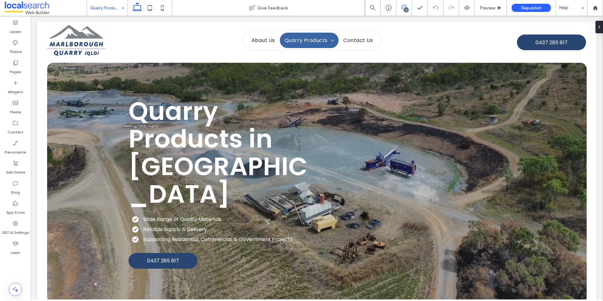
click at [403, 8] on icon at bounding box center [404, 7] width 5 height 5
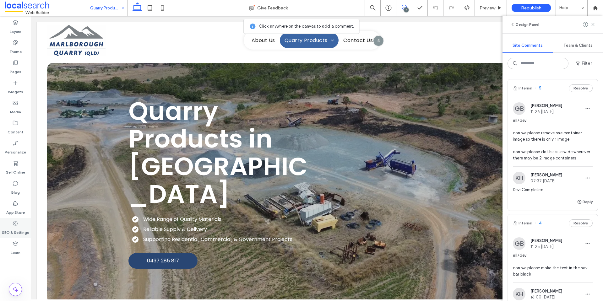
click at [16, 231] on label "SEO & Settings" at bounding box center [15, 231] width 27 height 9
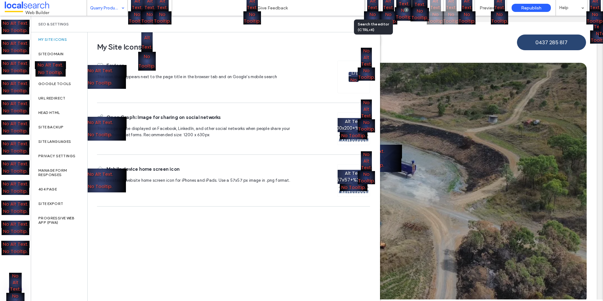
click at [372, 24] on div "Search the editor (CTRL+K)" at bounding box center [373, 26] width 31 height 11
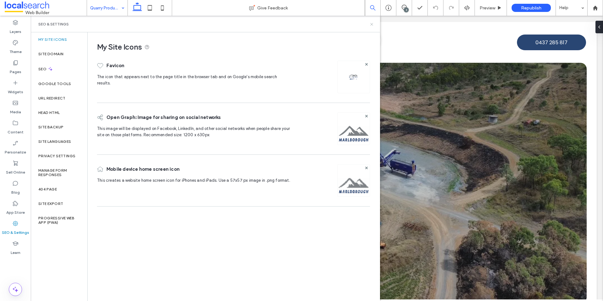
click at [372, 24] on icon at bounding box center [371, 24] width 5 height 5
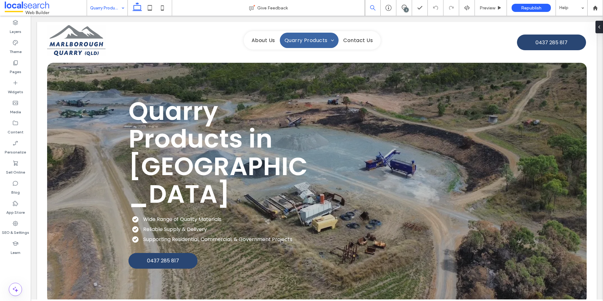
click at [405, 9] on div "3" at bounding box center [406, 10] width 5 height 5
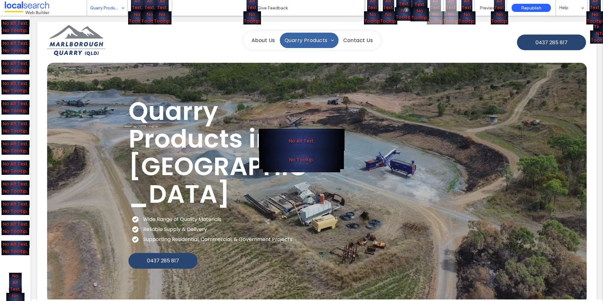
click at [35, 111] on div "No Alt Text. No Tooltip." at bounding box center [301, 150] width 603 height 301
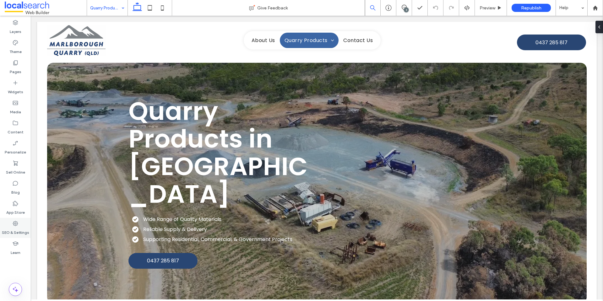
click at [16, 231] on label "SEO & Settings" at bounding box center [15, 231] width 27 height 9
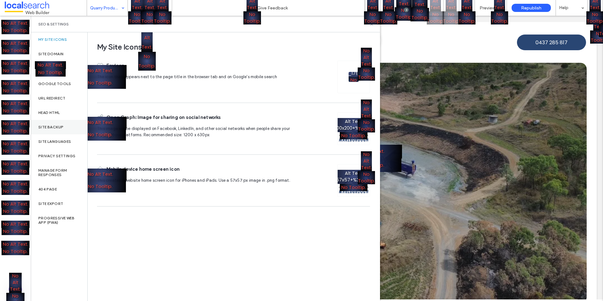
click at [48, 128] on label "Site Backup" at bounding box center [50, 127] width 25 height 4
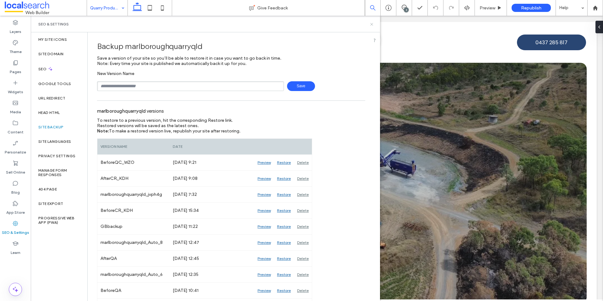
click at [372, 22] on icon at bounding box center [371, 24] width 5 height 5
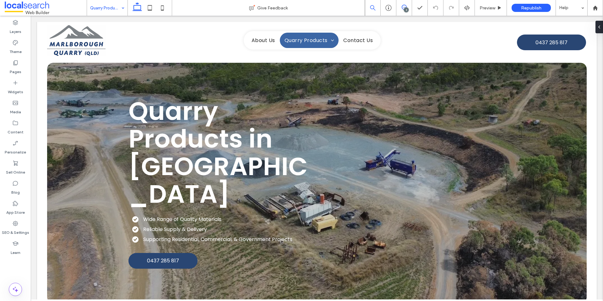
click at [403, 9] on use at bounding box center [404, 7] width 5 height 5
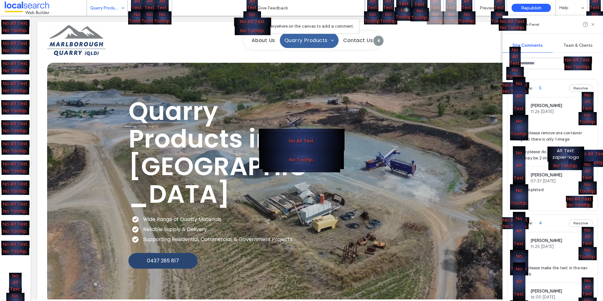
click at [34, 152] on div "No Alt Text. No Tooltip." at bounding box center [301, 150] width 603 height 301
click at [33, 119] on div "No Alt Text. No Tooltip." at bounding box center [301, 150] width 603 height 301
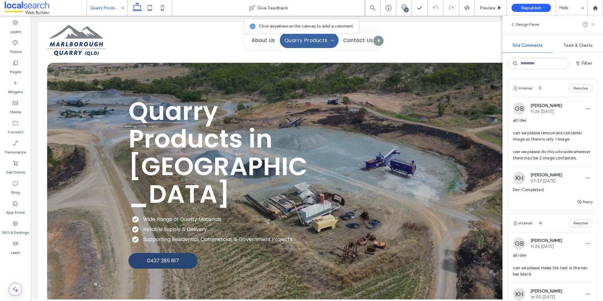
click at [594, 24] on icon at bounding box center [592, 24] width 5 height 5
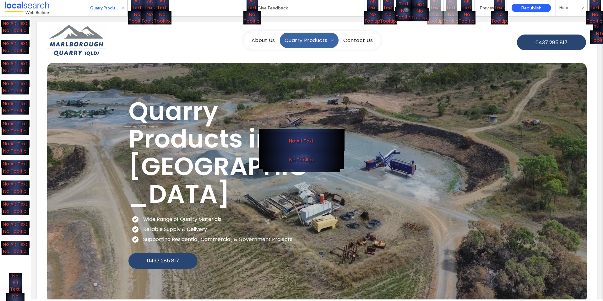
click at [336, 21] on div "No Alt Text. No Tooltip." at bounding box center [301, 150] width 603 height 301
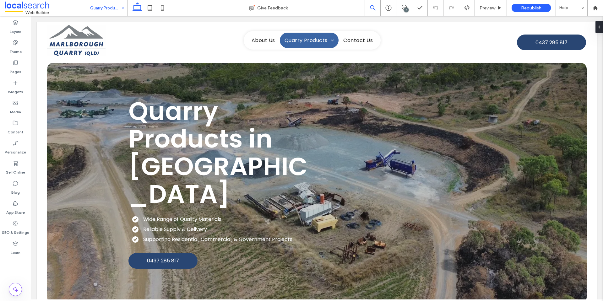
click at [408, 8] on div "3" at bounding box center [403, 7] width 15 height 5
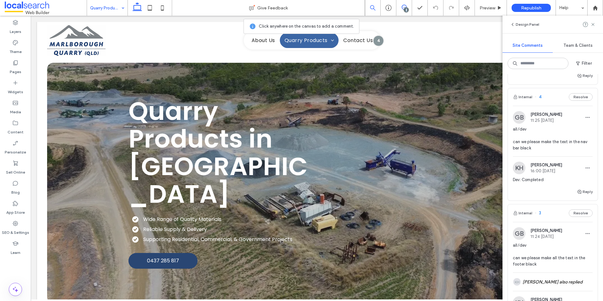
scroll to position [53, 0]
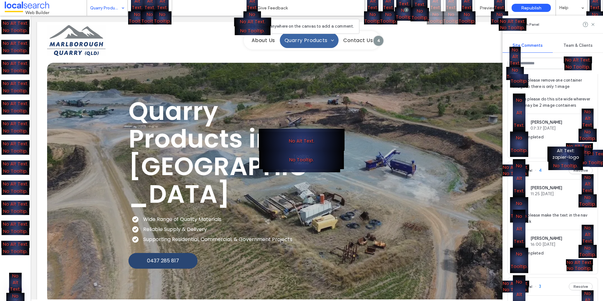
click at [33, 193] on div "No Alt Text. No Tooltip." at bounding box center [301, 150] width 603 height 301
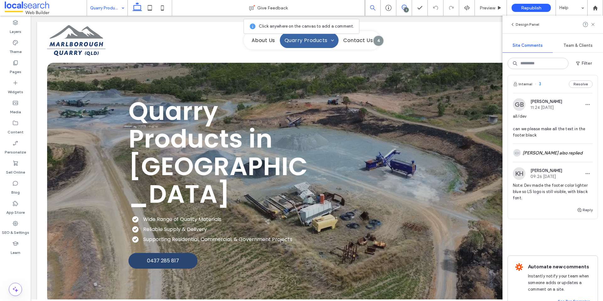
scroll to position [292, 0]
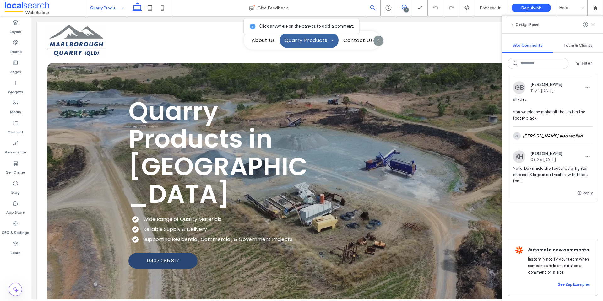
click at [592, 27] on icon at bounding box center [592, 24] width 5 height 5
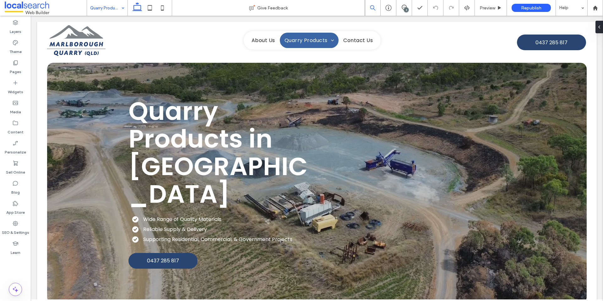
scroll to position [0, 0]
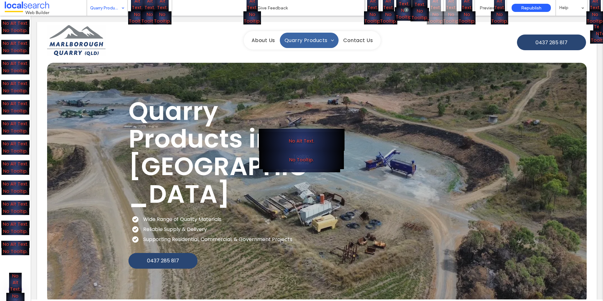
drag, startPoint x: 602, startPoint y: 62, endPoint x: 602, endPoint y: 68, distance: 6.3
click at [602, 68] on div "No Alt Text. No Tooltip." at bounding box center [301, 150] width 603 height 301
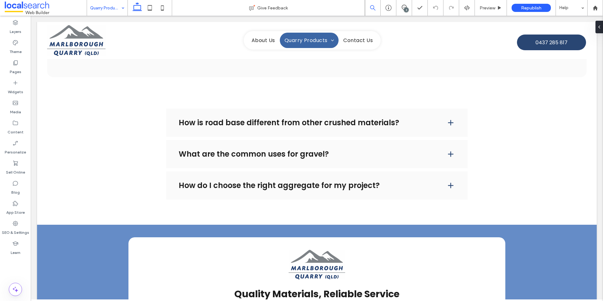
scroll to position [1327, 0]
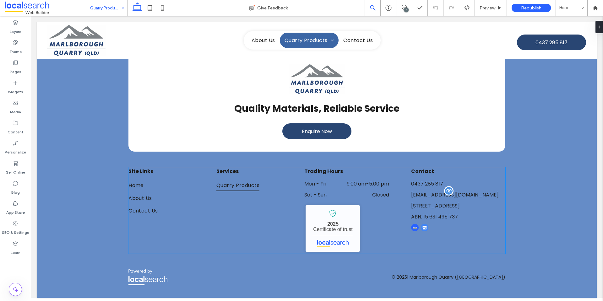
click at [441, 193] on span "[EMAIL_ADDRESS][DOMAIN_NAME]" at bounding box center [455, 194] width 88 height 7
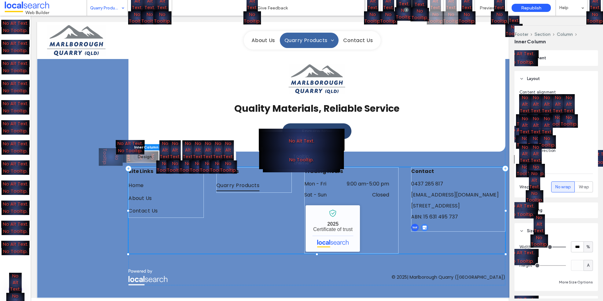
click at [429, 208] on div "No Alt Text. No Tooltip." at bounding box center [301, 150] width 603 height 301
click at [198, 19] on div "No Alt Text. No Tooltip." at bounding box center [301, 150] width 603 height 301
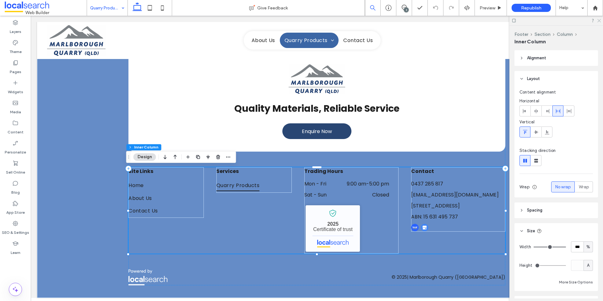
click at [600, 21] on icon at bounding box center [598, 20] width 4 height 4
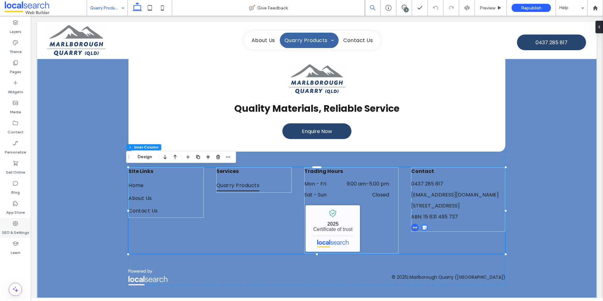
click at [19, 230] on label "SEO & Settings" at bounding box center [15, 231] width 27 height 9
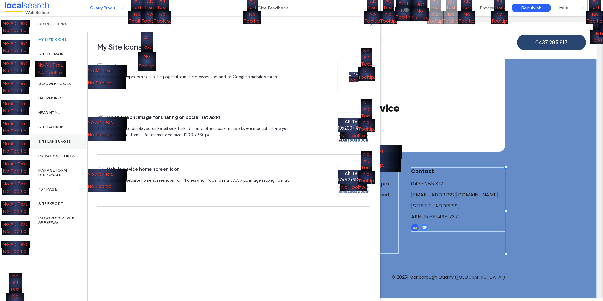
click at [62, 139] on div "Site Languages" at bounding box center [59, 141] width 57 height 14
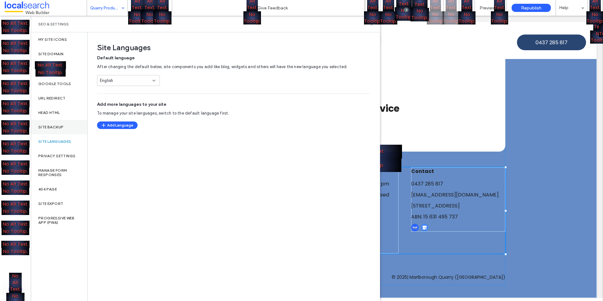
click at [67, 127] on div "Site Backup" at bounding box center [59, 127] width 57 height 14
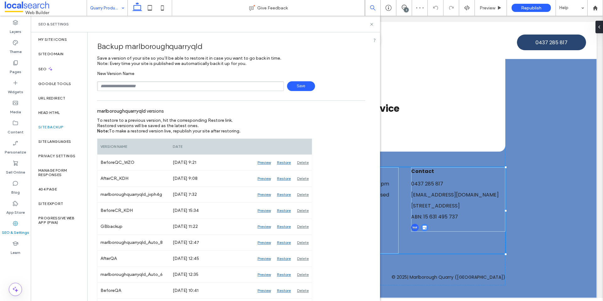
click at [138, 87] on input "text" at bounding box center [190, 86] width 187 height 10
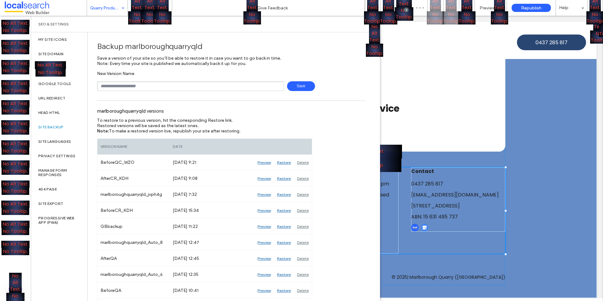
type input "**********"
click at [305, 86] on span "Save" at bounding box center [301, 86] width 28 height 10
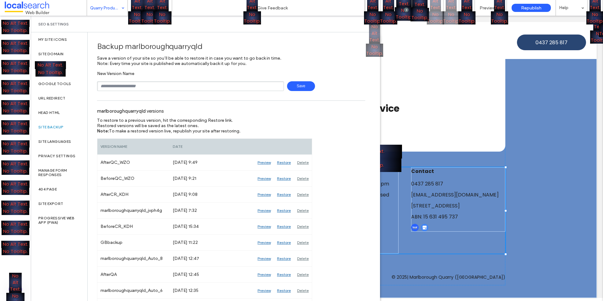
click at [372, 25] on p "No Alt Text." at bounding box center [374, 34] width 11 height 20
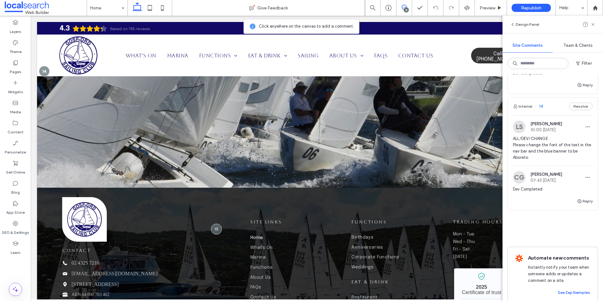
scroll to position [1737, 0]
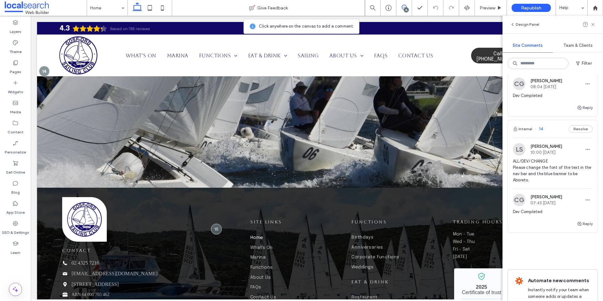
click at [543, 183] on span "ALL/DEV/CHANGE Please change the font of the text in the nav bar and the blue b…" at bounding box center [553, 170] width 80 height 25
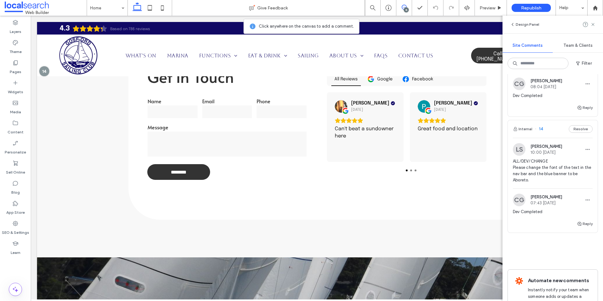
scroll to position [579, 0]
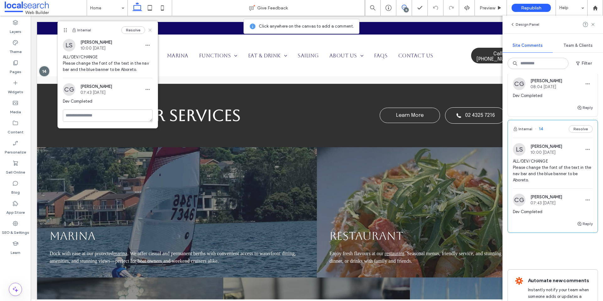
click at [148, 30] on icon at bounding box center [150, 30] width 5 height 5
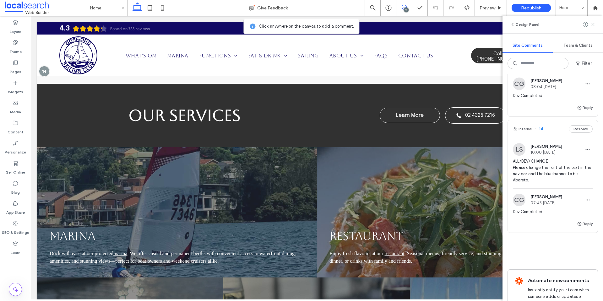
click at [553, 183] on span "ALL/DEV/CHANGE Please change the font of the text in the nav bar and the blue b…" at bounding box center [553, 170] width 80 height 25
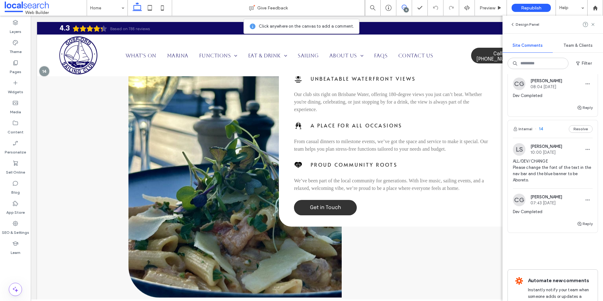
scroll to position [0, 0]
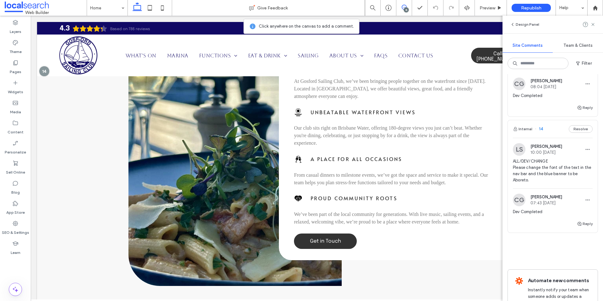
click at [534, 183] on span "ALL/DEV/CHANGE Please change the font of the text in the nav bar and the blue b…" at bounding box center [553, 170] width 80 height 25
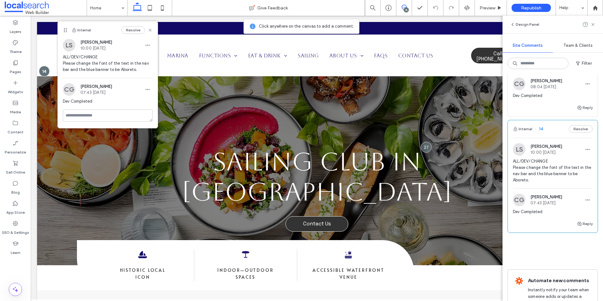
click at [548, 183] on span "ALL/DEV/CHANGE Please change the font of the text in the nav bar and the blue b…" at bounding box center [553, 170] width 80 height 25
click at [529, 183] on span "ALL/DEV/CHANGE Please change the font of the text in the nav bar and the blue b…" at bounding box center [553, 170] width 80 height 25
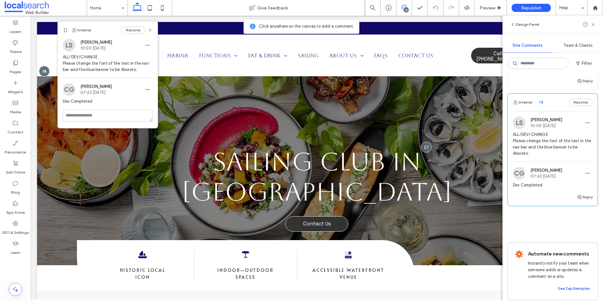
scroll to position [1800, 0]
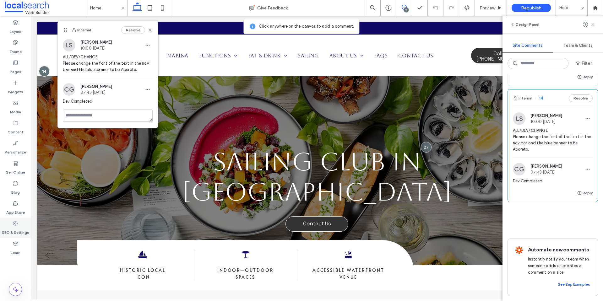
click at [21, 222] on div "SEO & Settings" at bounding box center [15, 228] width 31 height 20
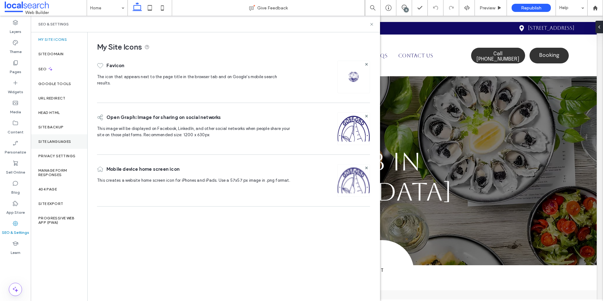
scroll to position [0, 0]
click at [70, 113] on div "Head HTML" at bounding box center [59, 112] width 57 height 14
click at [68, 130] on div "Site Backup" at bounding box center [59, 127] width 57 height 14
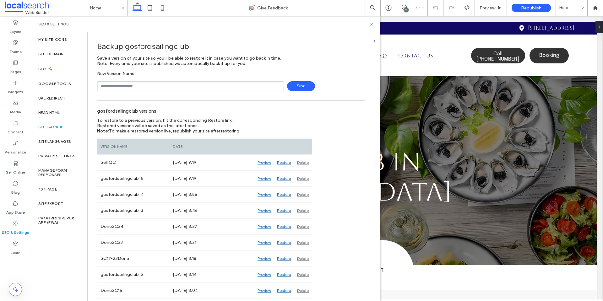
click at [191, 86] on input "text" at bounding box center [190, 86] width 187 height 10
type input "**********"
click at [296, 86] on span "Save" at bounding box center [301, 86] width 28 height 10
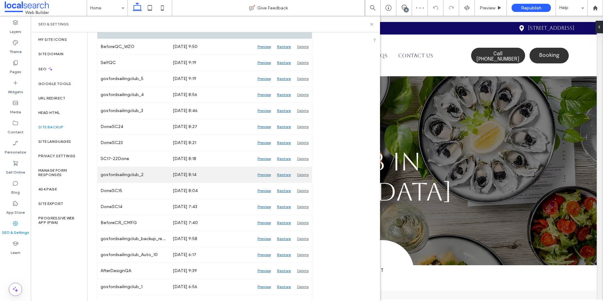
scroll to position [126, 0]
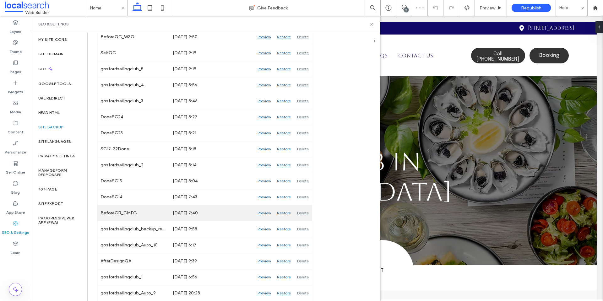
click at [267, 213] on div "Preview" at bounding box center [263, 213] width 19 height 16
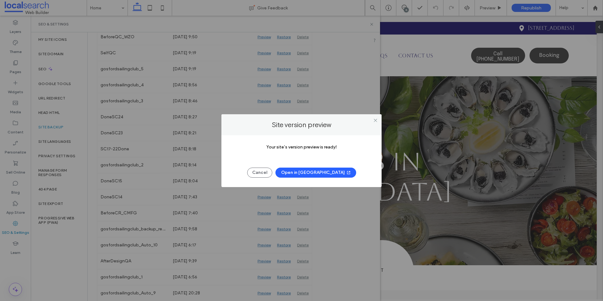
click at [346, 174] on icon "button" at bounding box center [348, 172] width 5 height 5
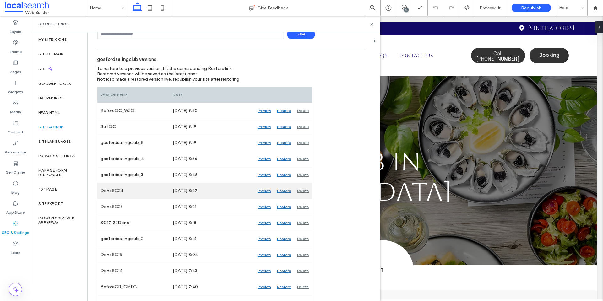
scroll to position [0, 0]
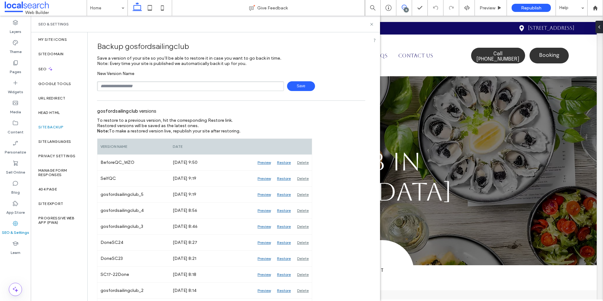
drag, startPoint x: 406, startPoint y: 6, endPoint x: 473, endPoint y: 3, distance: 67.6
click at [406, 6] on use at bounding box center [404, 7] width 5 height 5
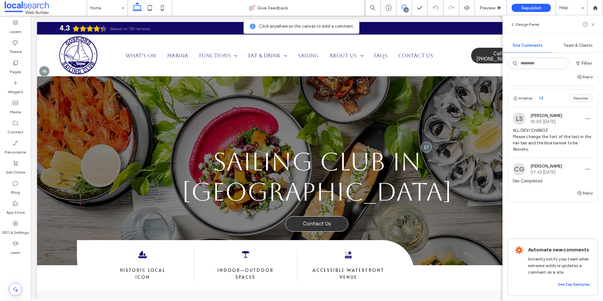
scroll to position [1768, 0]
click at [407, 4] on div "15" at bounding box center [404, 8] width 16 height 16
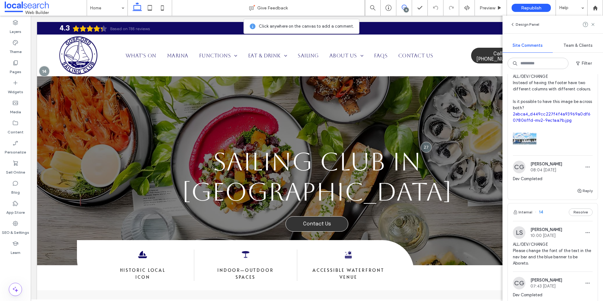
scroll to position [1643, 0]
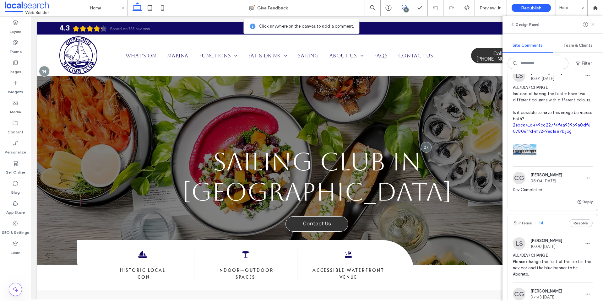
click at [530, 135] on span "ALL/DEV/CHANGE Instead of having the footer have two different columns with dif…" at bounding box center [553, 109] width 80 height 50
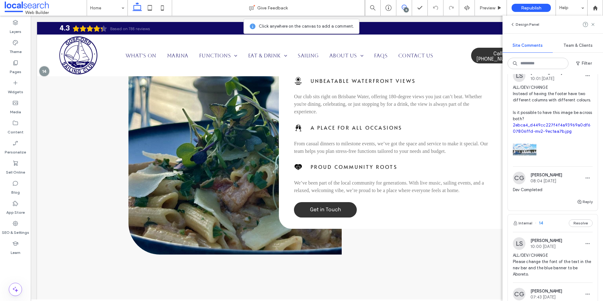
scroll to position [1725, 0]
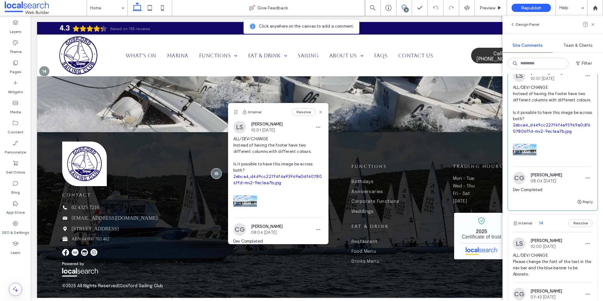
click at [530, 134] on link "2ebca4_d449cc227f4f4a93969a0df607806ffd-mv2-9ec1aa7b.jpg" at bounding box center [552, 128] width 78 height 11
drag, startPoint x: 316, startPoint y: 112, endPoint x: 290, endPoint y: 103, distance: 27.4
click at [319, 112] on use at bounding box center [320, 112] width 3 height 3
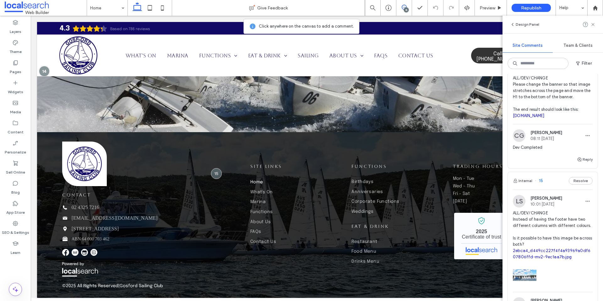
scroll to position [1454, 0]
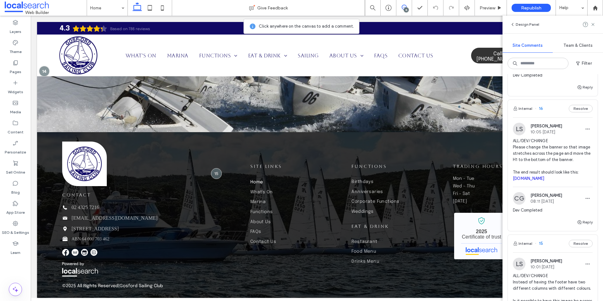
click at [541, 164] on span "ALL/DEV/CHANGE Please change the banner so that image stretches across the page…" at bounding box center [553, 160] width 80 height 44
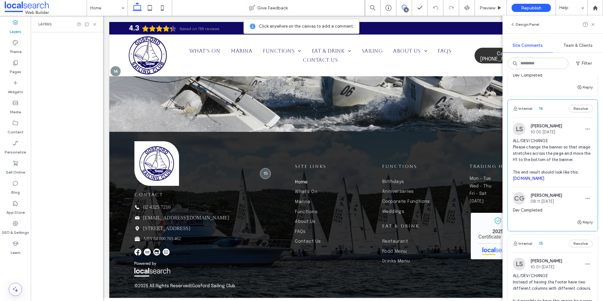
scroll to position [1733, 0]
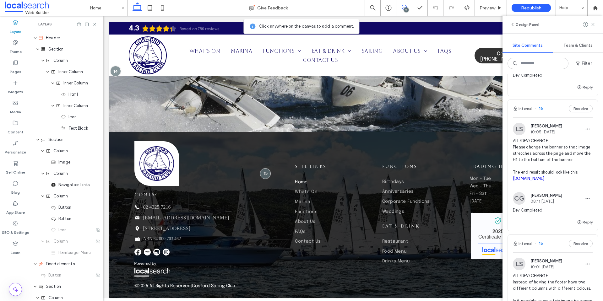
click at [540, 159] on span "ALL/DEV/CHANGE Please change the banner so that image stretches across the page…" at bounding box center [553, 160] width 80 height 44
click at [539, 159] on span "ALL/DEV/CHANGE Please change the banner so that image stretches across the page…" at bounding box center [553, 160] width 80 height 44
click at [594, 25] on icon at bounding box center [592, 24] width 5 height 5
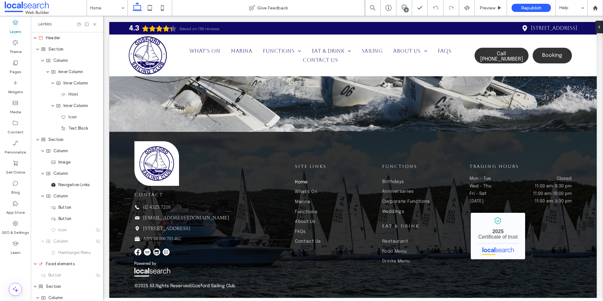
scroll to position [0, 0]
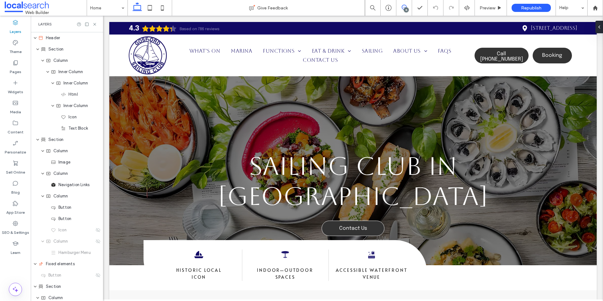
click at [403, 5] on icon at bounding box center [404, 7] width 5 height 5
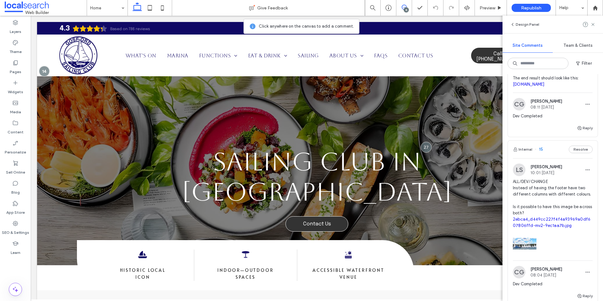
scroll to position [1486, 0]
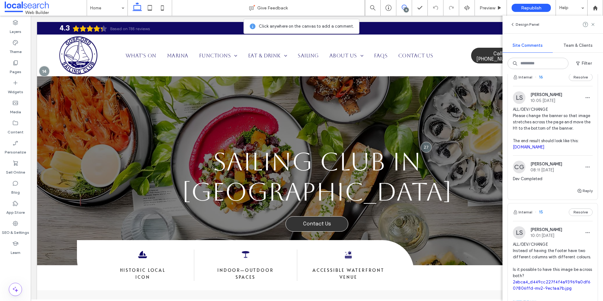
click at [538, 149] on link "[DOMAIN_NAME]" at bounding box center [529, 147] width 32 height 5
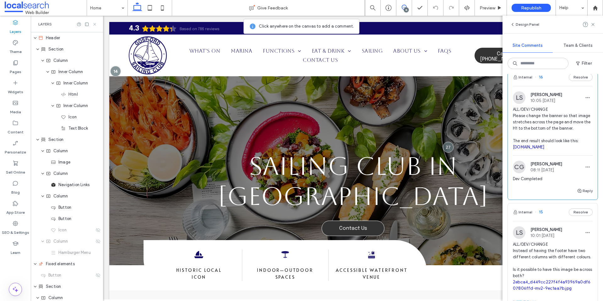
click at [93, 24] on icon at bounding box center [94, 24] width 5 height 5
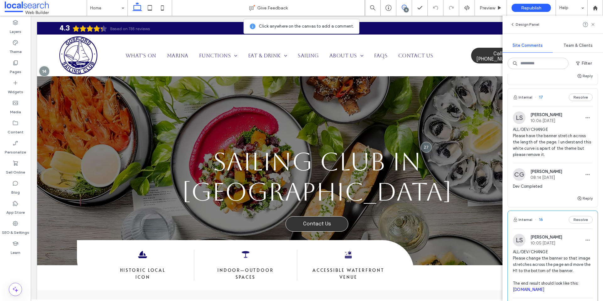
scroll to position [1329, 0]
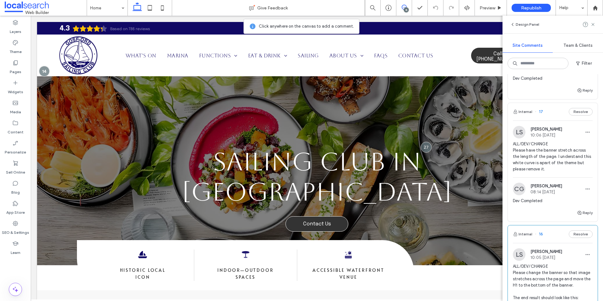
click at [541, 164] on span "ALL/DEV/CHANGE Please have the banner stretch across the length of the page. I …" at bounding box center [553, 156] width 80 height 31
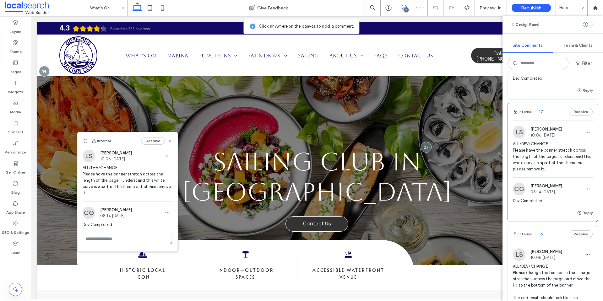
click at [171, 140] on use at bounding box center [169, 141] width 3 height 3
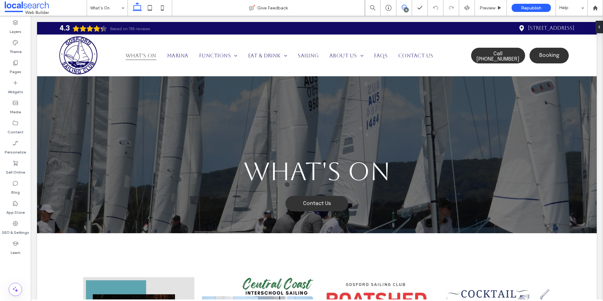
click at [399, 8] on span at bounding box center [403, 7] width 15 height 5
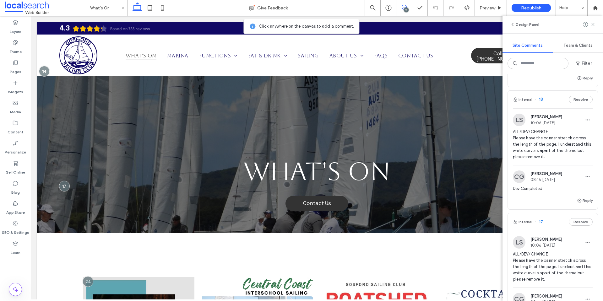
scroll to position [1213, 0]
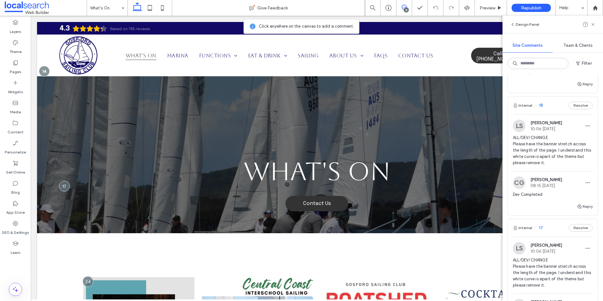
click at [550, 159] on span "ALL/DEV/CHANGE Please have the banner stretch across the length of the page. I …" at bounding box center [553, 150] width 80 height 31
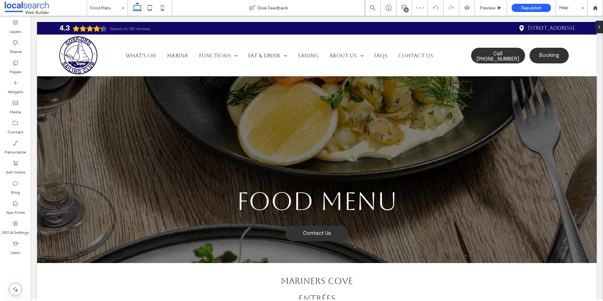
click at [404, 6] on icon at bounding box center [404, 7] width 5 height 5
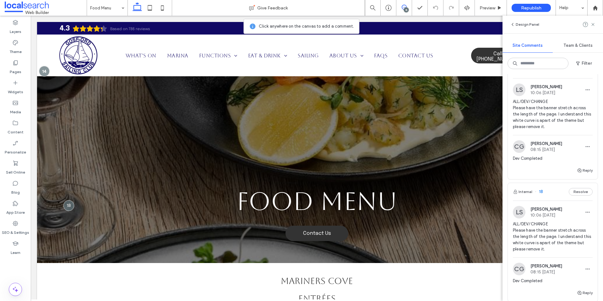
scroll to position [1093, 0]
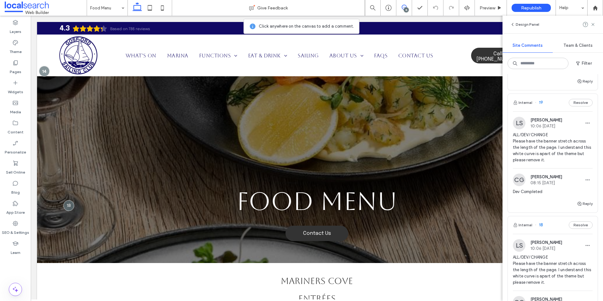
click at [543, 159] on span "ALL/DEV/CHANGE Please have the banner stretch across the length of the page. I …" at bounding box center [553, 147] width 80 height 31
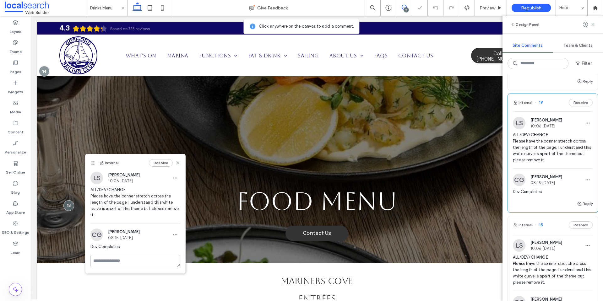
click at [404, 8] on icon at bounding box center [404, 7] width 5 height 5
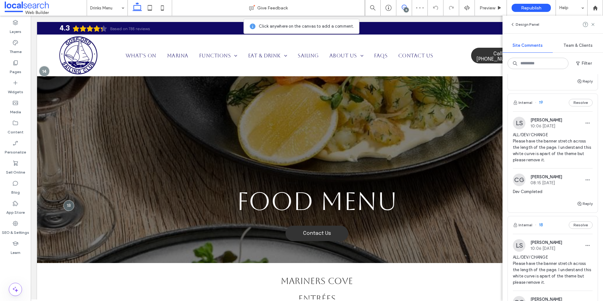
click at [404, 8] on icon at bounding box center [404, 7] width 5 height 5
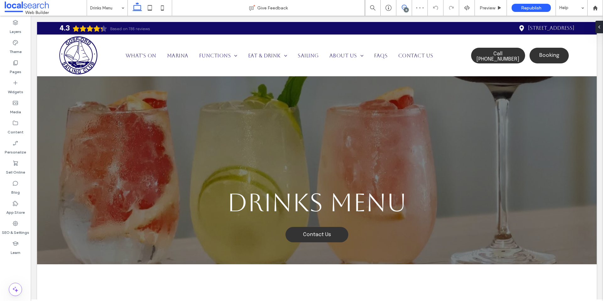
click at [404, 8] on icon at bounding box center [404, 7] width 5 height 5
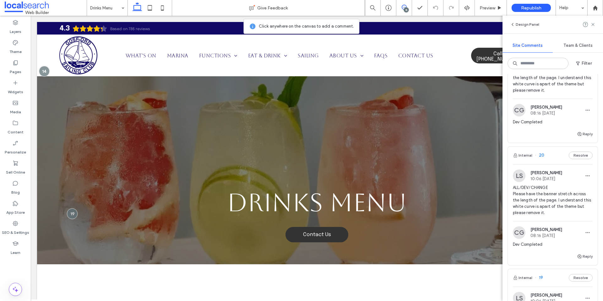
scroll to position [920, 0]
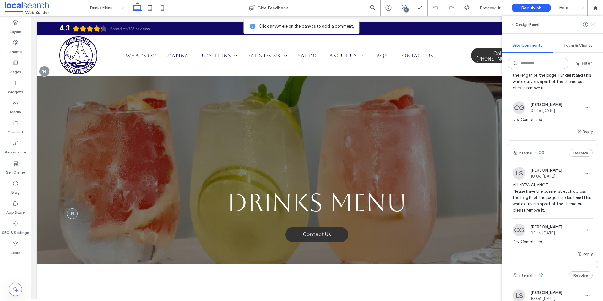
click at [545, 207] on span "ALL/DEV/CHANGE Please have the banner stretch across the length of the page. I …" at bounding box center [553, 197] width 80 height 31
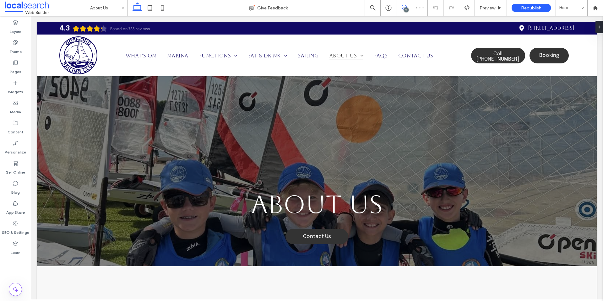
click at [404, 8] on icon at bounding box center [404, 7] width 5 height 5
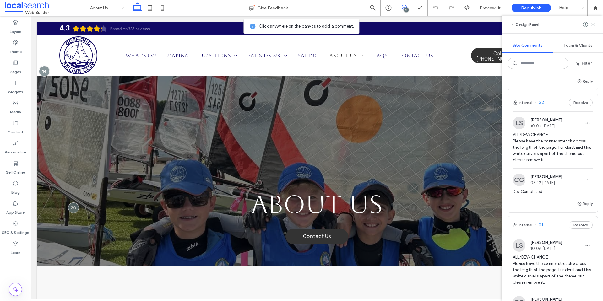
scroll to position [729, 0]
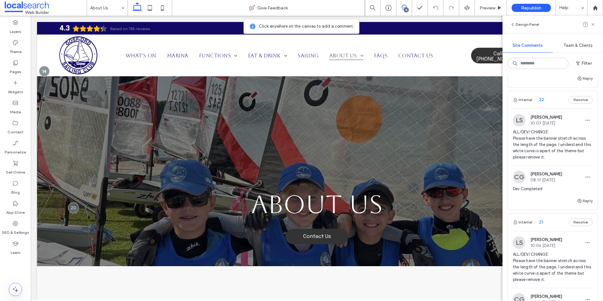
click at [548, 160] on span "ALL/DEV/CHANGE Please have the banner stretch across the length of the page. I …" at bounding box center [553, 144] width 80 height 31
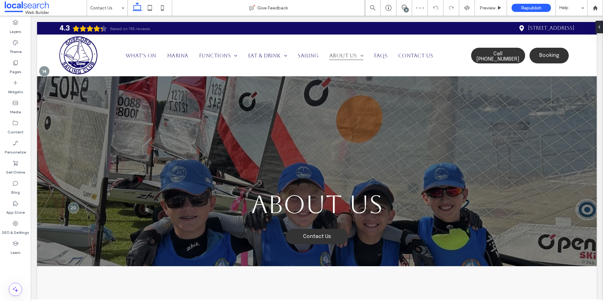
click at [407, 8] on div "15" at bounding box center [406, 10] width 5 height 5
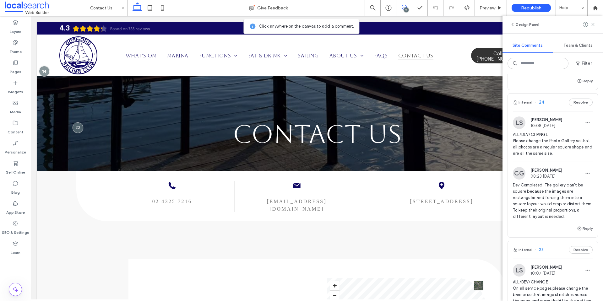
scroll to position [510, 0]
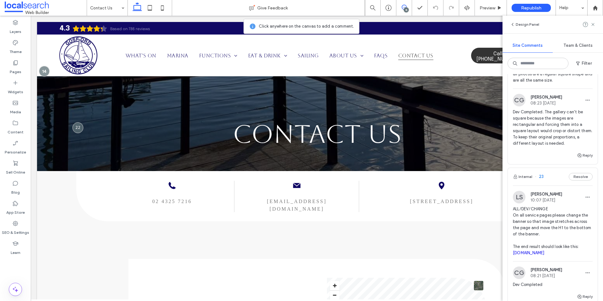
click at [541, 235] on span "ALL/DEV/CHANGE On all service pages please change the banner so that image stre…" at bounding box center [553, 231] width 80 height 50
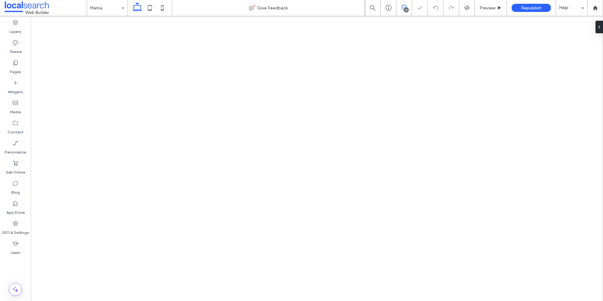
click at [402, 6] on icon at bounding box center [404, 7] width 5 height 5
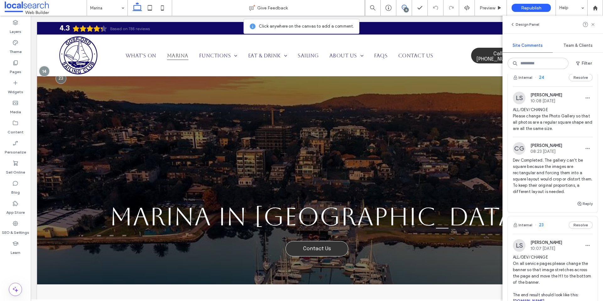
scroll to position [427, 0]
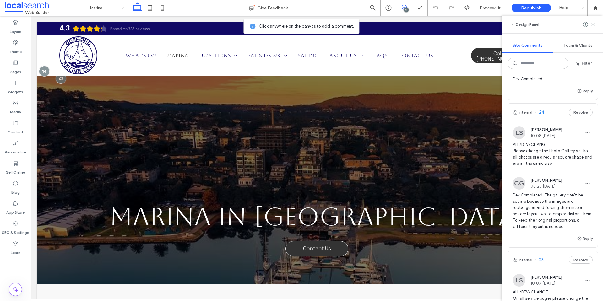
click at [544, 156] on span "ALL/DEV/CHANGE Please change the Photo Gallery so that all photos are a regular…" at bounding box center [553, 154] width 80 height 25
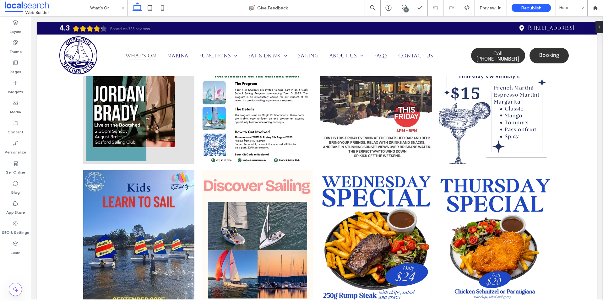
click at [405, 9] on div "15" at bounding box center [406, 10] width 5 height 5
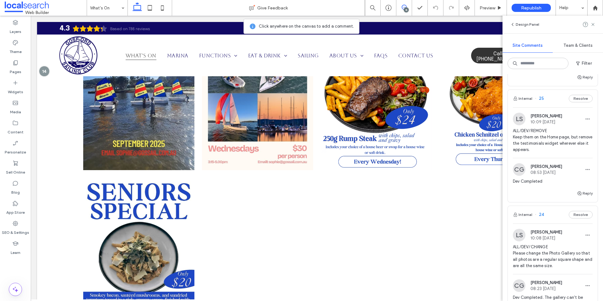
scroll to position [314, 0]
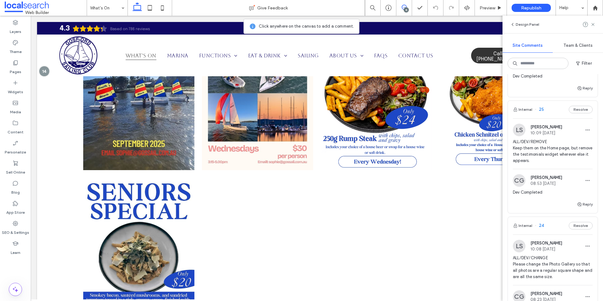
click at [536, 159] on span "ALL/DEV/REMOVE Keep them on the Home page, but remove the testimonials widget w…" at bounding box center [553, 151] width 80 height 25
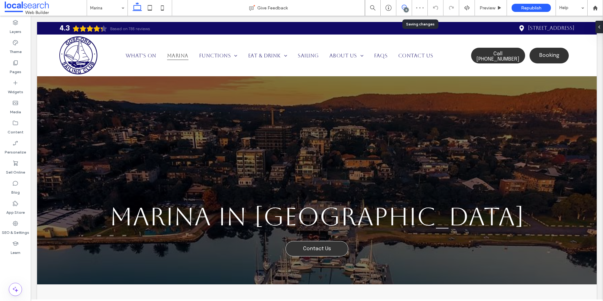
click at [404, 5] on use at bounding box center [404, 7] width 5 height 5
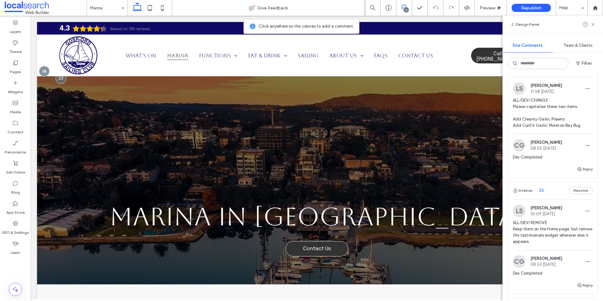
scroll to position [244, 0]
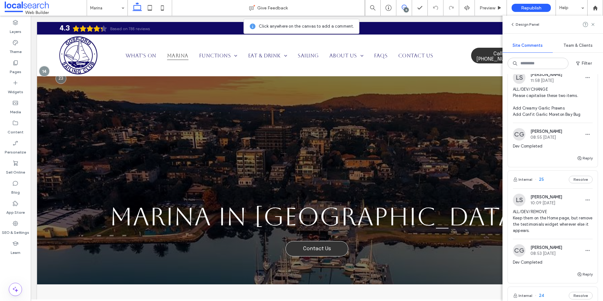
click at [549, 233] on span "ALL/DEV/REMOVE Keep them on the Home page, but remove the testimonials widget w…" at bounding box center [553, 221] width 80 height 25
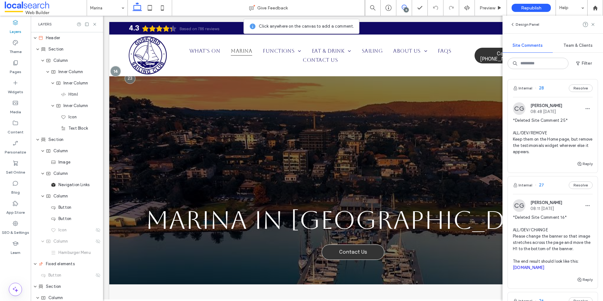
click at [551, 150] on span "*Deleted Site Comment 25* ALL/DEV/REMOVE Keep them on the Home page, but remove…" at bounding box center [553, 136] width 80 height 38
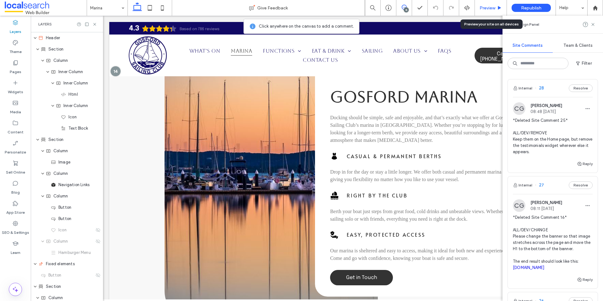
drag, startPoint x: 483, startPoint y: 8, endPoint x: 222, endPoint y: 41, distance: 262.9
click at [483, 8] on span "Preview" at bounding box center [487, 7] width 16 height 5
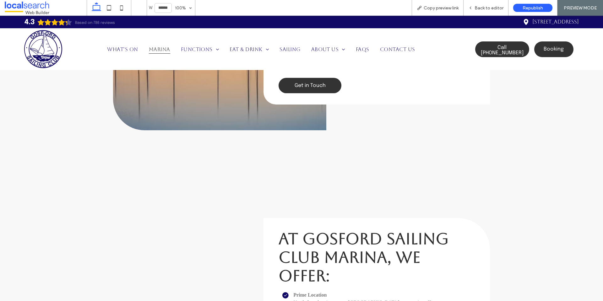
scroll to position [650, 0]
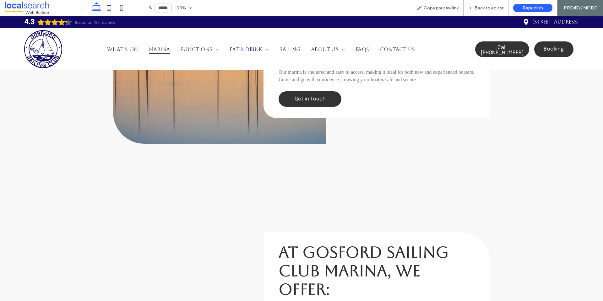
click at [41, 49] on img at bounding box center [43, 49] width 38 height 38
click at [497, 8] on span "Back to editor" at bounding box center [488, 7] width 29 height 5
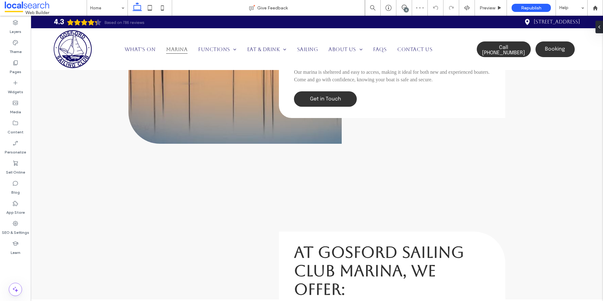
click at [405, 10] on div "15" at bounding box center [406, 10] width 5 height 5
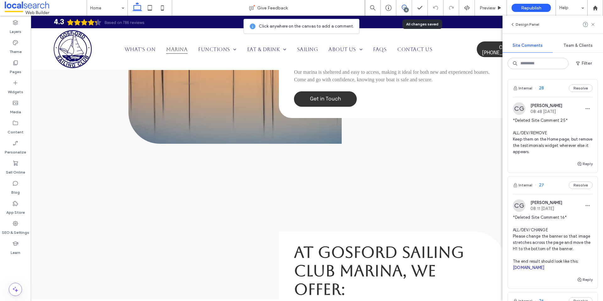
click at [548, 139] on span "*Deleted Site Comment 25* ALL/DEV/REMOVE Keep them on the Home page, but remove…" at bounding box center [553, 136] width 80 height 38
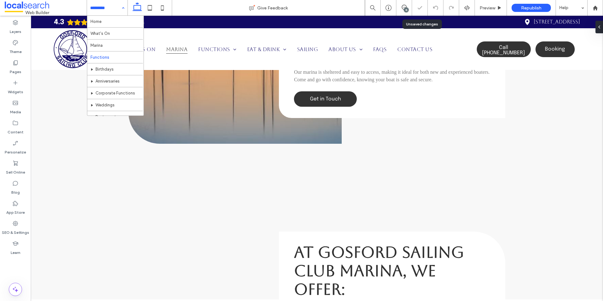
click at [118, 10] on input at bounding box center [105, 8] width 31 height 16
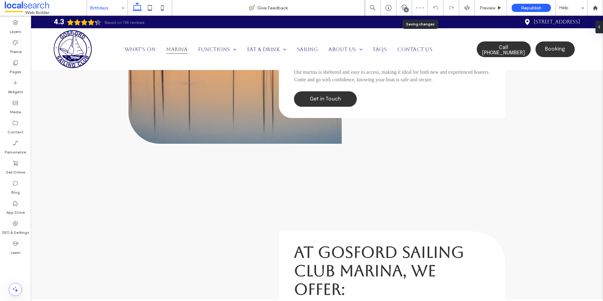
click at [99, 6] on input at bounding box center [105, 8] width 31 height 16
drag, startPoint x: 115, startPoint y: 7, endPoint x: 115, endPoint y: 11, distance: 4.1
click at [115, 7] on input at bounding box center [105, 8] width 31 height 16
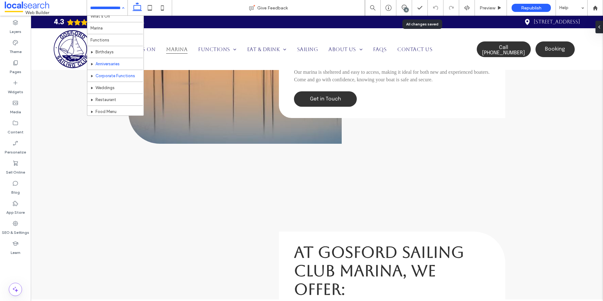
scroll to position [31, 0]
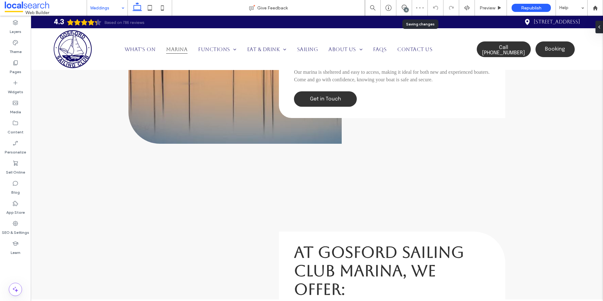
click at [100, 13] on input at bounding box center [105, 8] width 31 height 16
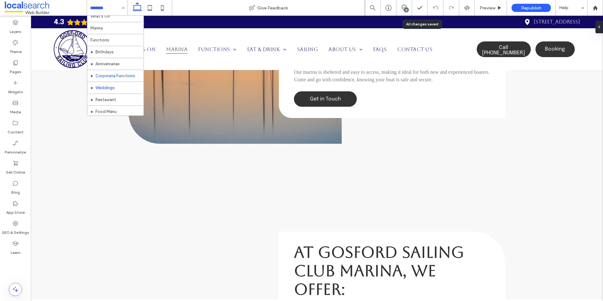
scroll to position [31, 0]
drag, startPoint x: 88, startPoint y: 11, endPoint x: 97, endPoint y: 14, distance: 9.4
click at [89, 11] on div at bounding box center [107, 8] width 40 height 16
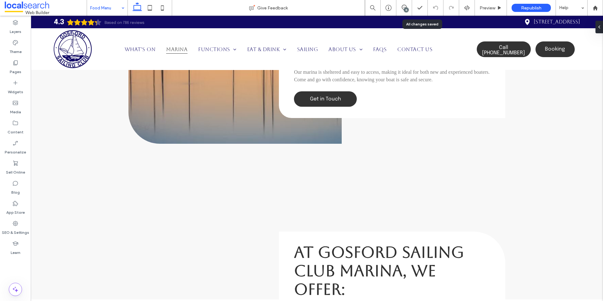
click at [121, 8] on div "Food Menu" at bounding box center [107, 8] width 40 height 16
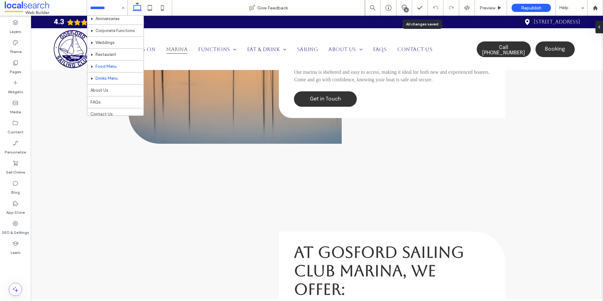
scroll to position [63, 0]
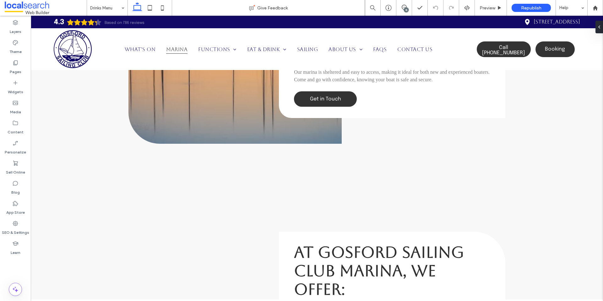
click at [405, 8] on div "15" at bounding box center [406, 10] width 5 height 5
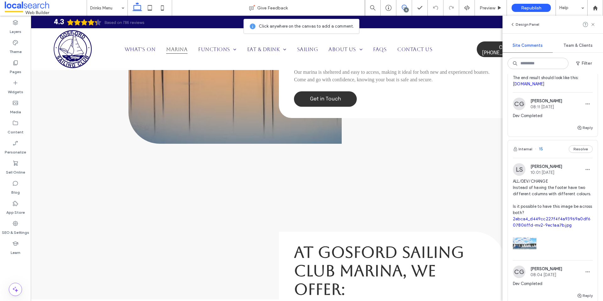
scroll to position [1800, 0]
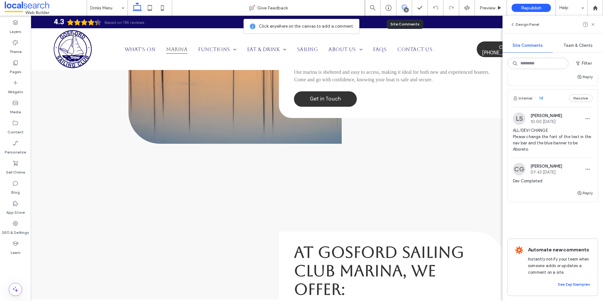
click at [408, 4] on div "15" at bounding box center [404, 8] width 16 height 16
click at [405, 7] on icon at bounding box center [404, 7] width 5 height 5
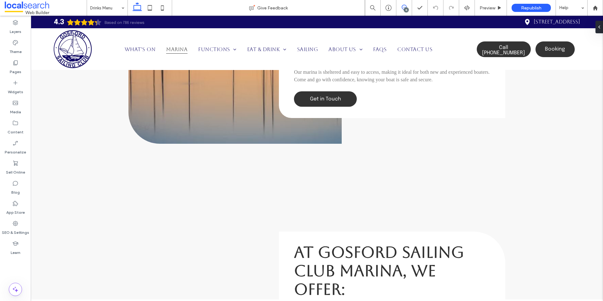
click at [405, 7] on icon at bounding box center [404, 7] width 5 height 5
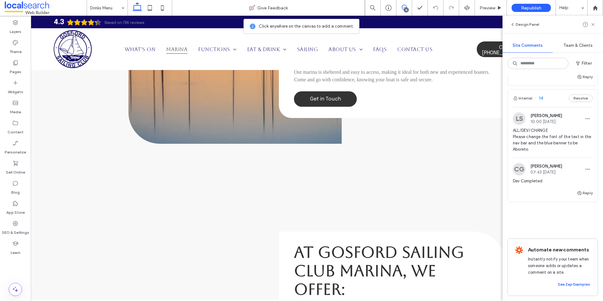
scroll to position [1768, 0]
click at [538, 153] on span "ALL/DEV/CHANGE Please change the font of the text in the nav bar and the blue b…" at bounding box center [553, 139] width 80 height 25
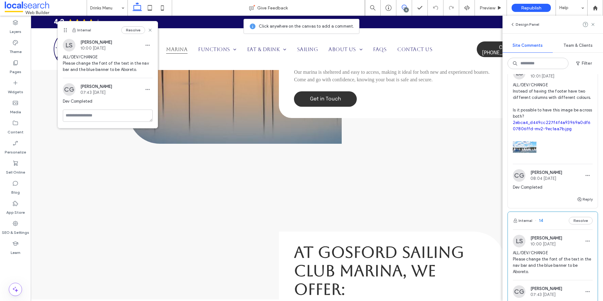
scroll to position [1643, 0]
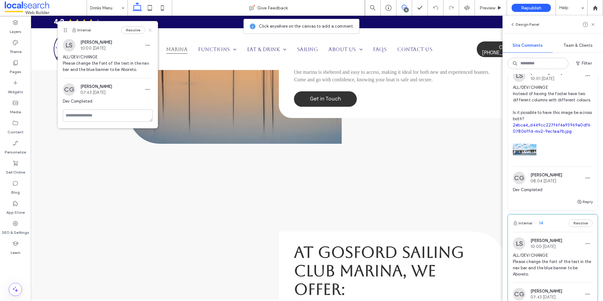
click at [149, 30] on icon at bounding box center [150, 30] width 5 height 5
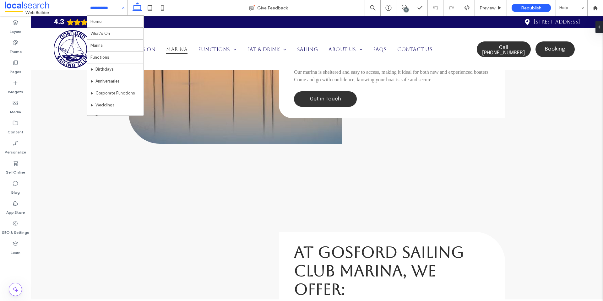
scroll to position [0, 0]
click at [399, 6] on span at bounding box center [403, 7] width 15 height 5
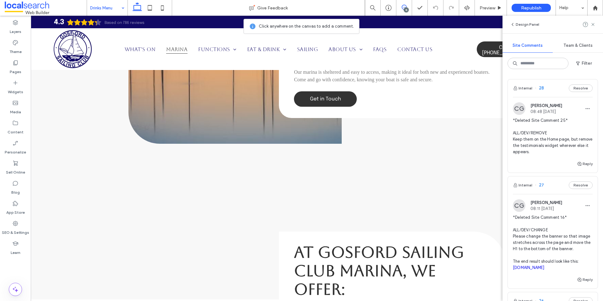
click at [568, 139] on span "*Deleted Site Comment 25* ALL/DEV/REMOVE Keep them on the Home page, but remove…" at bounding box center [553, 136] width 80 height 38
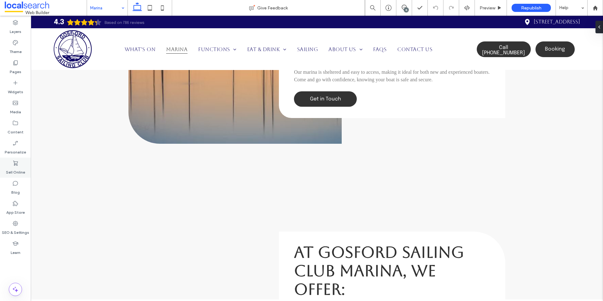
drag, startPoint x: 404, startPoint y: 7, endPoint x: 13, endPoint y: 177, distance: 426.3
click at [404, 6] on icon at bounding box center [404, 7] width 5 height 5
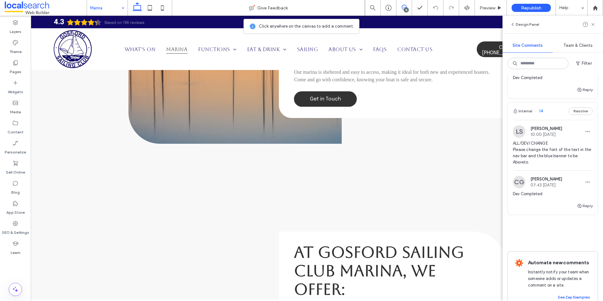
scroll to position [1737, 0]
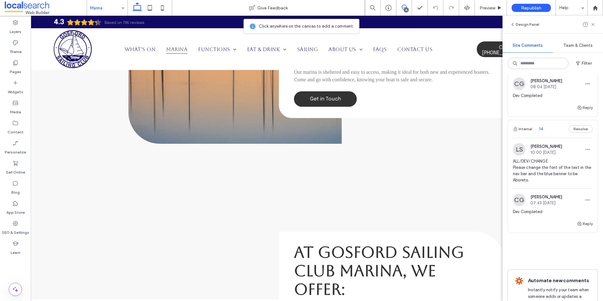
drag, startPoint x: 592, startPoint y: 25, endPoint x: 511, endPoint y: 41, distance: 82.6
click at [592, 25] on use at bounding box center [592, 24] width 3 height 3
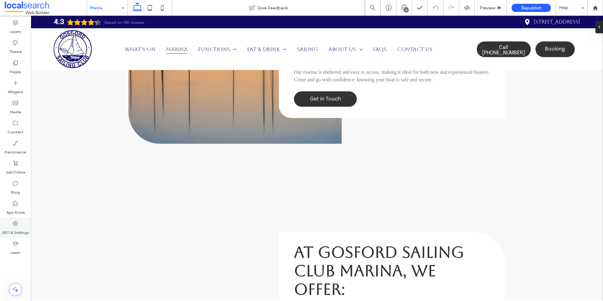
scroll to position [0, 0]
click at [28, 226] on div "SEO & Settings" at bounding box center [15, 228] width 31 height 20
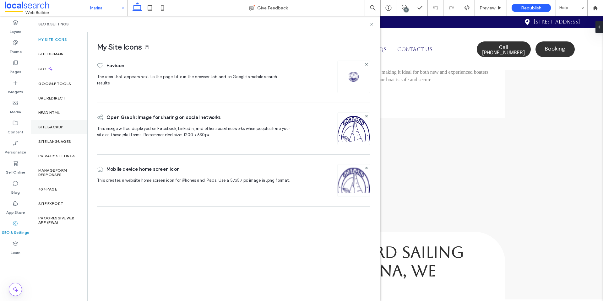
click at [63, 126] on label "Site Backup" at bounding box center [50, 127] width 25 height 4
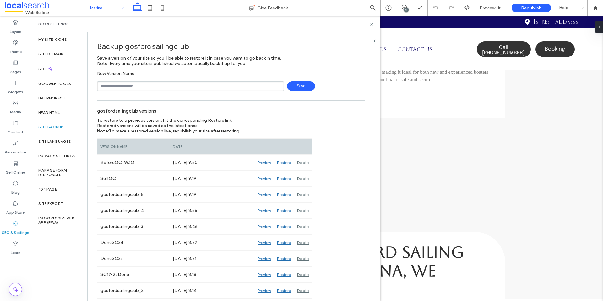
click at [404, 9] on div "15" at bounding box center [406, 10] width 5 height 5
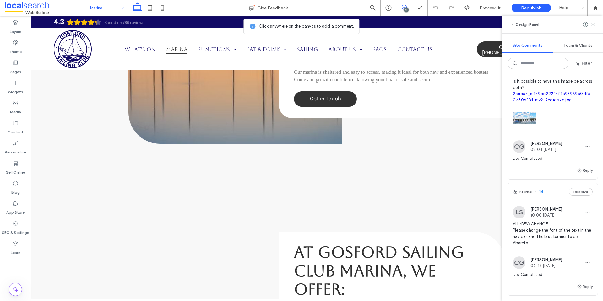
scroll to position [1706, 0]
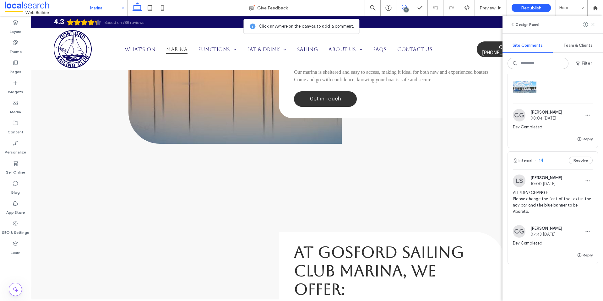
click at [530, 215] on span "ALL/DEV/CHANGE Please change the font of the text in the nav bar and the blue b…" at bounding box center [553, 202] width 80 height 25
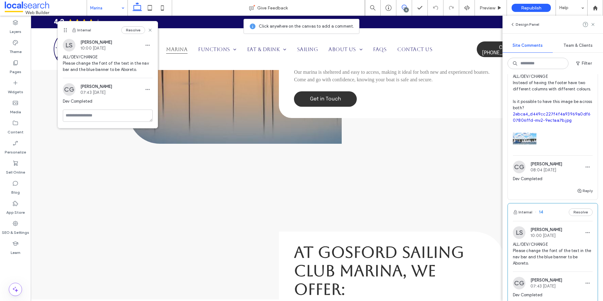
scroll to position [1643, 0]
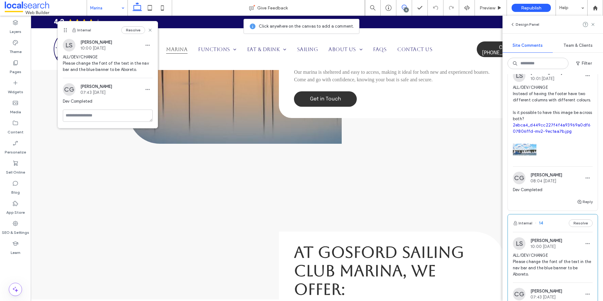
click at [525, 114] on span "ALL/DEV/CHANGE Instead of having the footer have two different columns with dif…" at bounding box center [553, 109] width 80 height 50
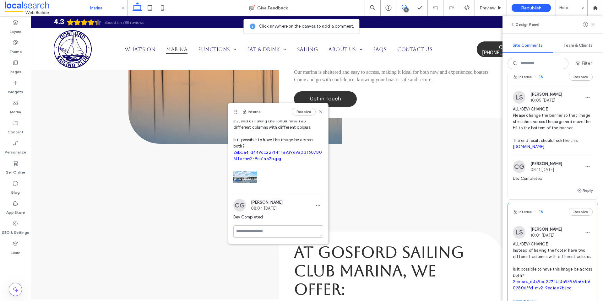
scroll to position [1486, 0]
click at [531, 133] on span "ALL/DEV/CHANGE Please change the banner so that image stretches across the page…" at bounding box center [553, 128] width 80 height 44
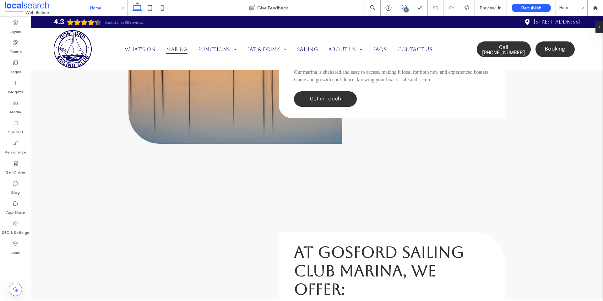
click at [403, 5] on icon at bounding box center [404, 7] width 5 height 5
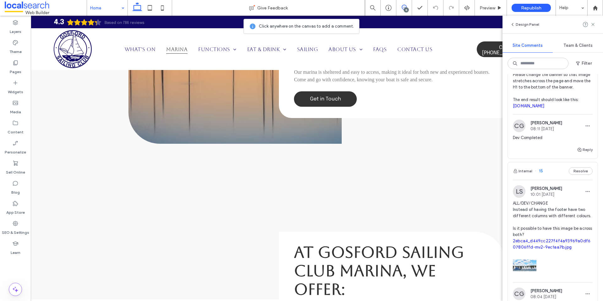
scroll to position [1517, 0]
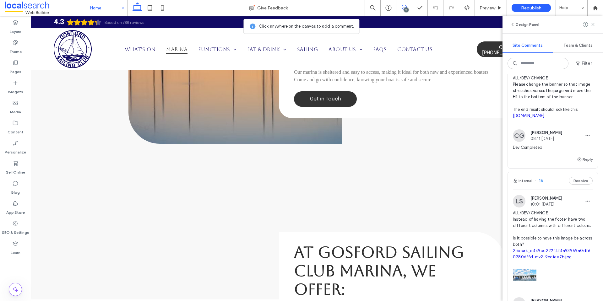
click at [529, 118] on link "[DOMAIN_NAME]" at bounding box center [529, 115] width 32 height 5
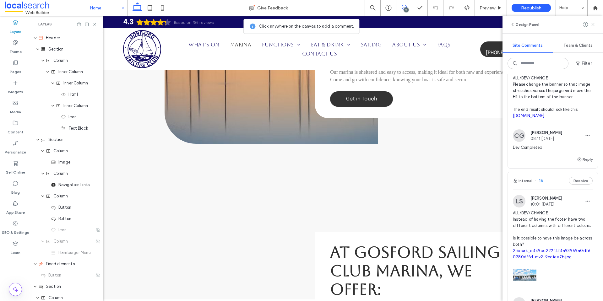
click at [592, 23] on icon at bounding box center [592, 24] width 5 height 5
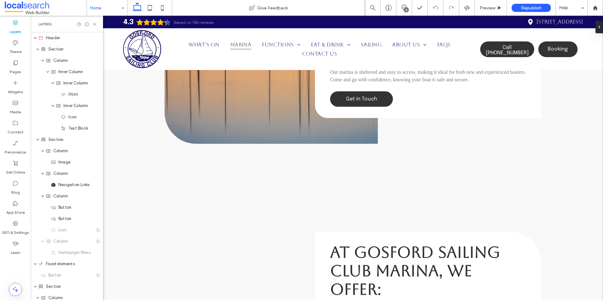
scroll to position [0, 0]
click at [94, 23] on use at bounding box center [94, 24] width 3 height 3
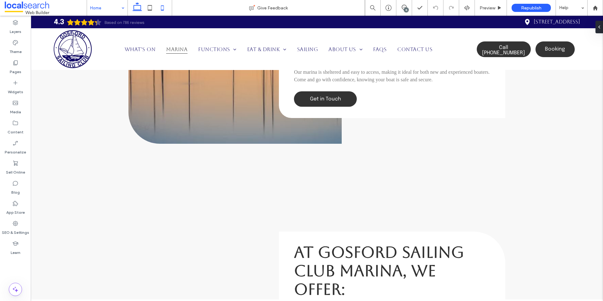
click at [163, 11] on icon at bounding box center [162, 8] width 13 height 13
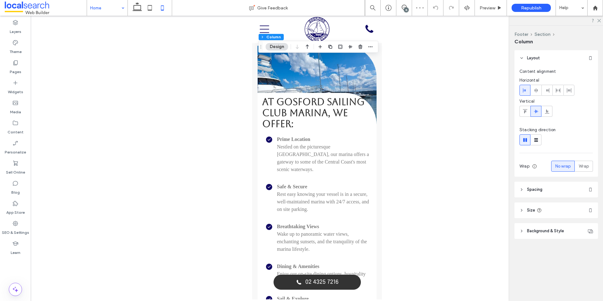
click at [543, 192] on header "Spacing" at bounding box center [556, 190] width 84 height 16
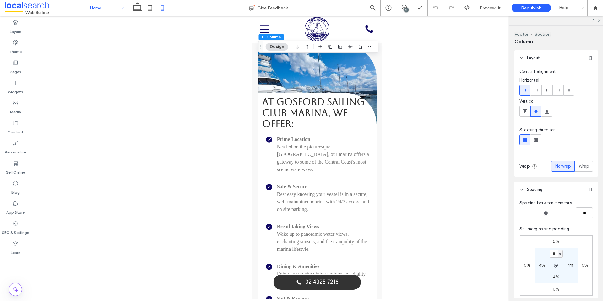
click at [555, 278] on label "4%" at bounding box center [556, 276] width 7 height 5
type input "*"
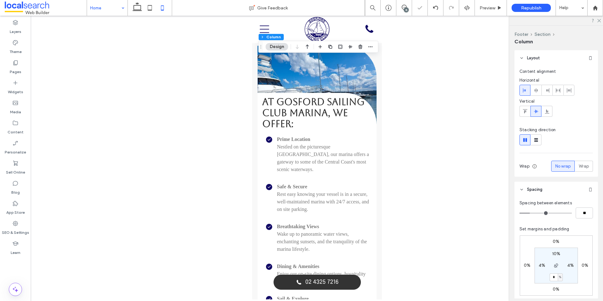
click at [558, 281] on div "%" at bounding box center [560, 277] width 5 height 8
drag, startPoint x: 553, startPoint y: 278, endPoint x: 560, endPoint y: 279, distance: 7.2
click at [553, 278] on input "*" at bounding box center [553, 277] width 8 height 8
type input "**"
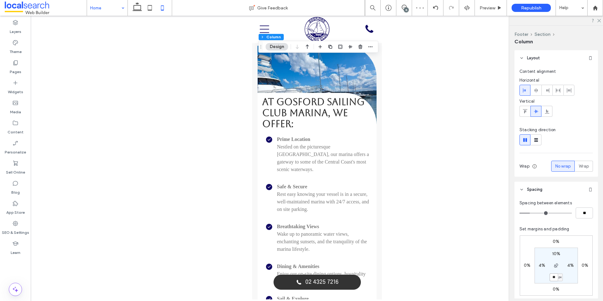
type input "*"
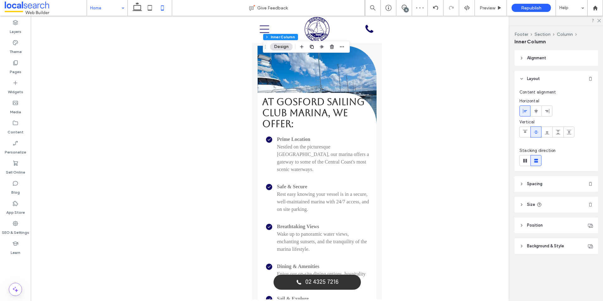
click at [546, 187] on header "Spacing" at bounding box center [556, 184] width 84 height 16
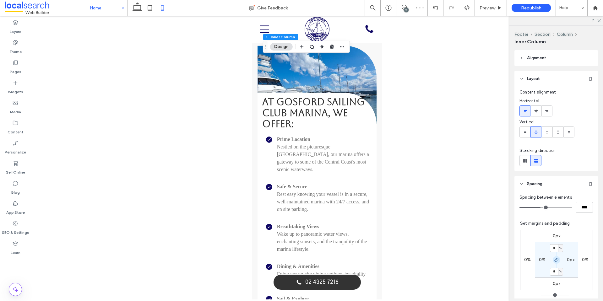
click at [554, 261] on icon "button" at bounding box center [556, 259] width 5 height 5
click at [553, 268] on section "* % 0px 0% 0%" at bounding box center [556, 260] width 43 height 36
click at [553, 273] on label "0%" at bounding box center [556, 271] width 7 height 5
type input "*"
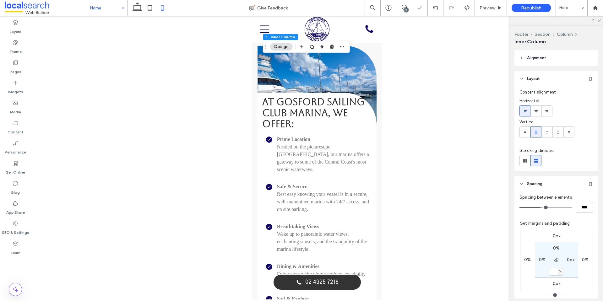
type input "*"
click at [558, 275] on div "%" at bounding box center [560, 272] width 5 height 8
click at [558, 275] on div "%" at bounding box center [557, 272] width 9 height 8
click at [558, 275] on div "%" at bounding box center [560, 271] width 4 height 6
click at [560, 271] on div "* px" at bounding box center [556, 272] width 14 height 8
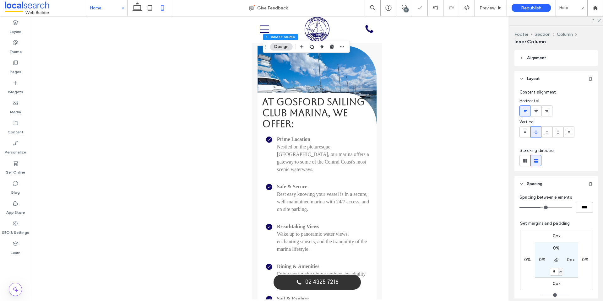
click at [559, 274] on span "px" at bounding box center [560, 271] width 3 height 6
click at [556, 241] on span "%" at bounding box center [555, 240] width 4 height 6
click at [552, 271] on input "*" at bounding box center [554, 272] width 8 height 8
type input "**"
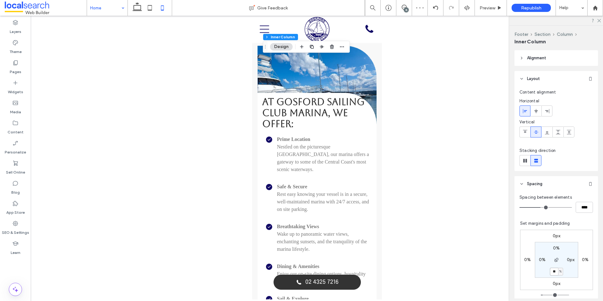
type input "**"
click at [402, 4] on div "15" at bounding box center [404, 8] width 16 height 16
click at [400, 7] on span at bounding box center [403, 7] width 15 height 5
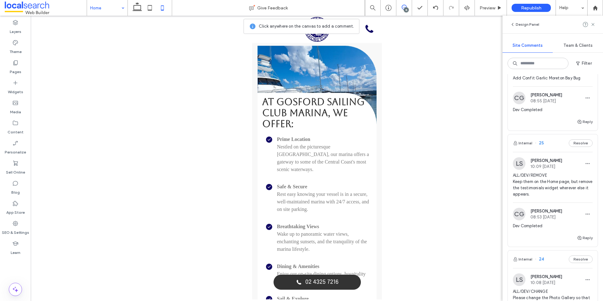
scroll to position [199, 0]
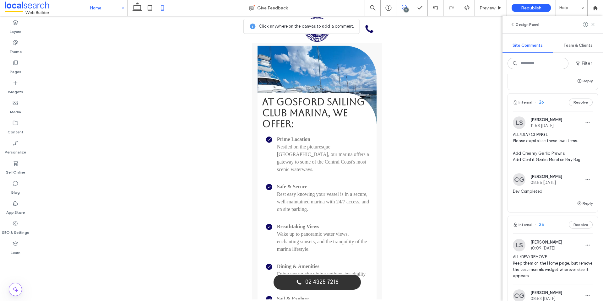
click at [538, 146] on span "ALL/DEV/CHANGE Please capitalise these two items. Add Creamy Garlic Prawns Add …" at bounding box center [553, 147] width 80 height 31
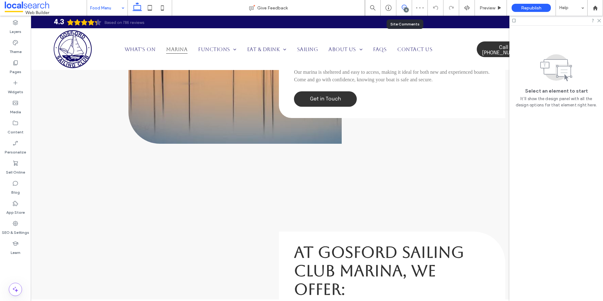
click at [403, 8] on icon at bounding box center [404, 7] width 5 height 5
drag, startPoint x: 111, startPoint y: 13, endPoint x: 111, endPoint y: 19, distance: 6.3
click at [404, 7] on icon at bounding box center [404, 7] width 5 height 5
click at [402, 10] on div "15" at bounding box center [403, 8] width 15 height 6
click at [407, 6] on span at bounding box center [403, 7] width 15 height 5
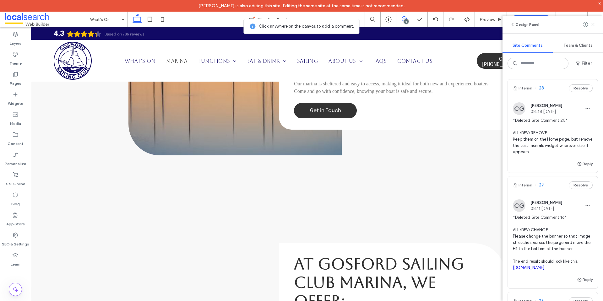
click at [593, 22] on icon at bounding box center [592, 24] width 5 height 5
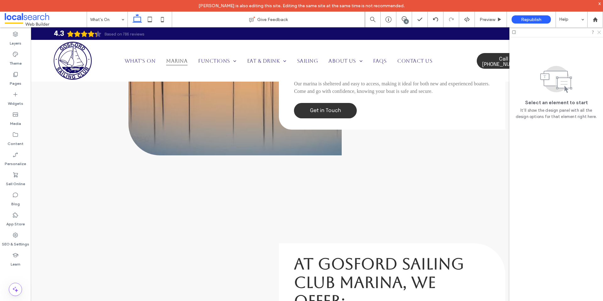
click at [598, 31] on icon at bounding box center [598, 32] width 4 height 4
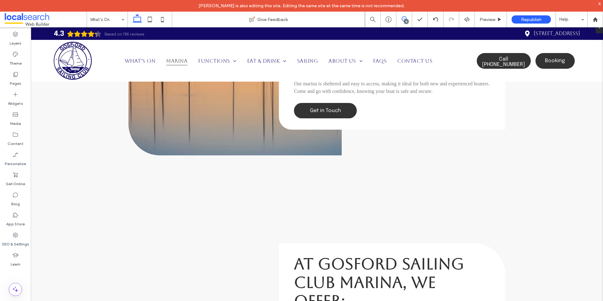
click at [406, 18] on use at bounding box center [404, 18] width 5 height 5
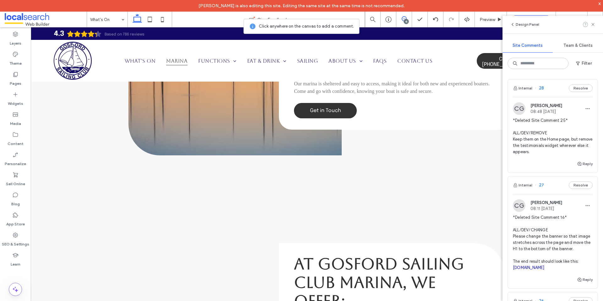
click at [593, 24] on use at bounding box center [592, 24] width 3 height 3
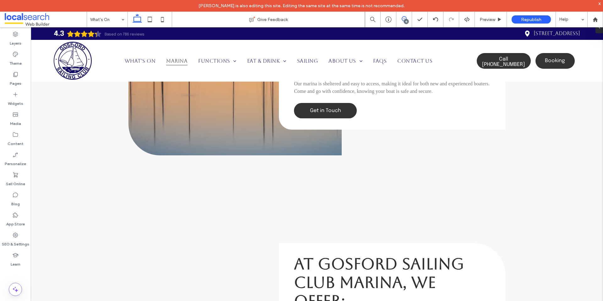
click at [405, 18] on icon at bounding box center [404, 18] width 5 height 5
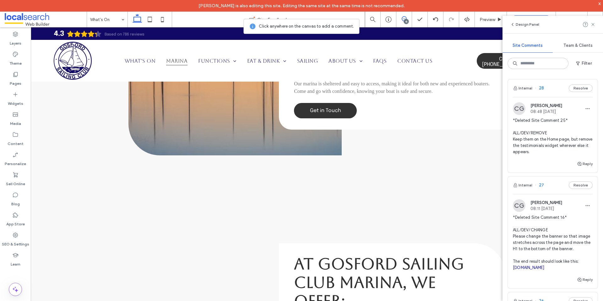
click at [538, 138] on span "*Deleted Site Comment 25* ALL/DEV/REMOVE Keep them on the Home page, but remove…" at bounding box center [553, 136] width 80 height 38
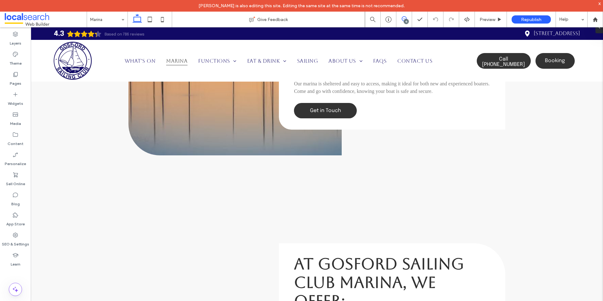
click at [403, 19] on use at bounding box center [404, 18] width 5 height 5
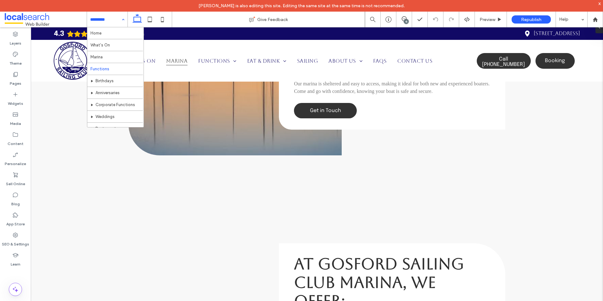
click at [114, 20] on input at bounding box center [105, 20] width 31 height 16
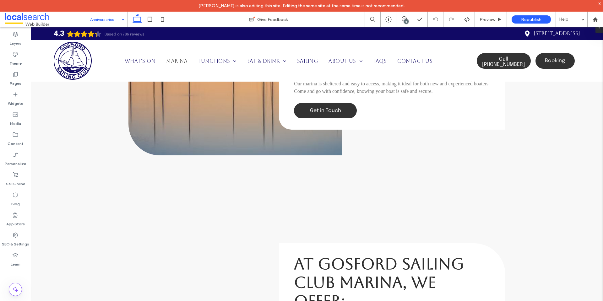
click at [112, 22] on input at bounding box center [105, 20] width 31 height 16
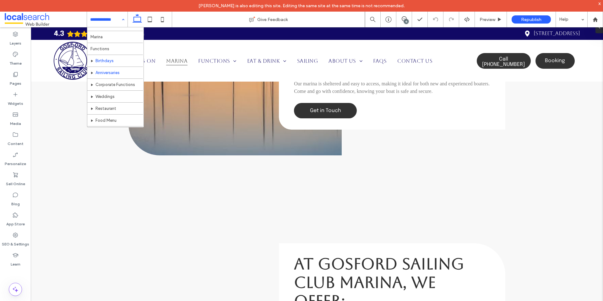
scroll to position [31, 0]
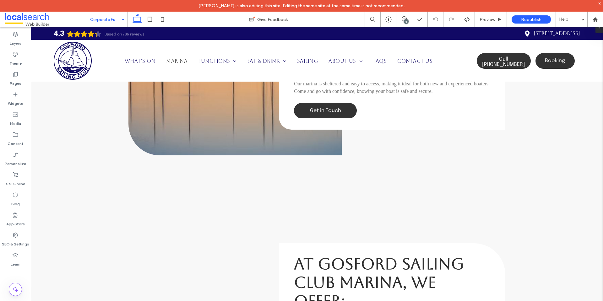
click at [114, 18] on input at bounding box center [105, 20] width 31 height 16
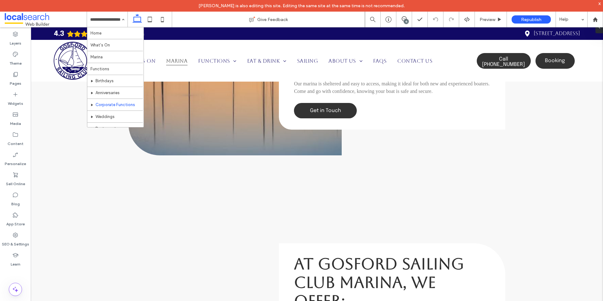
drag, startPoint x: 119, startPoint y: 117, endPoint x: 121, endPoint y: 114, distance: 3.2
click at [108, 20] on input at bounding box center [105, 20] width 31 height 16
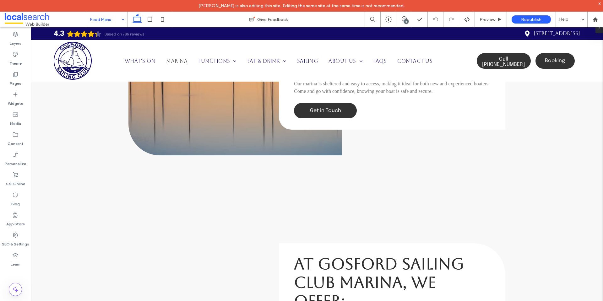
click at [106, 18] on input at bounding box center [105, 20] width 31 height 16
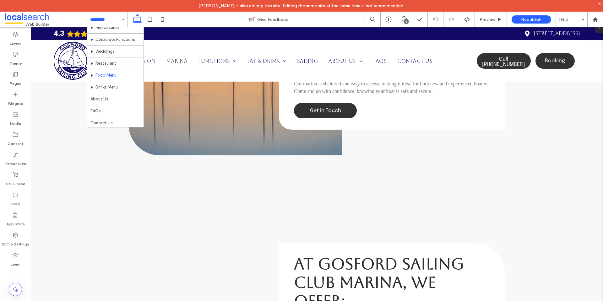
scroll to position [66, 0]
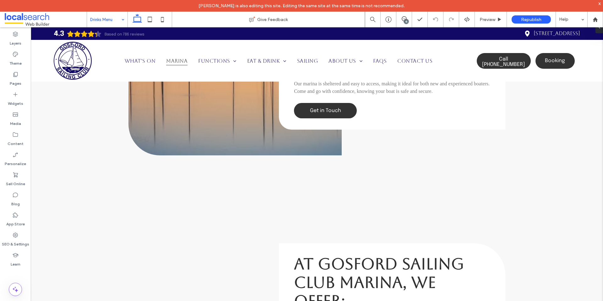
click at [106, 23] on input at bounding box center [105, 20] width 31 height 16
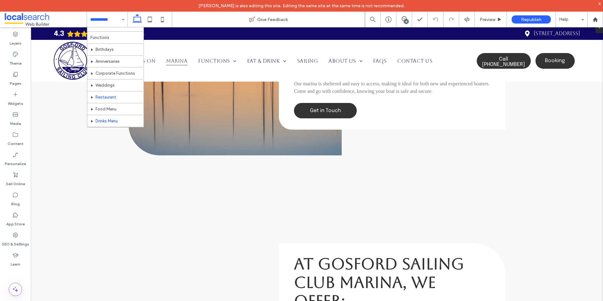
scroll to position [66, 0]
drag, startPoint x: 99, startPoint y: 17, endPoint x: 110, endPoint y: 65, distance: 49.6
click at [99, 17] on input at bounding box center [105, 20] width 31 height 16
click at [121, 13] on div "Home What's On Marina Functions Birthdays Anniversaries Corporate Functions Wed…" at bounding box center [107, 20] width 40 height 16
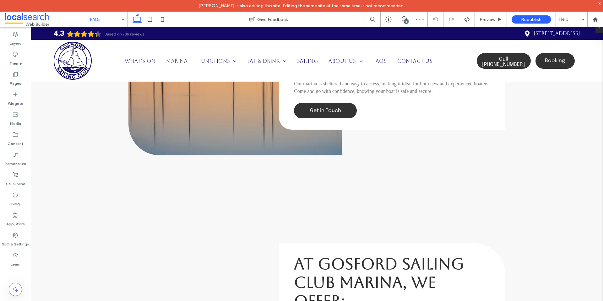
click at [121, 18] on div "FAQs" at bounding box center [107, 20] width 40 height 16
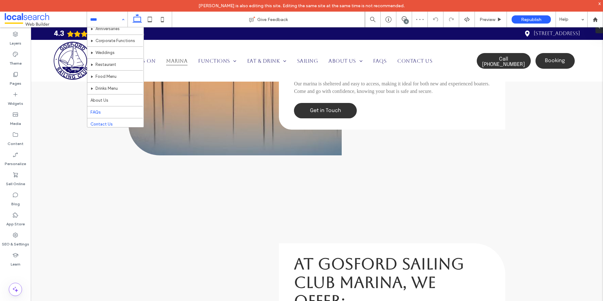
scroll to position [66, 0]
click at [406, 19] on icon at bounding box center [404, 18] width 5 height 5
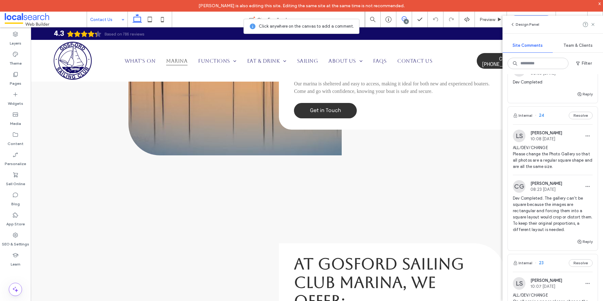
scroll to position [440, 0]
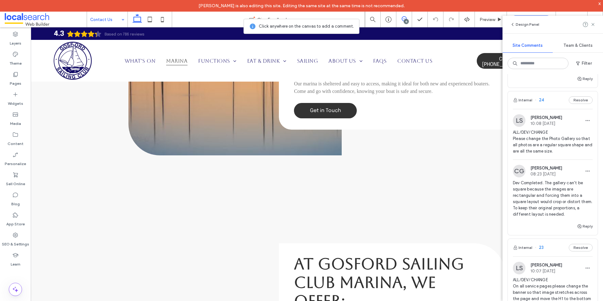
click at [549, 147] on span "ALL/DEV/CHANGE Please change the Photo Gallery so that all photos are a regular…" at bounding box center [553, 141] width 80 height 25
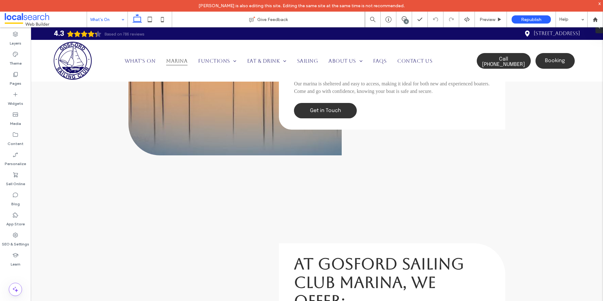
click at [400, 19] on span at bounding box center [403, 18] width 15 height 5
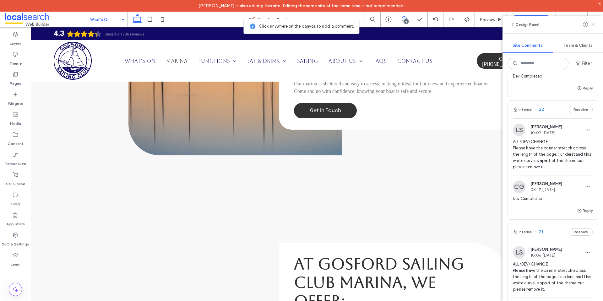
scroll to position [758, 0]
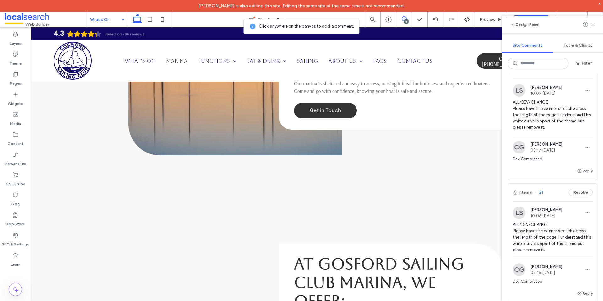
click at [533, 129] on span "ALL/DEV/CHANGE Please have the banner stretch across the length of the page. I …" at bounding box center [553, 114] width 80 height 31
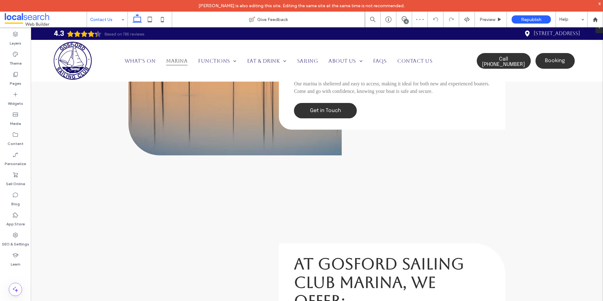
click at [404, 20] on div "15" at bounding box center [406, 21] width 5 height 5
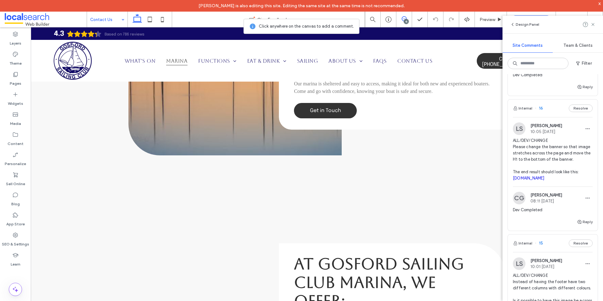
scroll to position [1507, 0]
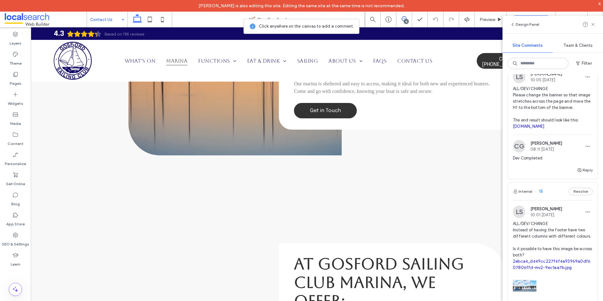
click at [541, 118] on span "ALL/DEV/CHANGE Please change the banner so that image stretches across the page…" at bounding box center [553, 108] width 80 height 44
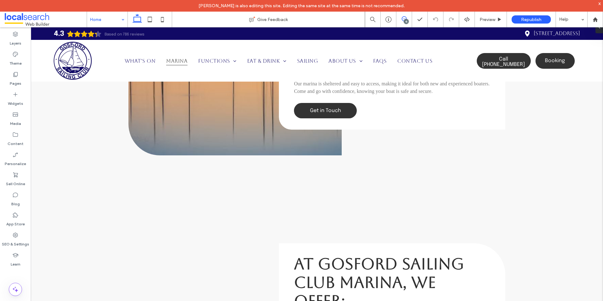
click at [402, 19] on icon at bounding box center [404, 18] width 5 height 5
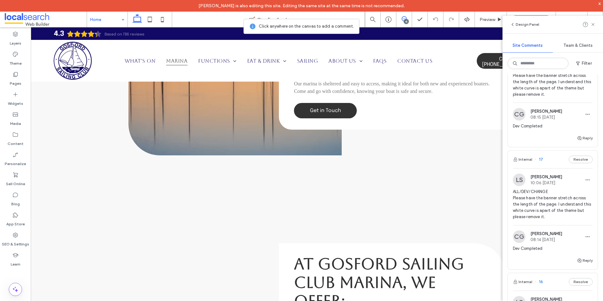
scroll to position [1284, 0]
click at [594, 25] on use at bounding box center [592, 24] width 3 height 3
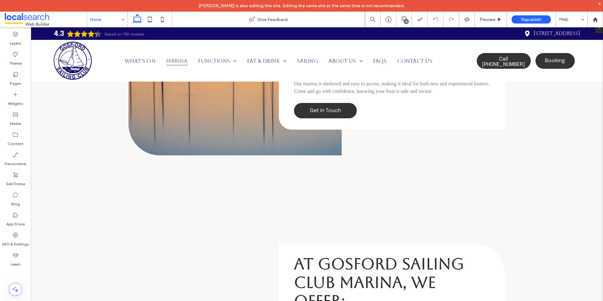
scroll to position [0, 0]
click at [56, 115] on button "Design" at bounding box center [55, 116] width 23 height 8
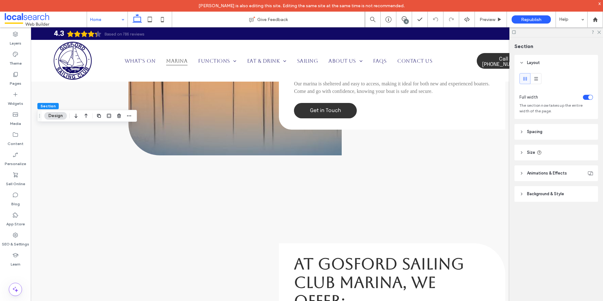
click at [555, 194] on span "Background & Style" at bounding box center [545, 194] width 37 height 6
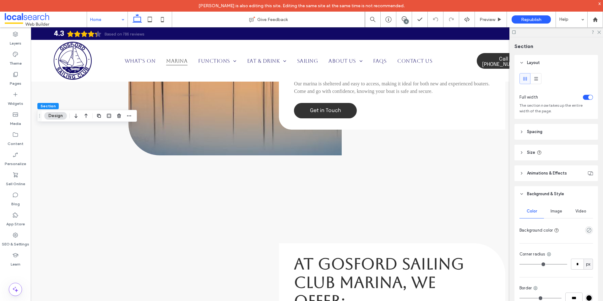
click at [554, 210] on span "Image" at bounding box center [556, 211] width 12 height 5
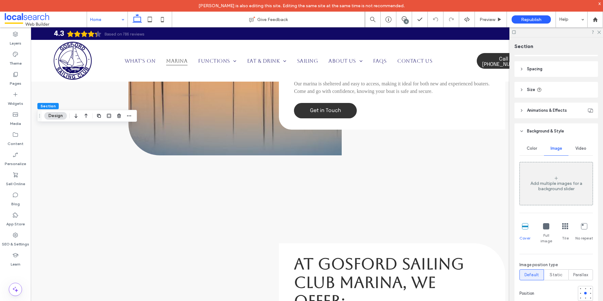
click at [519, 147] on div "Color" at bounding box center [531, 149] width 24 height 14
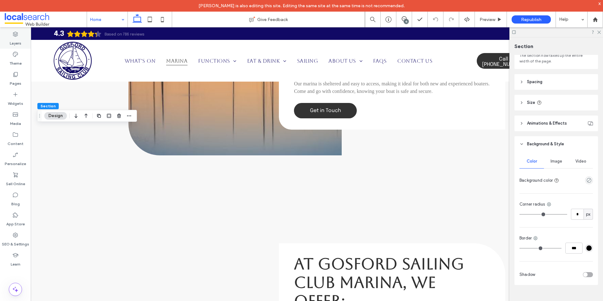
click at [9, 43] on div "Layers" at bounding box center [15, 39] width 31 height 20
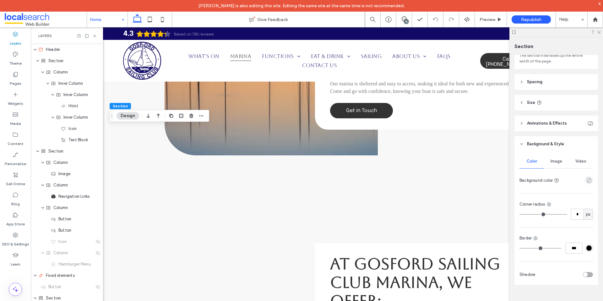
scroll to position [165, 0]
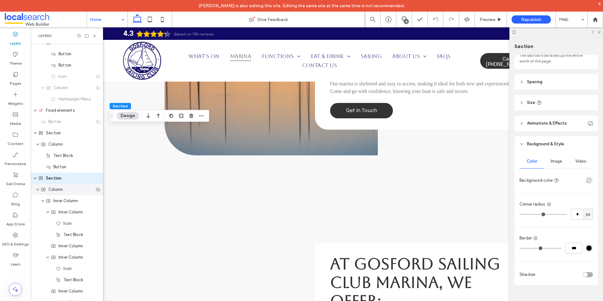
click at [78, 191] on div "Column" at bounding box center [67, 189] width 53 height 6
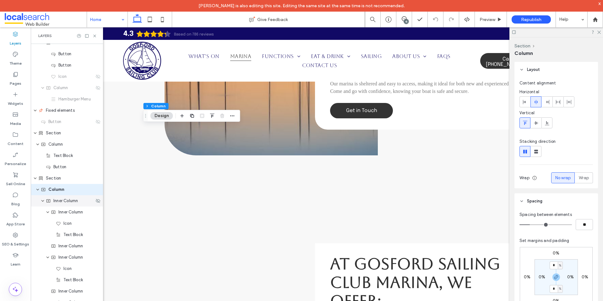
scroll to position [176, 0]
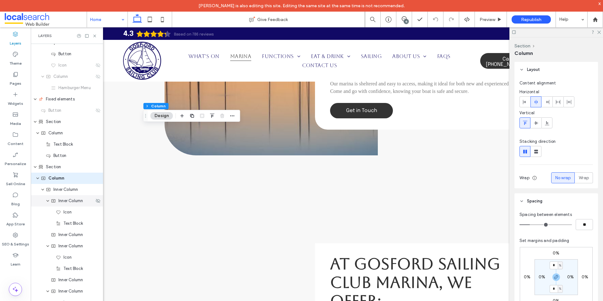
click at [76, 196] on div "Inner Column" at bounding box center [67, 200] width 72 height 11
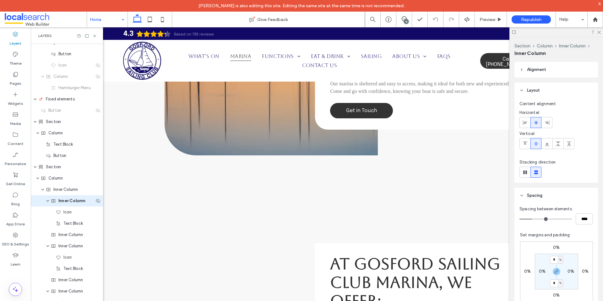
scroll to position [199, 0]
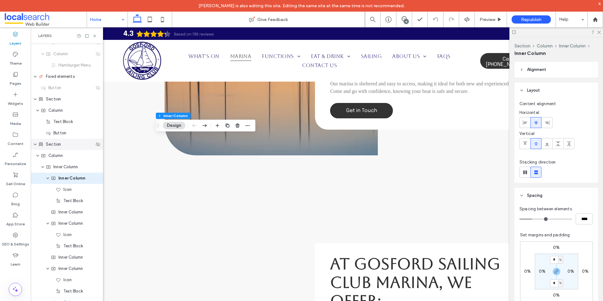
click at [72, 150] on div "Section" at bounding box center [67, 144] width 72 height 11
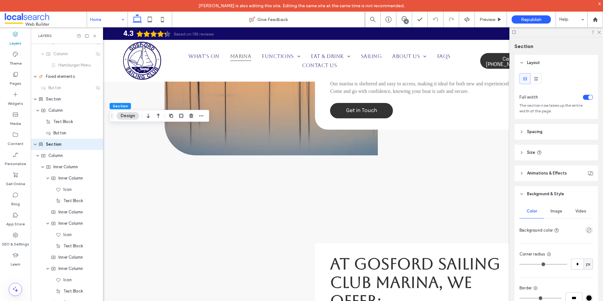
scroll to position [165, 0]
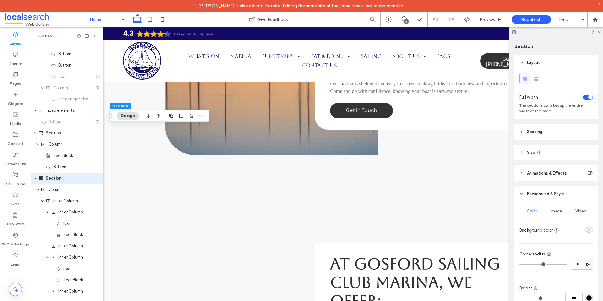
click at [586, 229] on icon "empty color" at bounding box center [588, 230] width 5 height 5
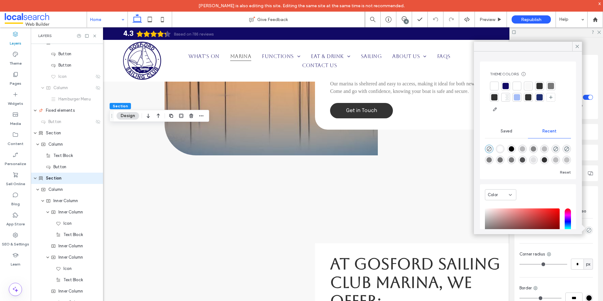
click at [528, 86] on div at bounding box center [528, 86] width 6 height 6
click at [491, 148] on icon "rgba(0, 0, 0, 0)" at bounding box center [488, 149] width 5 height 5
click at [96, 34] on icon at bounding box center [94, 36] width 5 height 5
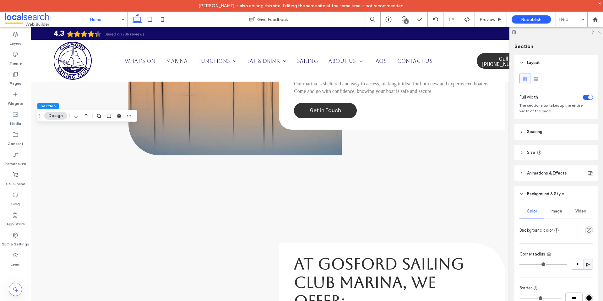
click at [599, 33] on icon at bounding box center [598, 32] width 4 height 4
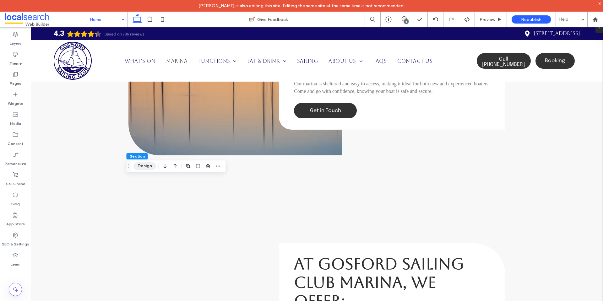
click at [144, 168] on button "Design" at bounding box center [144, 166] width 23 height 8
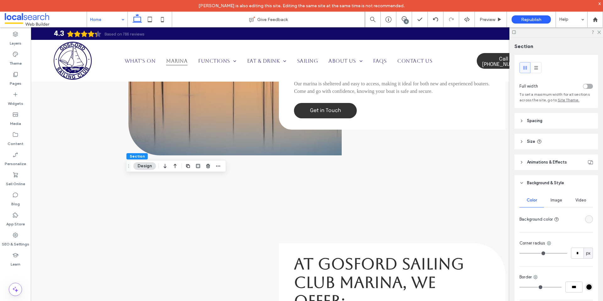
scroll to position [0, 0]
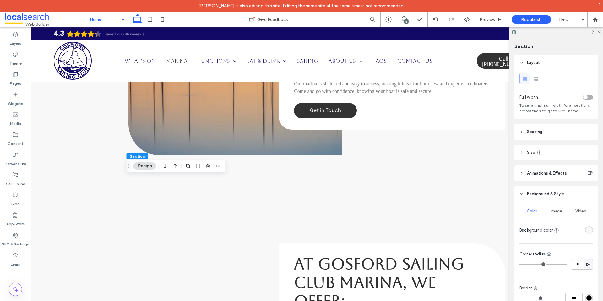
click at [559, 129] on header "Spacing" at bounding box center [556, 132] width 84 height 16
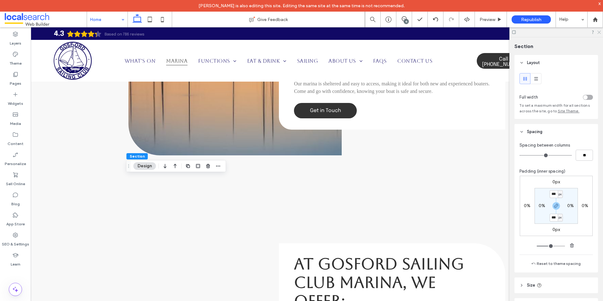
click at [599, 32] on use at bounding box center [598, 32] width 3 height 3
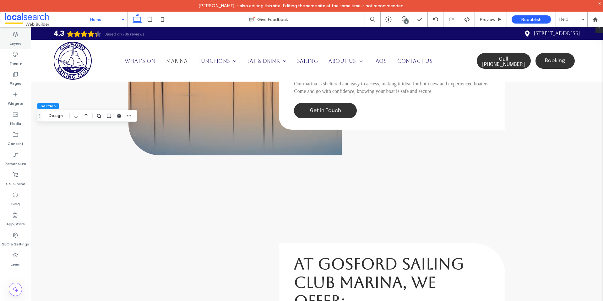
click at [15, 38] on label "Layers" at bounding box center [16, 41] width 12 height 9
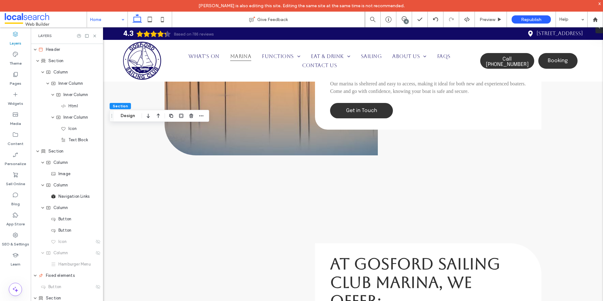
scroll to position [165, 0]
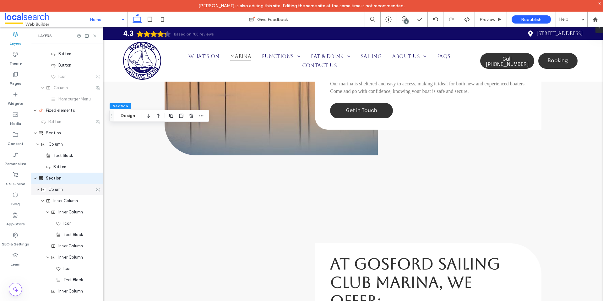
click at [75, 189] on div "Column" at bounding box center [67, 189] width 53 height 6
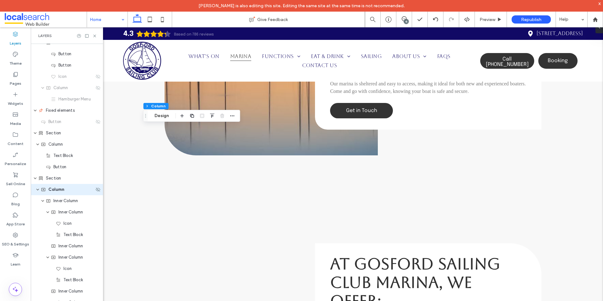
scroll to position [176, 0]
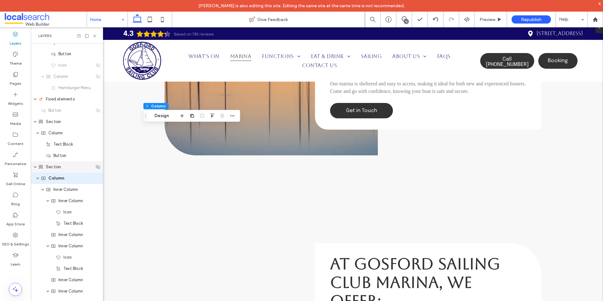
click at [75, 171] on div "Section" at bounding box center [67, 166] width 72 height 11
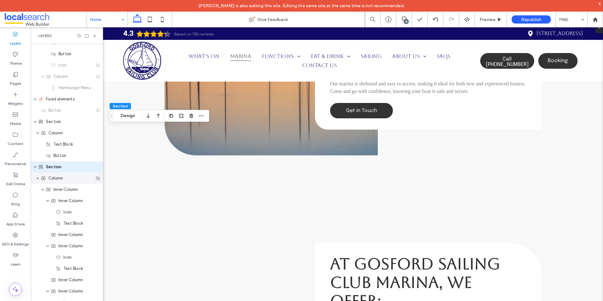
scroll to position [165, 0]
click at [93, 36] on icon at bounding box center [94, 36] width 5 height 5
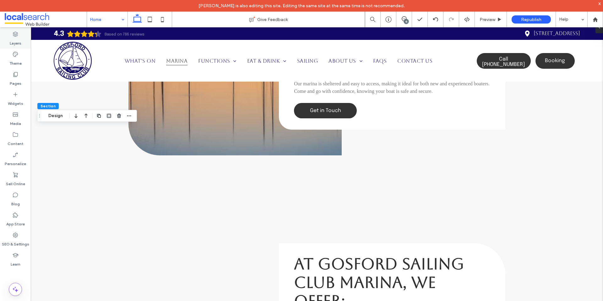
click at [14, 38] on label "Layers" at bounding box center [16, 41] width 12 height 9
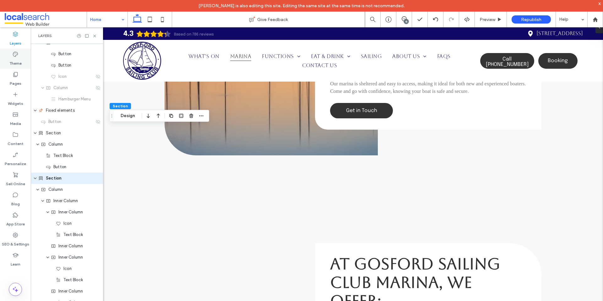
click at [24, 60] on div "Theme" at bounding box center [15, 59] width 31 height 20
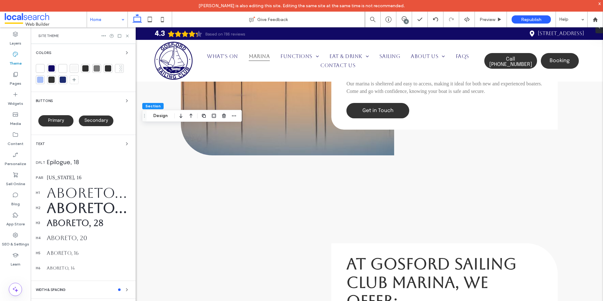
scroll to position [0, 0]
click at [80, 286] on div "WIDTH & SPACING" at bounding box center [83, 290] width 95 height 8
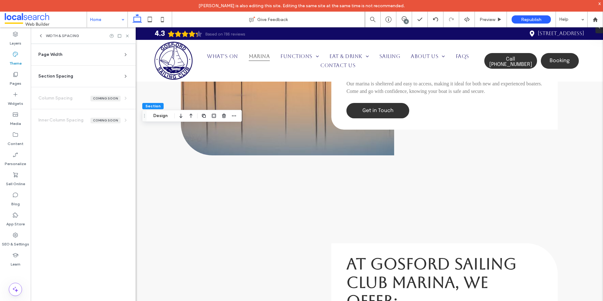
click at [40, 37] on icon at bounding box center [40, 35] width 5 height 5
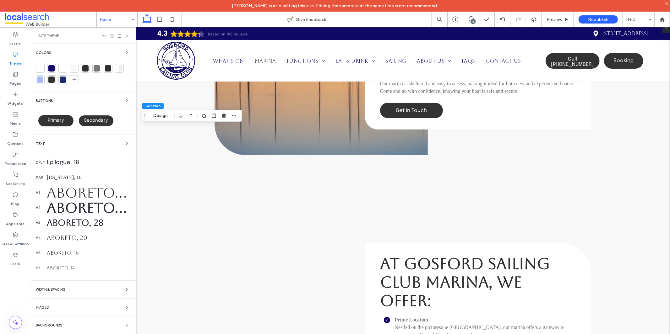
drag, startPoint x: 534, startPoint y: 0, endPoint x: 79, endPoint y: 325, distance: 558.1
click at [79, 301] on div "Backgrounds" at bounding box center [83, 326] width 95 height 8
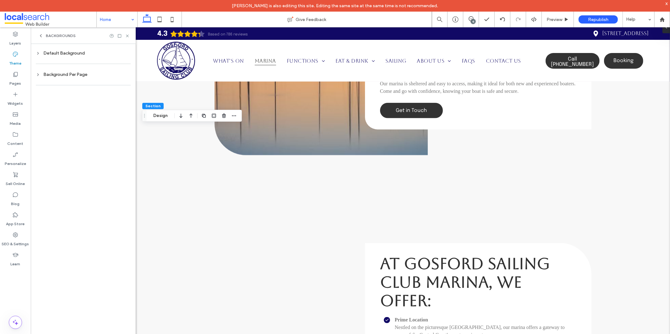
click at [83, 54] on div "Default Background" at bounding box center [83, 53] width 95 height 5
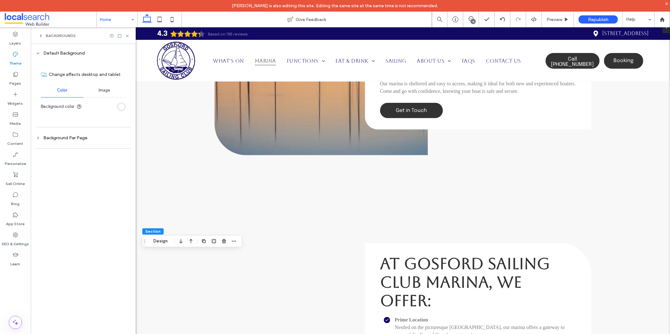
click at [83, 54] on div "Default Background" at bounding box center [83, 53] width 95 height 5
click at [127, 36] on icon at bounding box center [127, 36] width 5 height 5
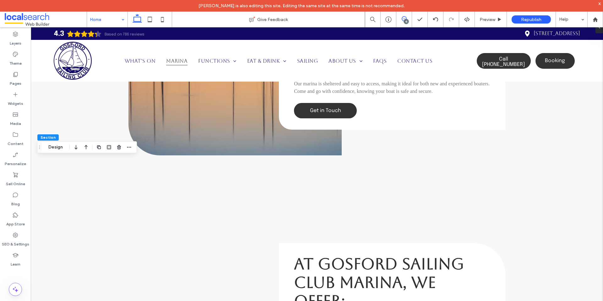
click at [407, 18] on span at bounding box center [403, 18] width 15 height 5
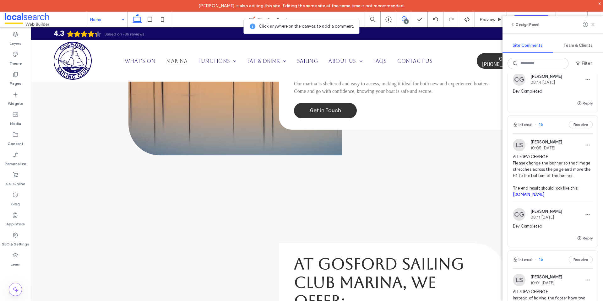
scroll to position [1419, 0]
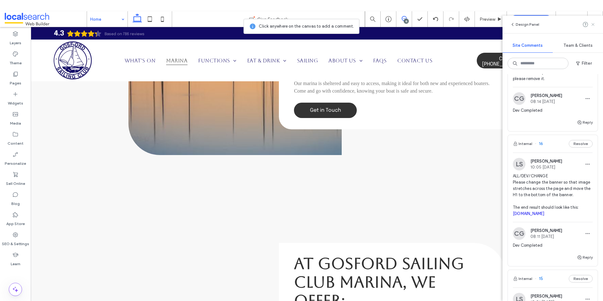
drag, startPoint x: 591, startPoint y: 25, endPoint x: 475, endPoint y: 2, distance: 118.5
click at [592, 25] on icon at bounding box center [592, 24] width 5 height 5
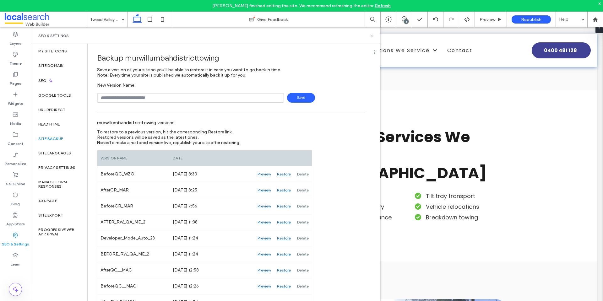
drag, startPoint x: 372, startPoint y: 37, endPoint x: 340, endPoint y: 3, distance: 47.1
click at [372, 37] on icon at bounding box center [371, 36] width 5 height 5
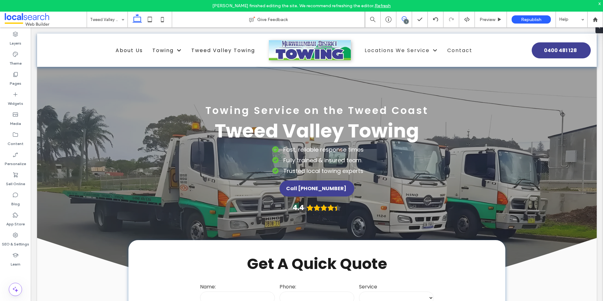
click at [403, 20] on icon at bounding box center [404, 18] width 5 height 5
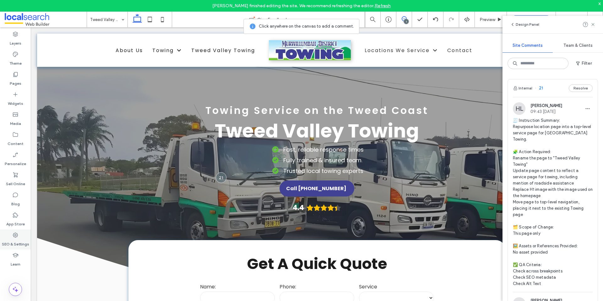
click at [16, 235] on use at bounding box center [15, 235] width 5 height 5
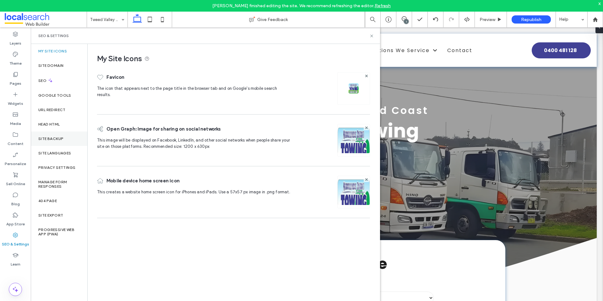
click at [54, 141] on div "Site Backup" at bounding box center [59, 139] width 57 height 14
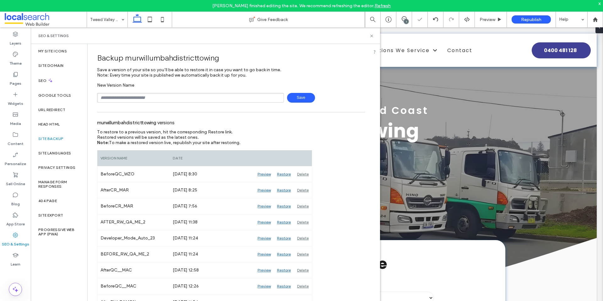
click at [145, 100] on input "text" at bounding box center [190, 98] width 187 height 10
type input "**********"
click at [299, 96] on span "Save" at bounding box center [301, 98] width 28 height 10
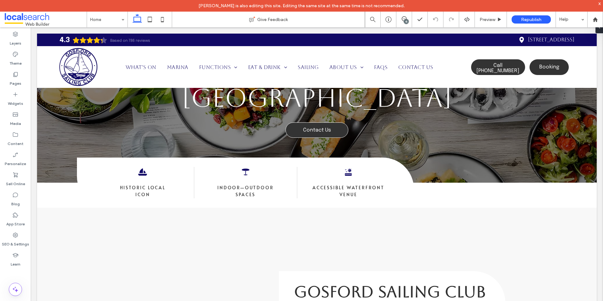
click at [405, 19] on div "15" at bounding box center [406, 21] width 5 height 5
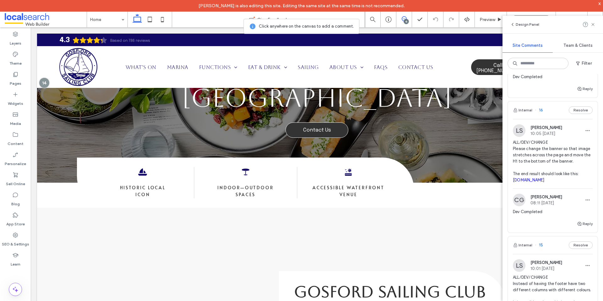
scroll to position [1444, 0]
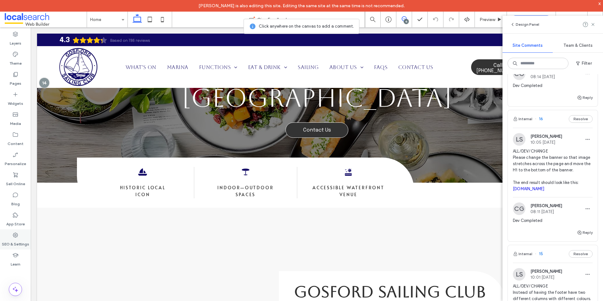
click at [16, 235] on use at bounding box center [15, 235] width 5 height 5
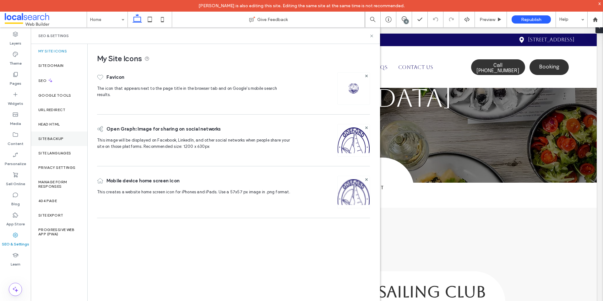
scroll to position [0, 0]
click at [58, 121] on div "Head HTML" at bounding box center [59, 124] width 57 height 14
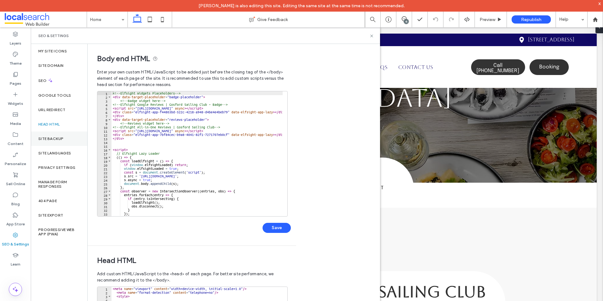
click at [62, 138] on label "Site Backup" at bounding box center [50, 139] width 25 height 4
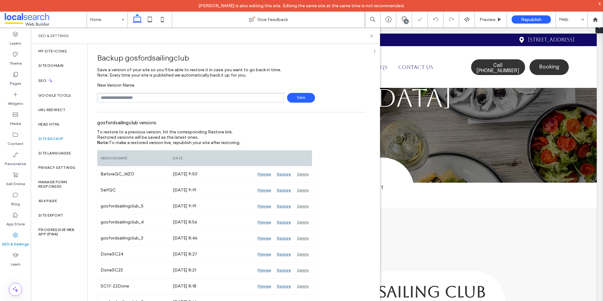
click at [158, 96] on input "text" at bounding box center [190, 98] width 187 height 10
type input "**********"
click at [293, 98] on span "Save" at bounding box center [301, 98] width 28 height 10
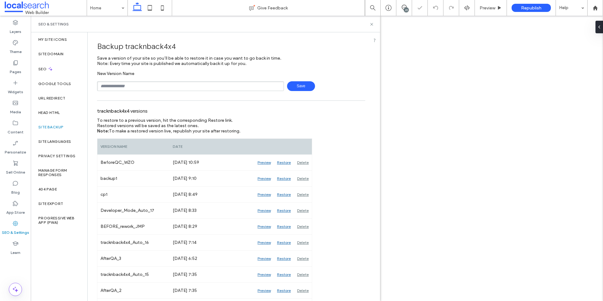
click at [405, 8] on div "23" at bounding box center [406, 10] width 5 height 5
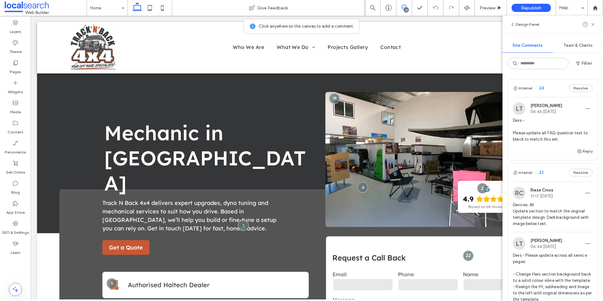
click at [537, 133] on span "Devs - Please update all FAQ question text to black to match this set." at bounding box center [553, 129] width 80 height 25
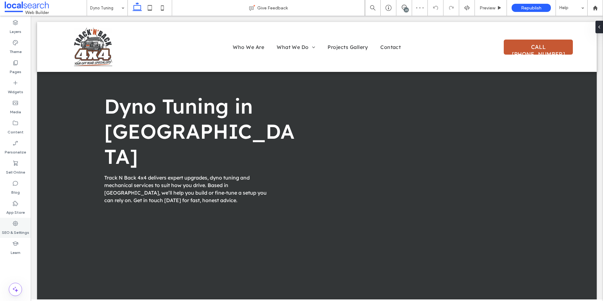
scroll to position [655, 0]
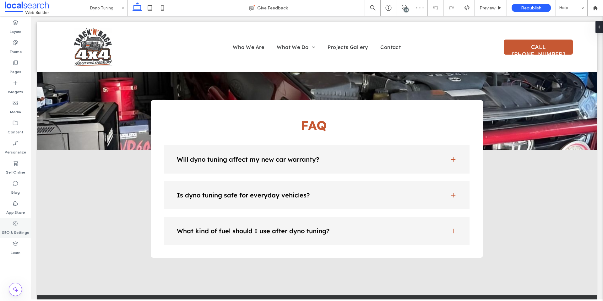
click at [16, 226] on icon at bounding box center [15, 223] width 6 height 6
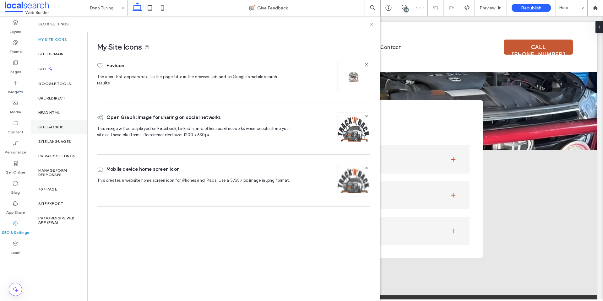
drag, startPoint x: 61, startPoint y: 117, endPoint x: 62, endPoint y: 123, distance: 6.6
click at [61, 117] on div "Head HTML" at bounding box center [59, 112] width 57 height 14
click at [62, 123] on div "Site Backup" at bounding box center [59, 127] width 57 height 14
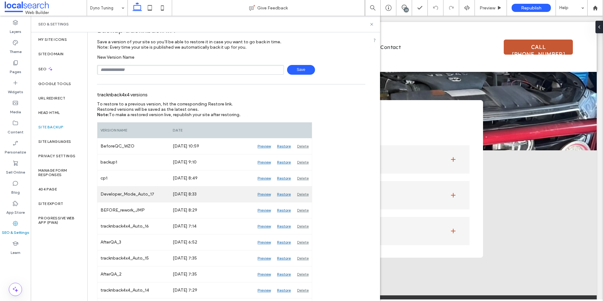
scroll to position [31, 0]
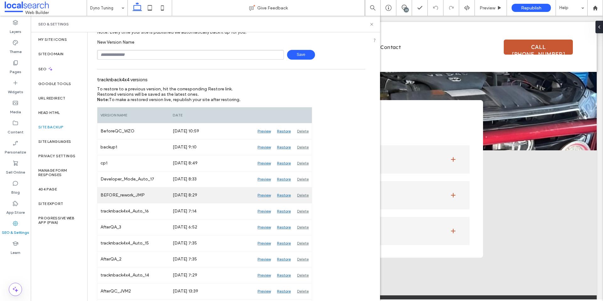
click at [264, 196] on div "Preview" at bounding box center [263, 195] width 19 height 16
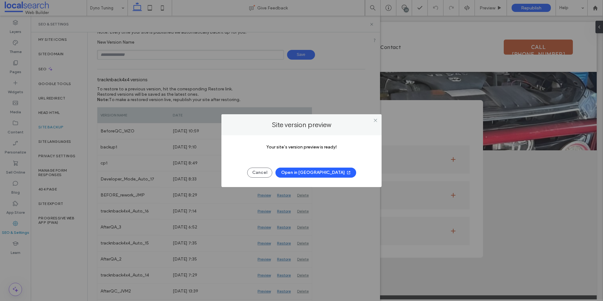
click at [320, 173] on button "Open in [GEOGRAPHIC_DATA]" at bounding box center [315, 173] width 81 height 10
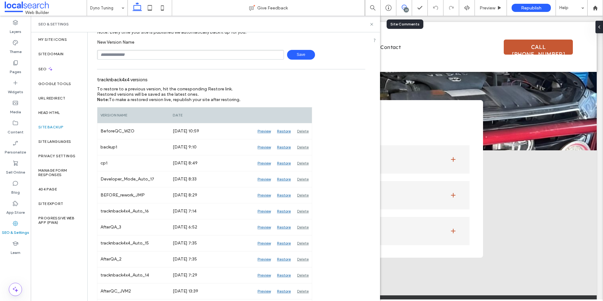
click at [402, 5] on icon at bounding box center [404, 7] width 5 height 5
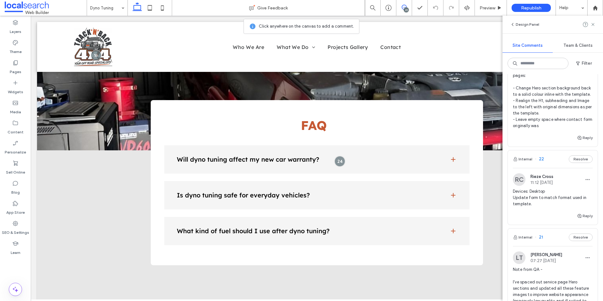
scroll to position [185, 0]
click at [537, 205] on span "Devices: Desktop Update form to match format used in template." at bounding box center [553, 199] width 80 height 19
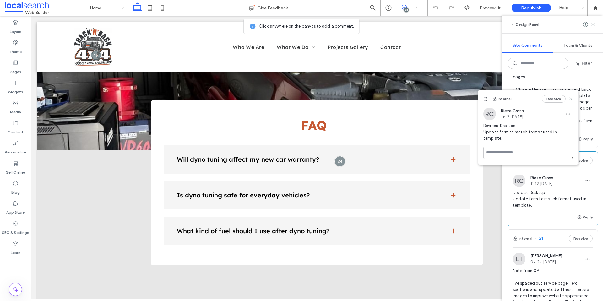
click at [572, 99] on icon at bounding box center [570, 98] width 5 height 5
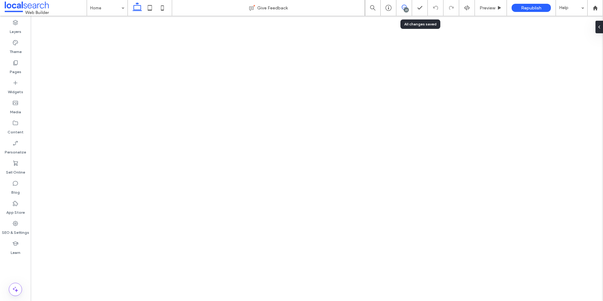
click at [400, 5] on span at bounding box center [403, 7] width 15 height 5
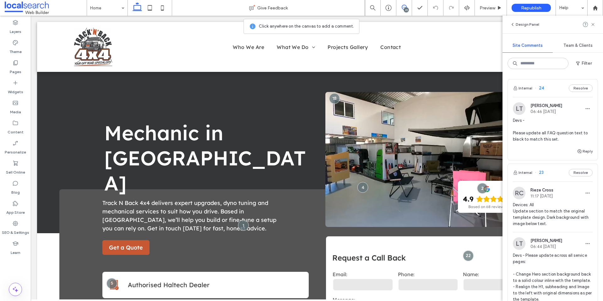
click at [404, 6] on icon at bounding box center [404, 7] width 5 height 5
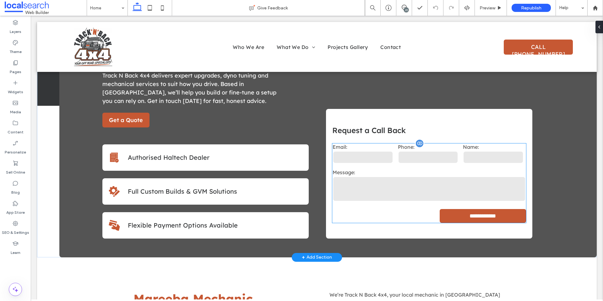
click at [422, 172] on label "Message:" at bounding box center [428, 172] width 193 height 6
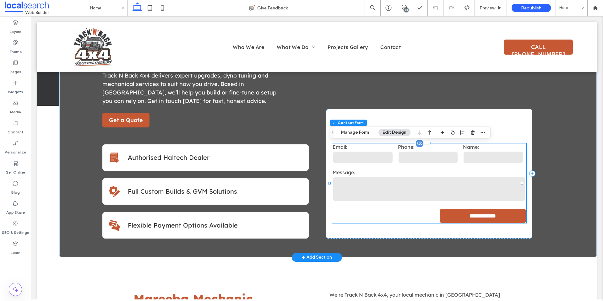
type input "*"
type input "***"
type input "*"
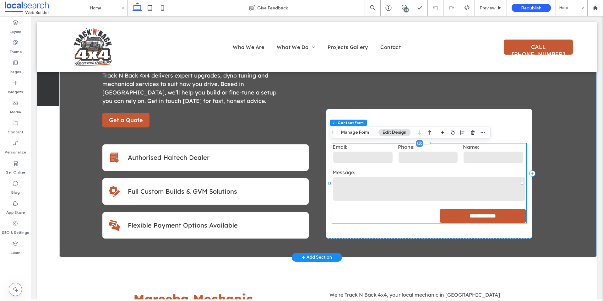
type input "***"
type input "*"
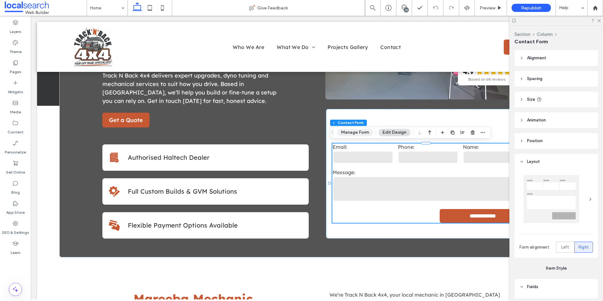
click at [353, 132] on button "Manage Form" at bounding box center [355, 133] width 36 height 8
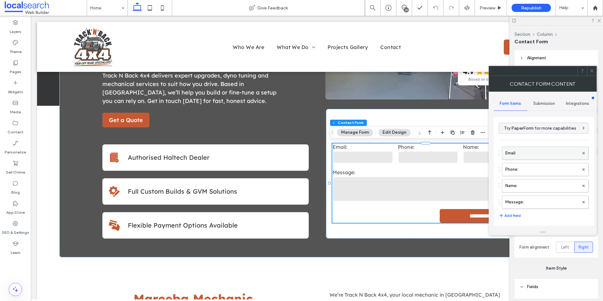
click at [537, 154] on label "Email:" at bounding box center [541, 153] width 73 height 13
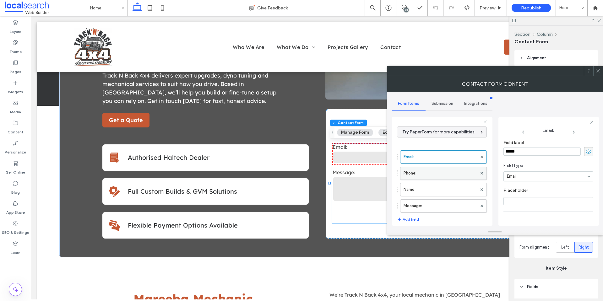
click at [429, 172] on label "Phone:" at bounding box center [439, 173] width 73 height 13
click at [441, 194] on label "Name:" at bounding box center [439, 189] width 73 height 13
type input "*"
drag, startPoint x: 598, startPoint y: 73, endPoint x: 576, endPoint y: 72, distance: 22.0
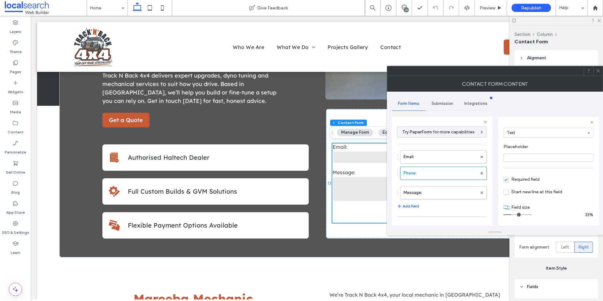
click at [599, 73] on span at bounding box center [598, 70] width 5 height 9
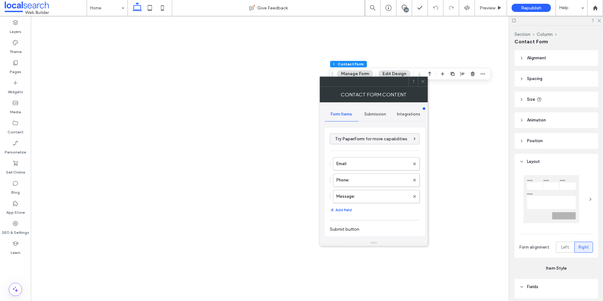
click at [422, 81] on use at bounding box center [422, 81] width 3 height 3
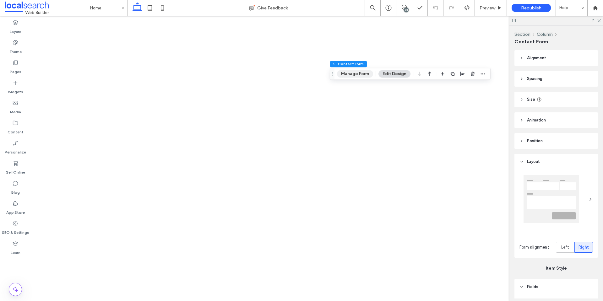
click at [363, 73] on button "Manage Form" at bounding box center [355, 74] width 36 height 8
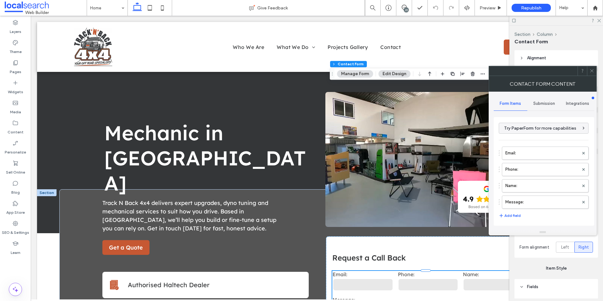
type input "**********"
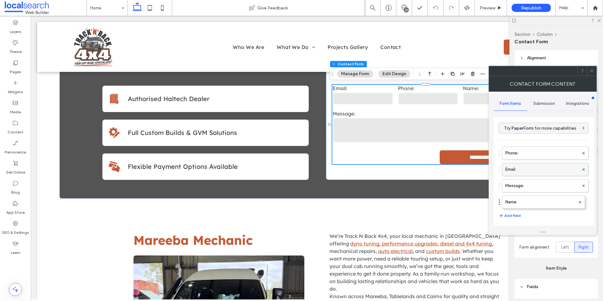
drag, startPoint x: 534, startPoint y: 174, endPoint x: 525, endPoint y: 159, distance: 17.7
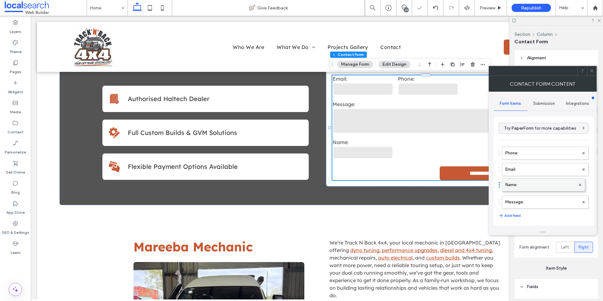
drag, startPoint x: 533, startPoint y: 199, endPoint x: 531, endPoint y: 176, distance: 22.7
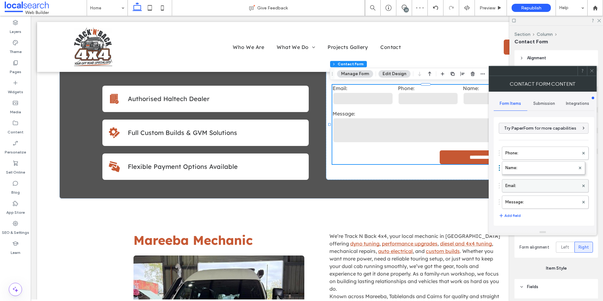
drag, startPoint x: 532, startPoint y: 184, endPoint x: 529, endPoint y: 163, distance: 21.9
drag, startPoint x: 531, startPoint y: 169, endPoint x: 531, endPoint y: 148, distance: 21.7
click at [592, 71] on icon at bounding box center [591, 70] width 5 height 5
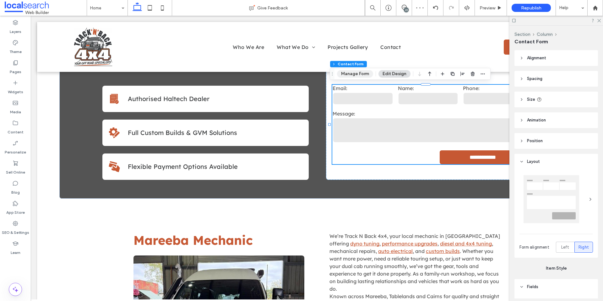
click at [364, 72] on button "Manage Form" at bounding box center [355, 74] width 36 height 8
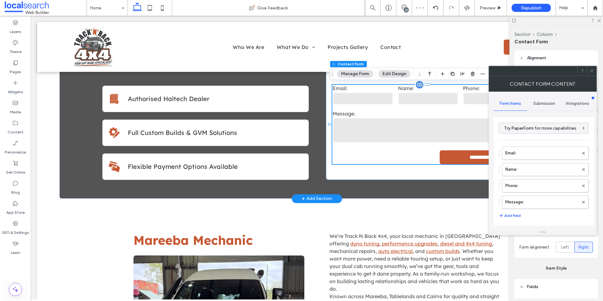
type input "**********"
drag, startPoint x: 538, startPoint y: 170, endPoint x: 537, endPoint y: 149, distance: 21.4
drag, startPoint x: 591, startPoint y: 69, endPoint x: 591, endPoint y: 73, distance: 3.6
click at [591, 69] on icon at bounding box center [591, 70] width 5 height 5
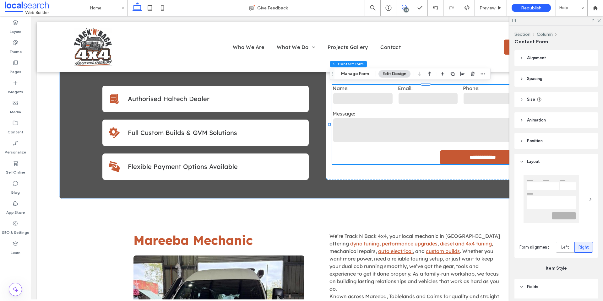
click at [407, 5] on span at bounding box center [403, 7] width 15 height 5
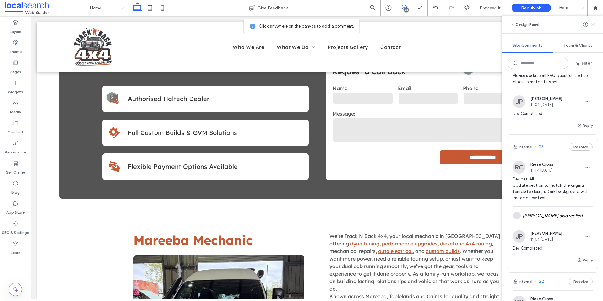
scroll to position [63, 0]
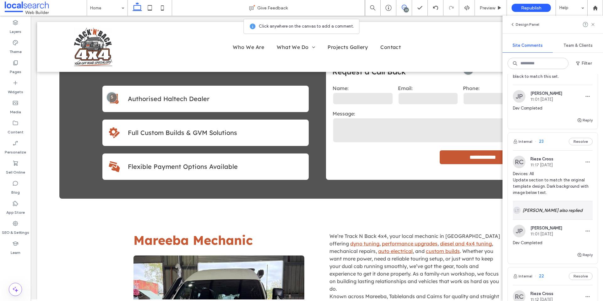
click at [553, 213] on div "LT Levi Tokona also replied" at bounding box center [553, 210] width 80 height 18
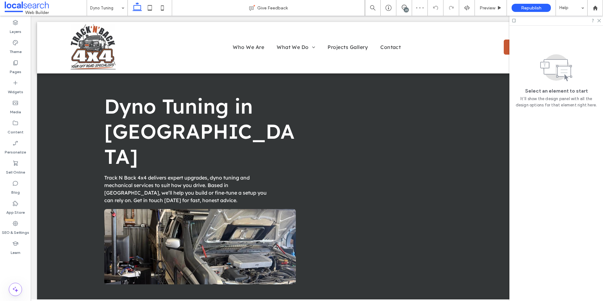
click at [405, 8] on div "23" at bounding box center [406, 10] width 5 height 5
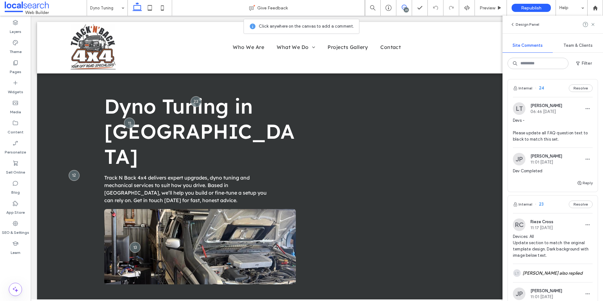
drag, startPoint x: 545, startPoint y: 273, endPoint x: 544, endPoint y: 255, distance: 17.9
click at [544, 273] on div "LT Levi Tokona also replied" at bounding box center [553, 273] width 80 height 18
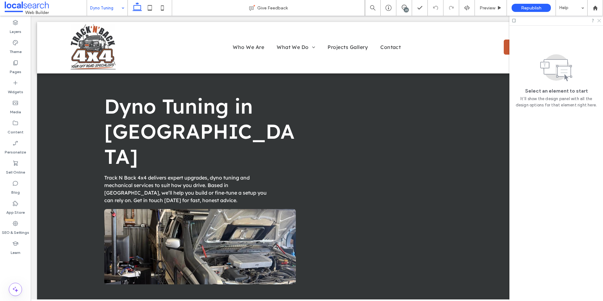
click at [598, 22] on icon at bounding box center [598, 20] width 4 height 4
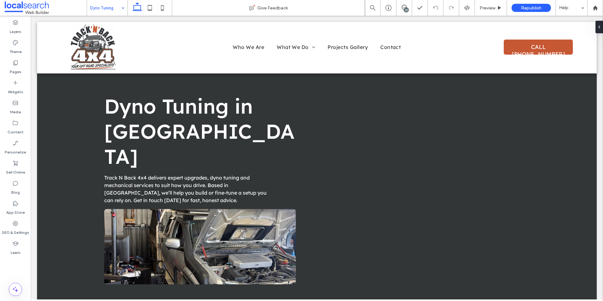
click at [405, 4] on div "23" at bounding box center [404, 8] width 16 height 16
click at [404, 4] on div "23" at bounding box center [404, 8] width 16 height 16
click at [402, 5] on icon at bounding box center [404, 7] width 5 height 5
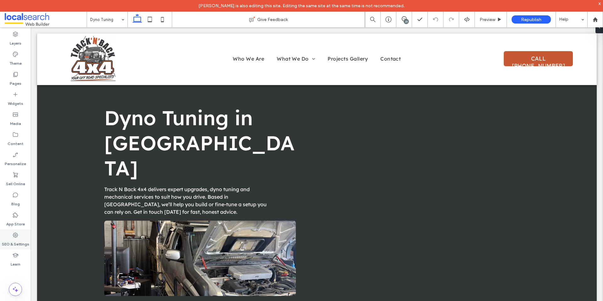
click at [17, 235] on use at bounding box center [15, 235] width 5 height 5
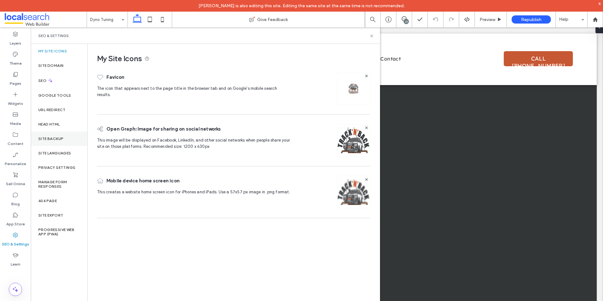
drag, startPoint x: 65, startPoint y: 134, endPoint x: 70, endPoint y: 132, distance: 5.4
click at [66, 134] on div "Site Backup" at bounding box center [59, 139] width 57 height 14
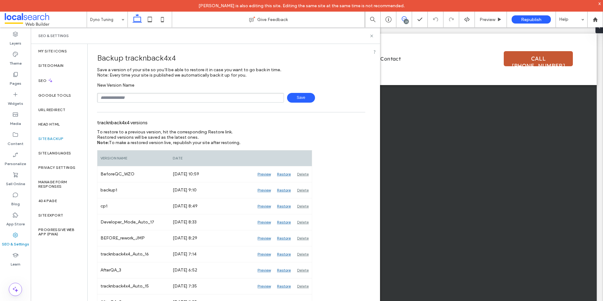
click at [402, 21] on icon at bounding box center [404, 18] width 5 height 5
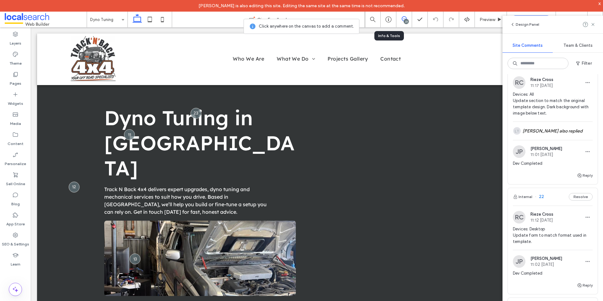
scroll to position [129, 0]
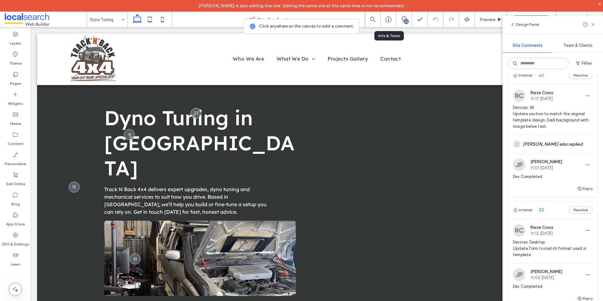
click at [537, 249] on span "Devices: Desktop Update form to match format used in template." at bounding box center [553, 248] width 80 height 19
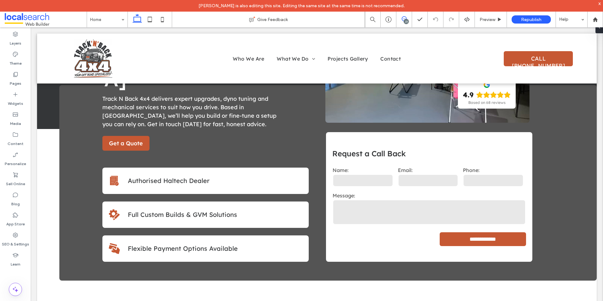
drag, startPoint x: 572, startPoint y: 179, endPoint x: 402, endPoint y: 19, distance: 232.5
click at [402, 19] on icon at bounding box center [404, 18] width 5 height 5
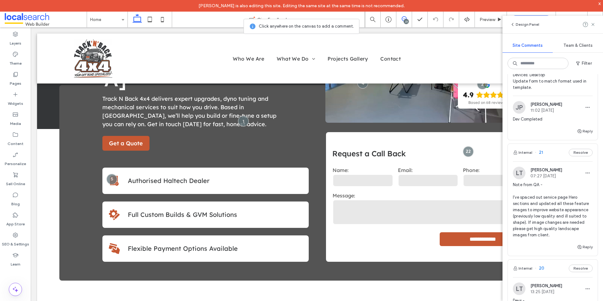
scroll to position [314, 0]
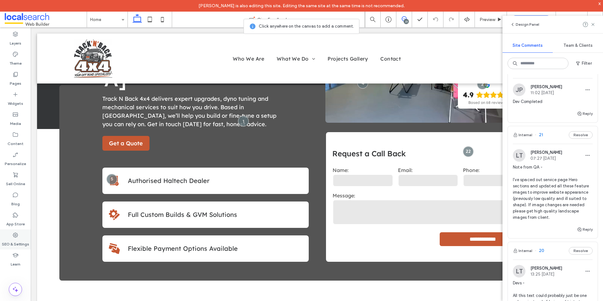
click at [11, 242] on label "SEO & Settings" at bounding box center [15, 242] width 27 height 9
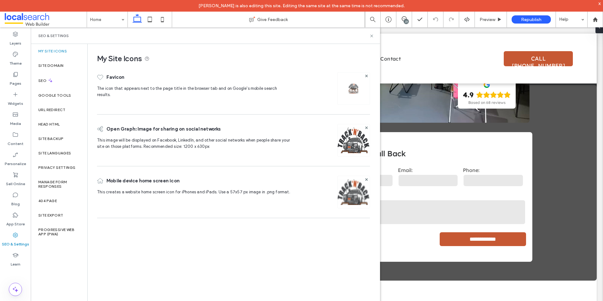
scroll to position [0, 0]
click at [57, 138] on label "Site Backup" at bounding box center [50, 139] width 25 height 4
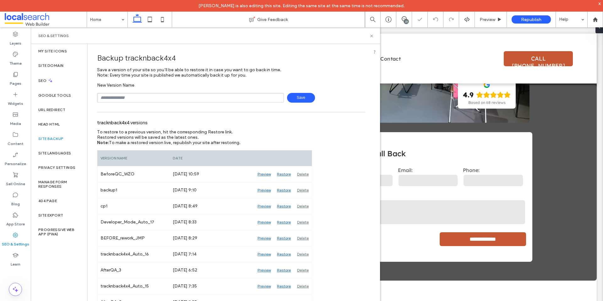
click at [158, 96] on input "text" at bounding box center [190, 98] width 187 height 10
type input "**********"
click at [300, 95] on span "Save" at bounding box center [301, 98] width 28 height 10
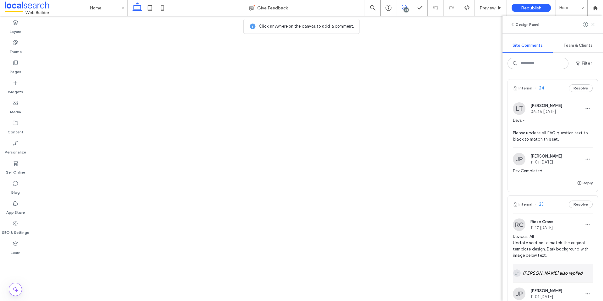
click at [561, 264] on div "[PERSON_NAME] also replied" at bounding box center [553, 273] width 80 height 18
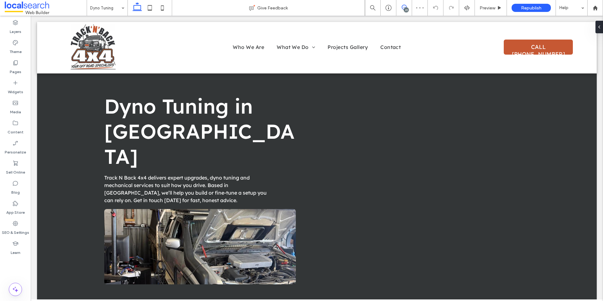
click at [406, 6] on icon at bounding box center [404, 7] width 5 height 5
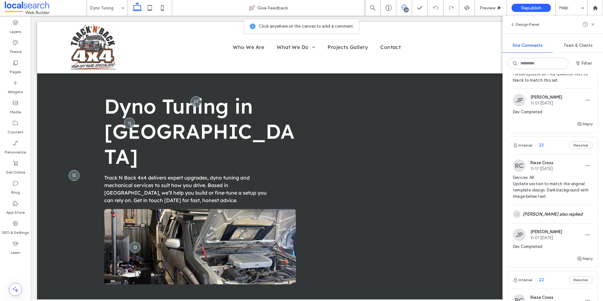
scroll to position [63, 0]
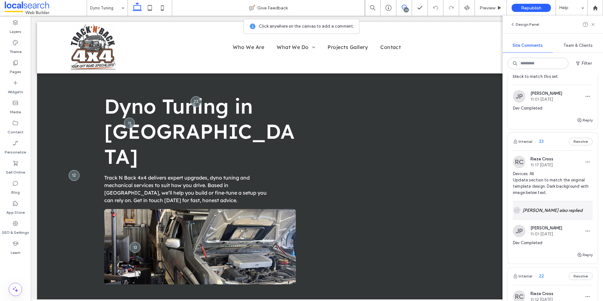
click at [558, 205] on div "[PERSON_NAME] also replied" at bounding box center [553, 210] width 80 height 18
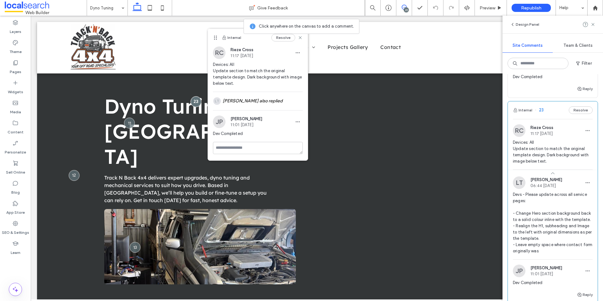
scroll to position [157, 0]
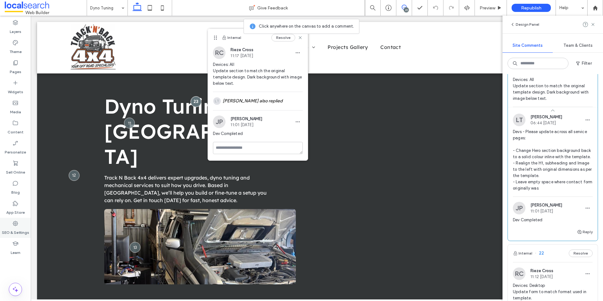
click at [19, 226] on div "SEO & Settings" at bounding box center [15, 228] width 31 height 20
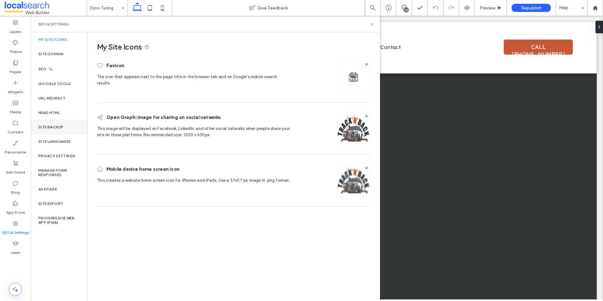
scroll to position [0, 0]
click at [57, 122] on div "Site Backup" at bounding box center [59, 127] width 57 height 14
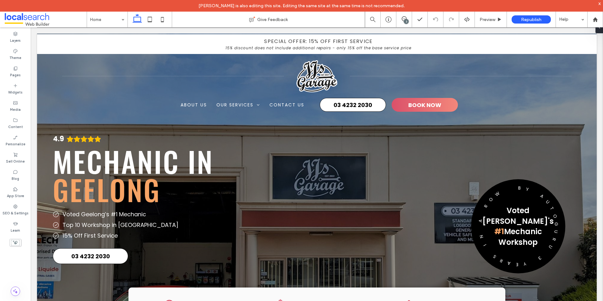
drag, startPoint x: 617, startPoint y: 27, endPoint x: 319, endPoint y: 31, distance: 297.3
click at [404, 18] on icon at bounding box center [404, 18] width 5 height 5
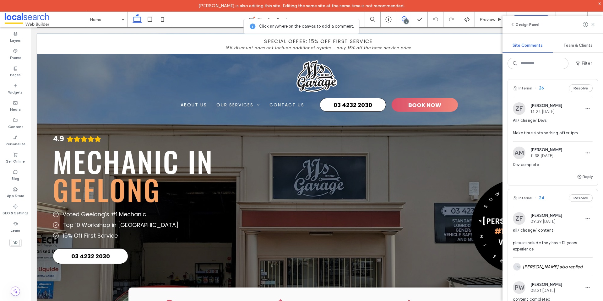
click at [545, 134] on span "All/ change/ Devs Make time slots nothing after 1pm" at bounding box center [553, 126] width 80 height 19
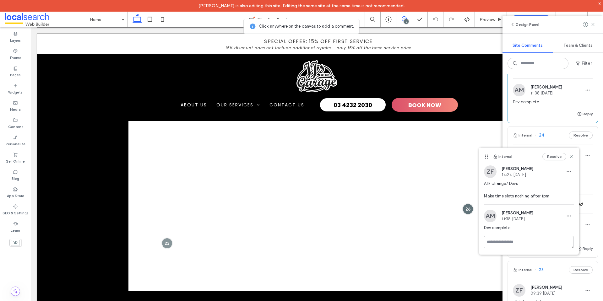
scroll to position [126, 0]
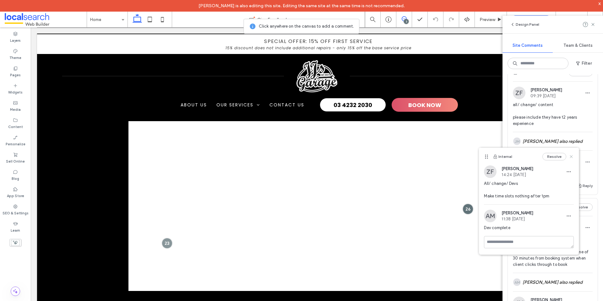
click at [572, 157] on icon at bounding box center [571, 156] width 5 height 5
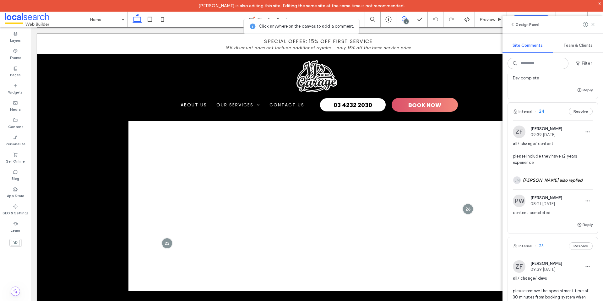
scroll to position [0, 0]
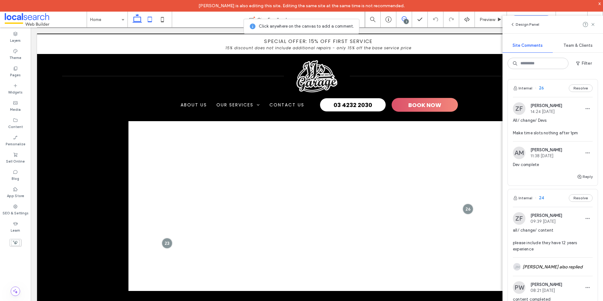
click at [149, 23] on icon at bounding box center [149, 19] width 13 height 13
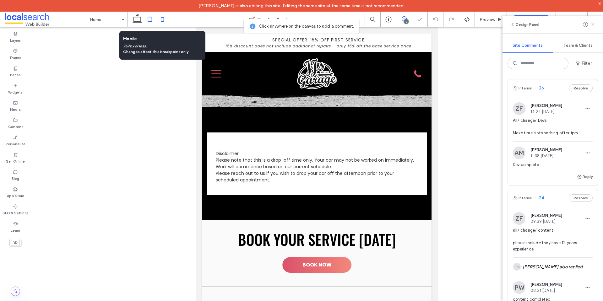
click at [161, 23] on icon at bounding box center [162, 19] width 13 height 13
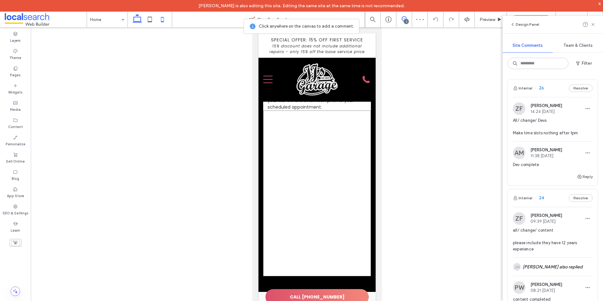
scroll to position [1962, 0]
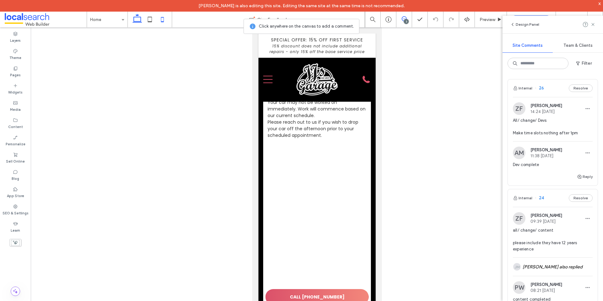
click at [135, 21] on icon at bounding box center [137, 19] width 13 height 13
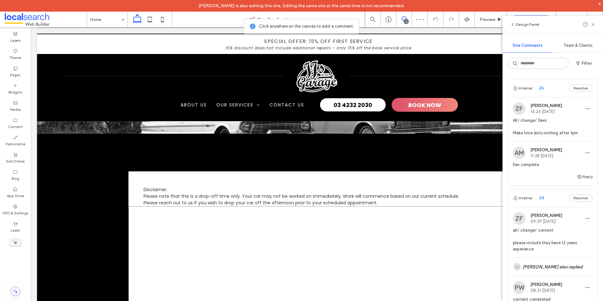
scroll to position [1792, 0]
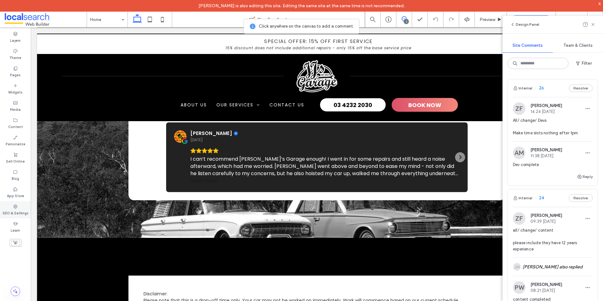
click at [19, 211] on label "SEO & Settings" at bounding box center [16, 212] width 26 height 7
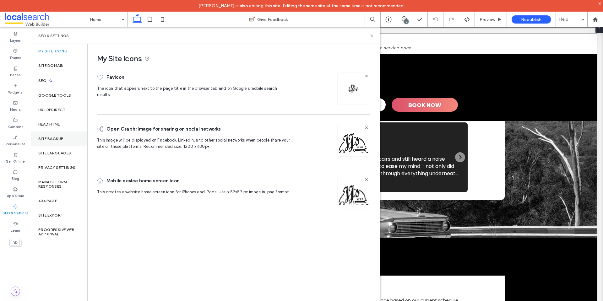
click at [63, 140] on label "Site Backup" at bounding box center [50, 139] width 25 height 4
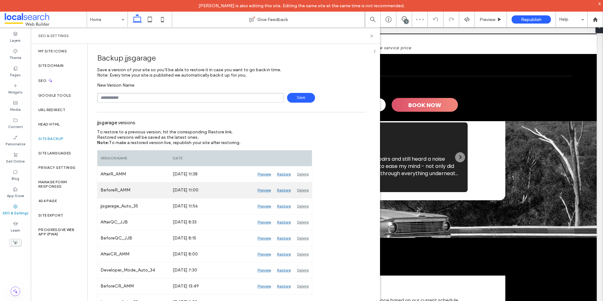
click at [263, 189] on div "Preview" at bounding box center [263, 190] width 19 height 16
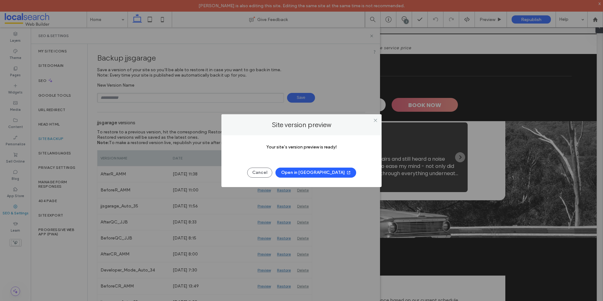
click at [311, 173] on button "Open in [GEOGRAPHIC_DATA]" at bounding box center [315, 173] width 81 height 10
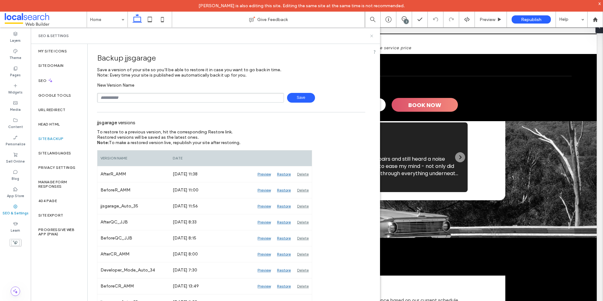
click at [374, 35] on icon at bounding box center [371, 36] width 5 height 5
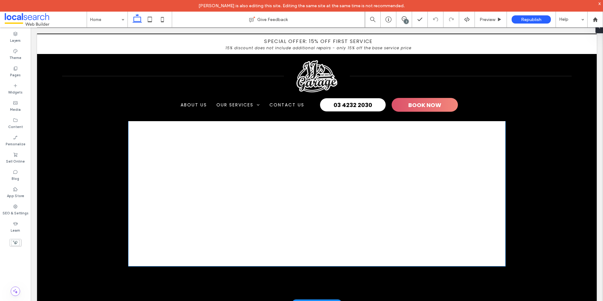
scroll to position [1949, 0]
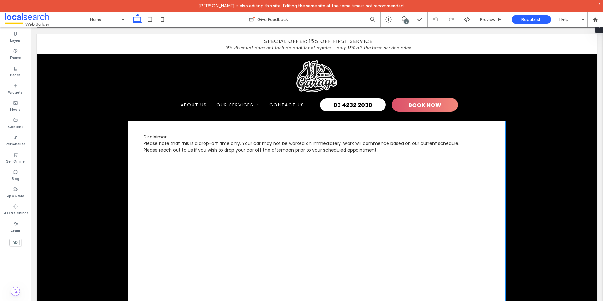
click at [226, 213] on div at bounding box center [316, 240] width 377 height 173
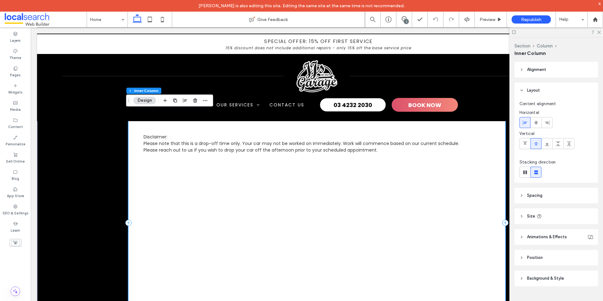
click at [226, 213] on div at bounding box center [316, 240] width 377 height 173
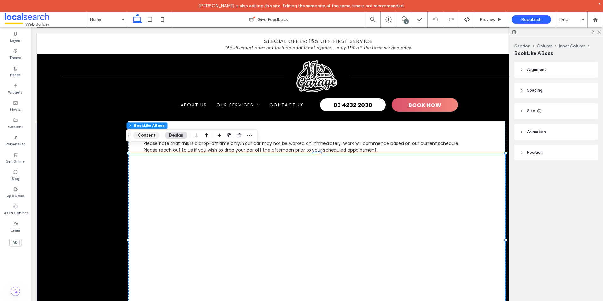
click at [154, 138] on button "Content" at bounding box center [146, 136] width 26 height 8
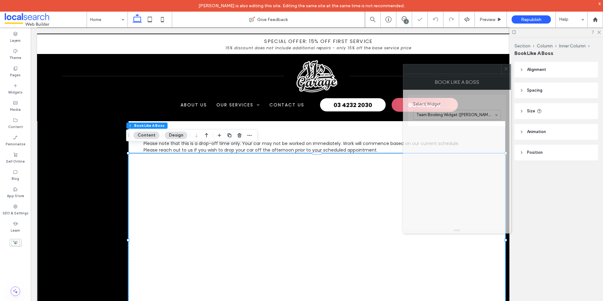
drag, startPoint x: 538, startPoint y: 72, endPoint x: 448, endPoint y: 69, distance: 89.8
click at [449, 69] on div at bounding box center [452, 68] width 98 height 9
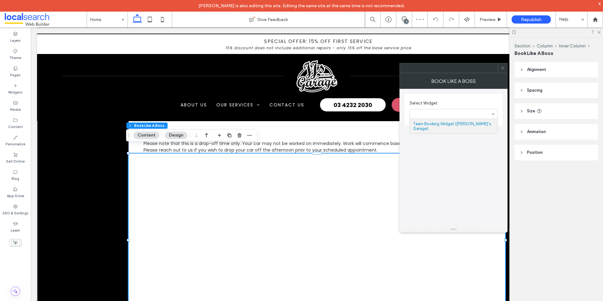
click at [500, 66] on div at bounding box center [502, 67] width 9 height 9
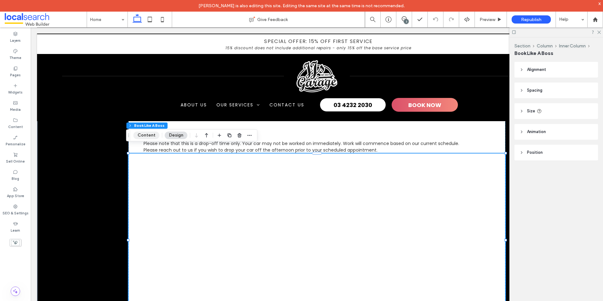
click at [151, 136] on button "Content" at bounding box center [146, 136] width 26 height 8
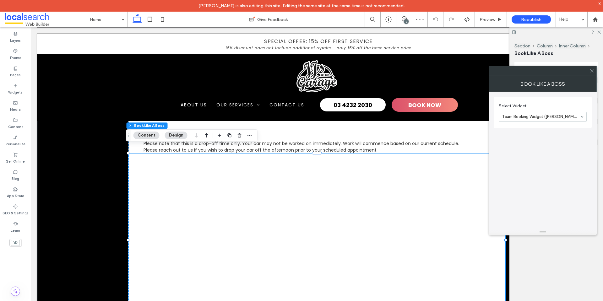
drag, startPoint x: 593, startPoint y: 71, endPoint x: 594, endPoint y: 30, distance: 41.5
click at [593, 71] on icon at bounding box center [591, 70] width 5 height 5
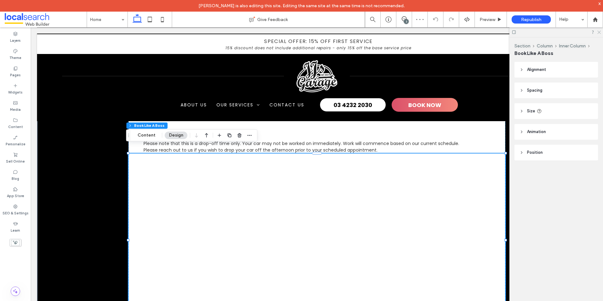
click at [598, 32] on icon at bounding box center [598, 32] width 4 height 4
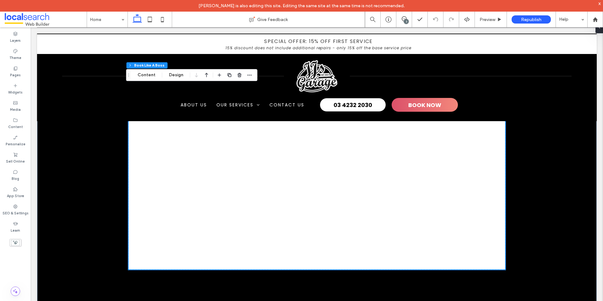
scroll to position [2012, 0]
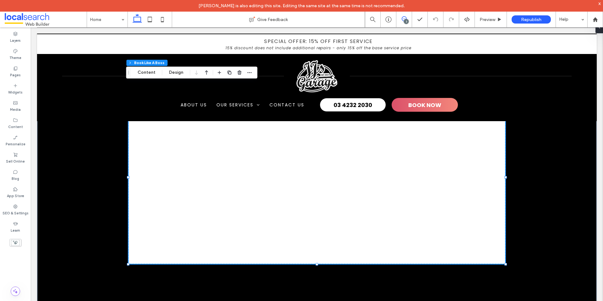
click at [399, 19] on span at bounding box center [403, 18] width 15 height 5
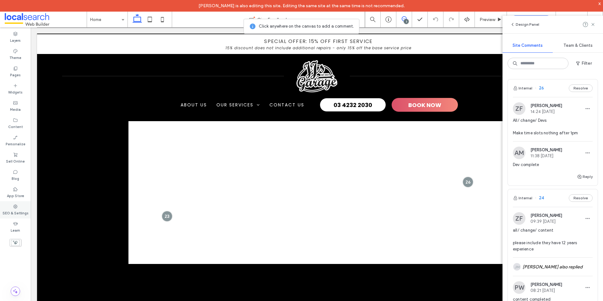
click at [14, 207] on icon at bounding box center [15, 206] width 5 height 5
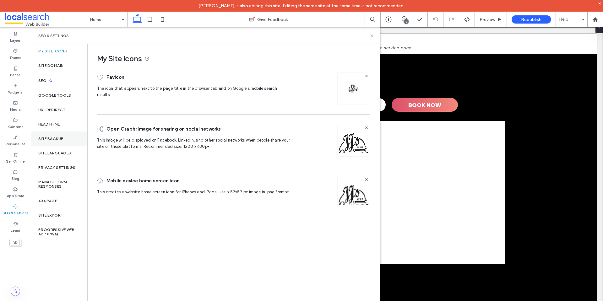
click at [64, 138] on div "Site Backup" at bounding box center [59, 139] width 57 height 14
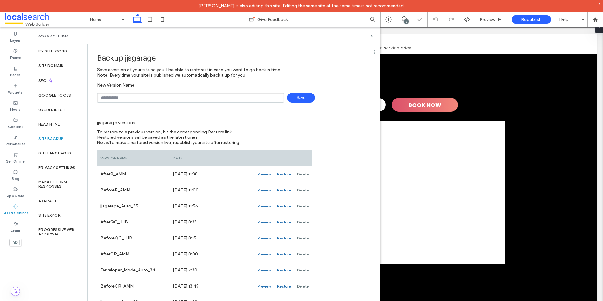
click at [141, 97] on input "text" at bounding box center [190, 98] width 187 height 10
click at [301, 98] on span "Save" at bounding box center [301, 98] width 28 height 10
type input "**********"
click at [290, 97] on span "Save" at bounding box center [301, 98] width 28 height 10
click at [140, 99] on input "text" at bounding box center [190, 98] width 187 height 10
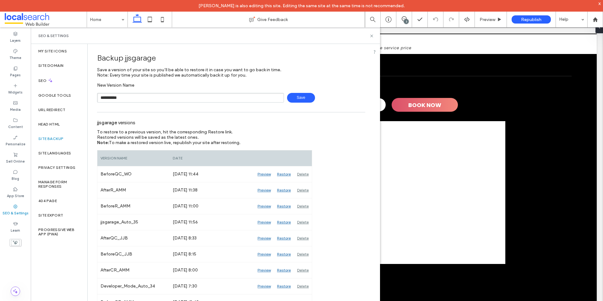
type input "**********"
click at [294, 100] on span "Save" at bounding box center [301, 98] width 28 height 10
click at [371, 35] on icon at bounding box center [371, 36] width 5 height 5
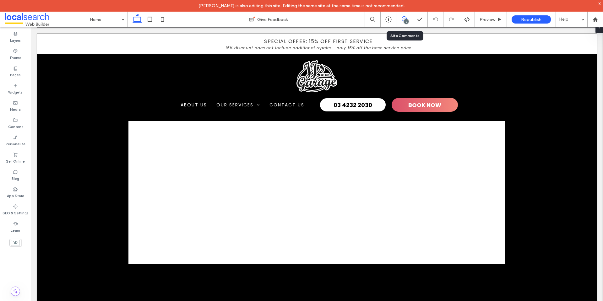
click at [404, 20] on div "3" at bounding box center [406, 21] width 5 height 5
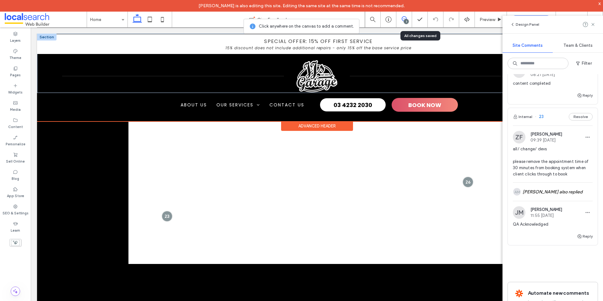
scroll to position [251, 0]
